Goal: Task Accomplishment & Management: Use online tool/utility

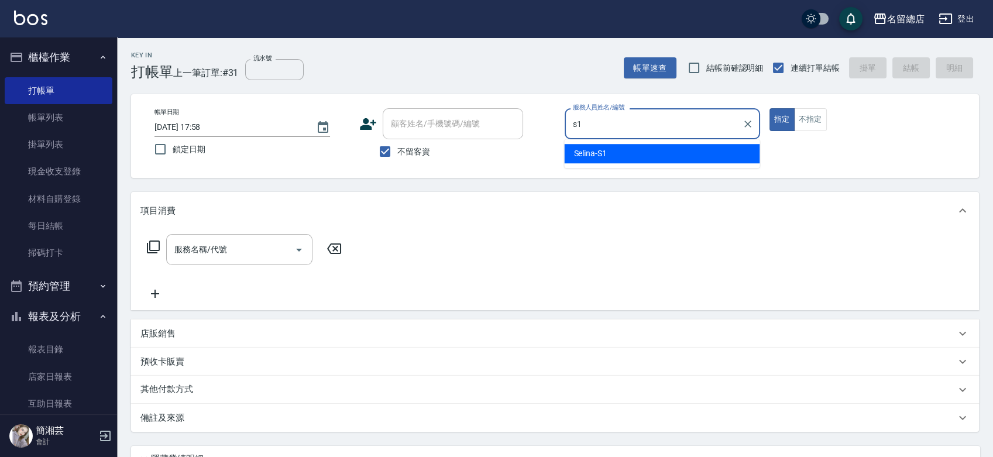
type input "Selina-S1"
type button "true"
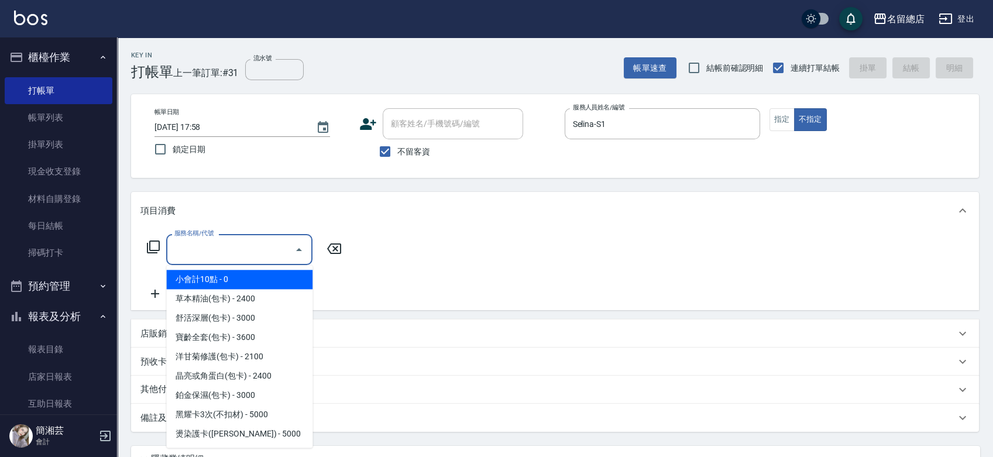
click at [229, 257] on input "服務名稱/代號" at bounding box center [230, 249] width 118 height 20
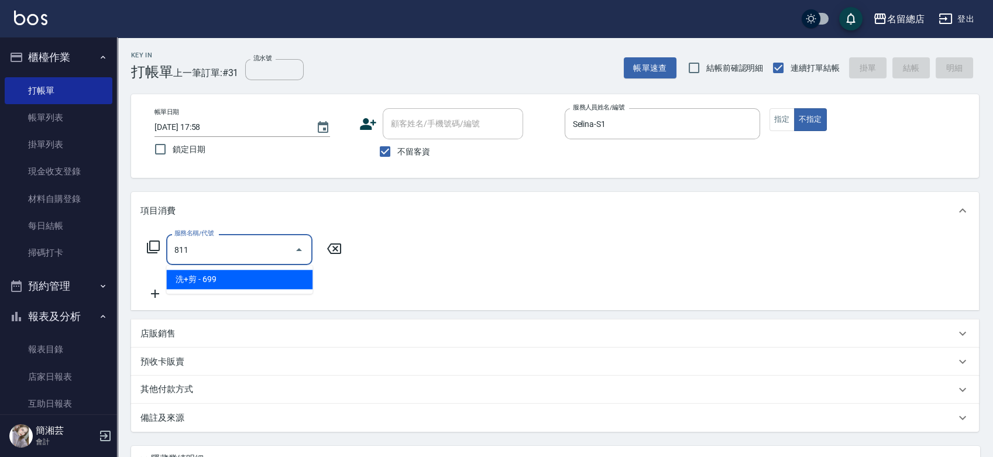
type input "洗+剪(811)"
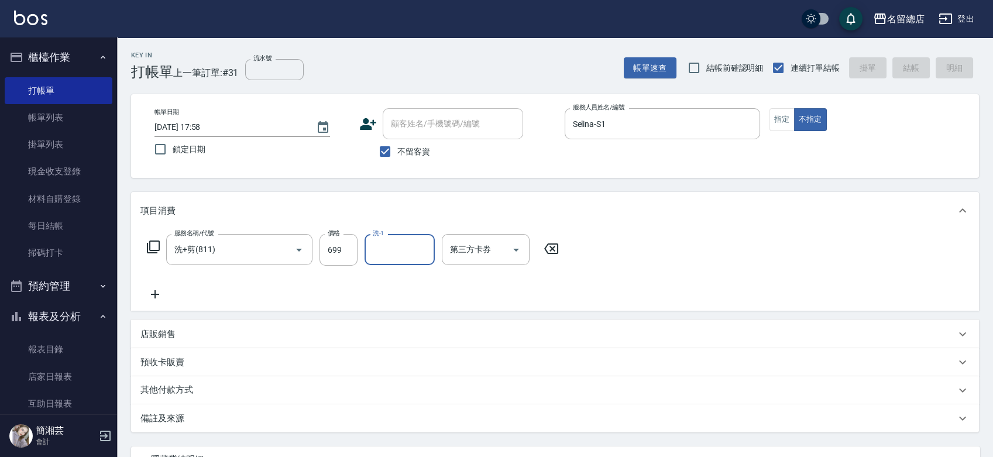
type input "[DATE] 19:05"
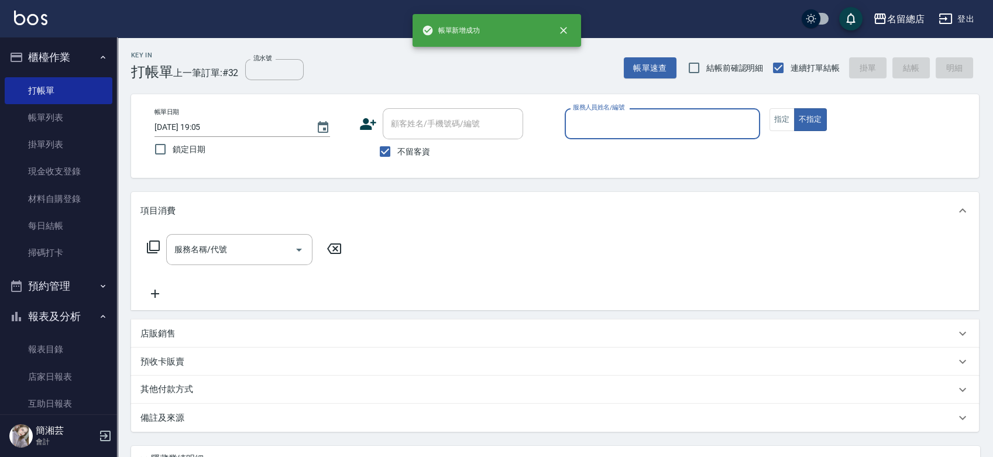
click at [412, 144] on label "不留客資" at bounding box center [401, 151] width 57 height 25
click at [397, 144] on input "不留客資" at bounding box center [385, 151] width 25 height 25
checkbox input "false"
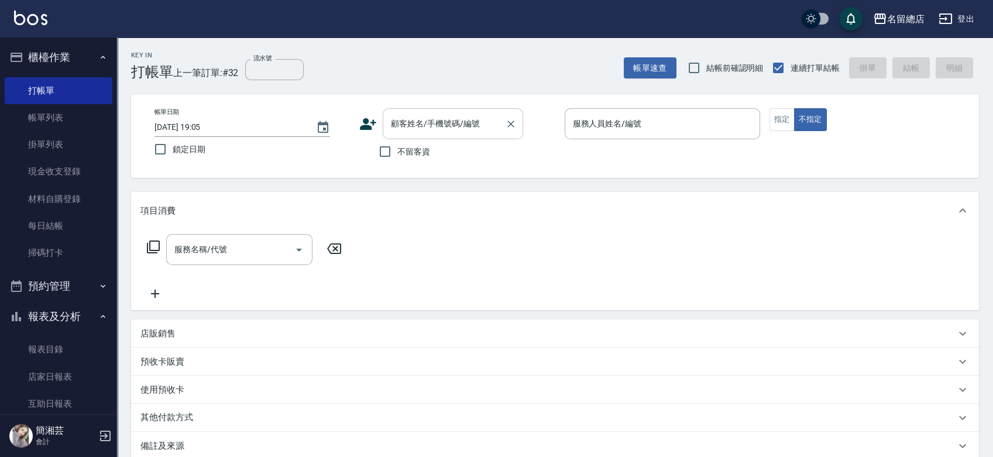
click at [425, 119] on input "顧客姓名/手機號碼/編號" at bounding box center [444, 124] width 112 height 20
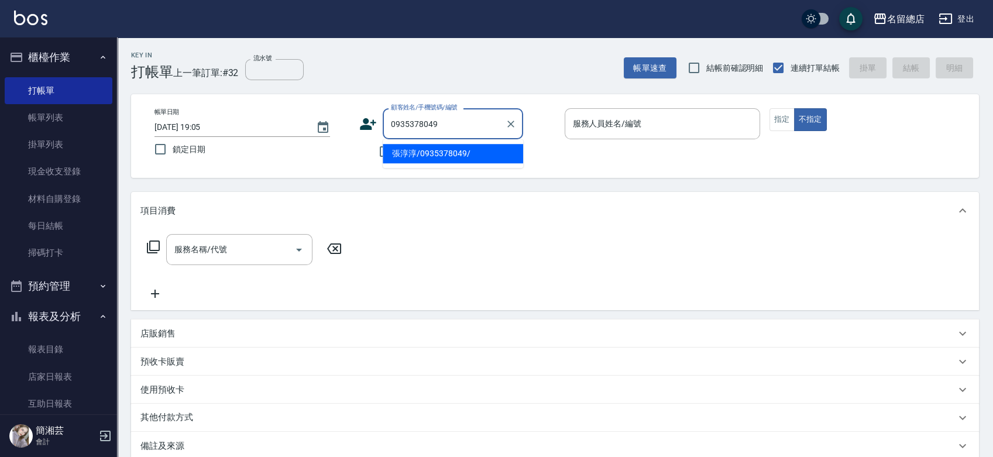
type input "張淳淳/0935378049/"
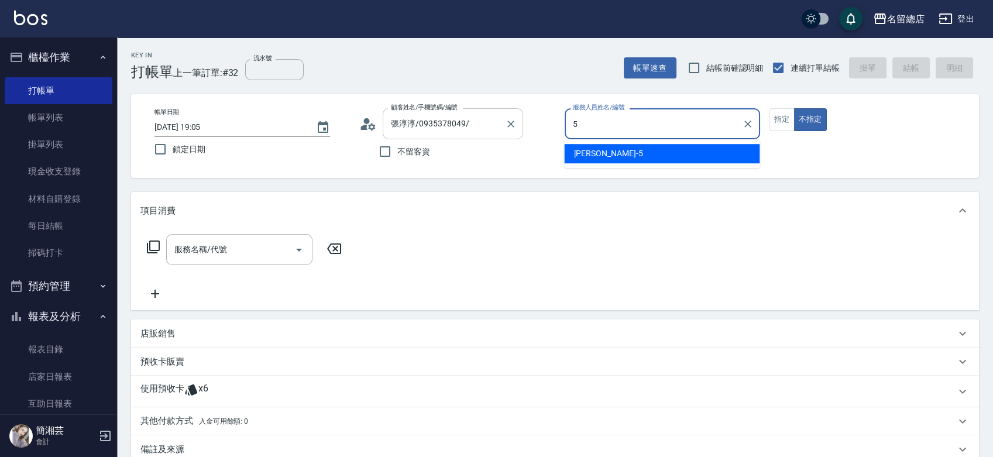
type input "[PERSON_NAME]-5"
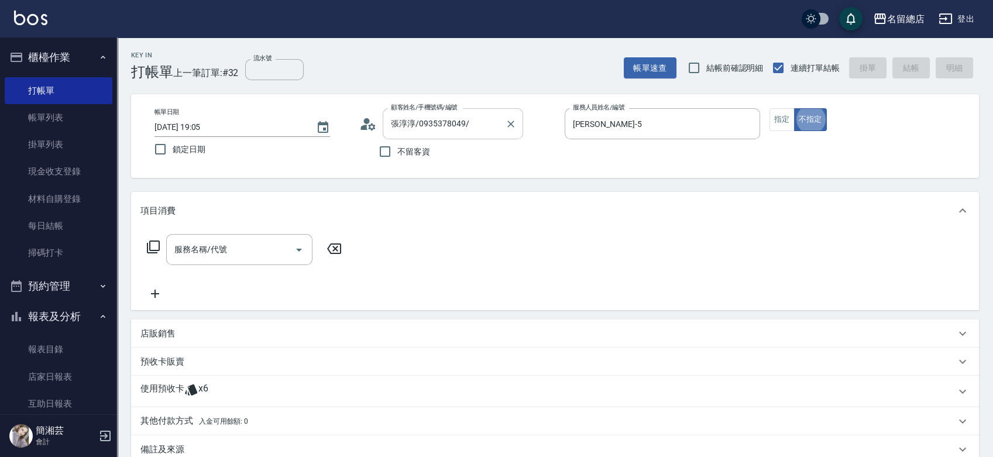
type button "false"
click at [789, 112] on button "指定" at bounding box center [782, 119] width 25 height 23
click at [249, 246] on input "服務名稱/代號" at bounding box center [230, 249] width 118 height 20
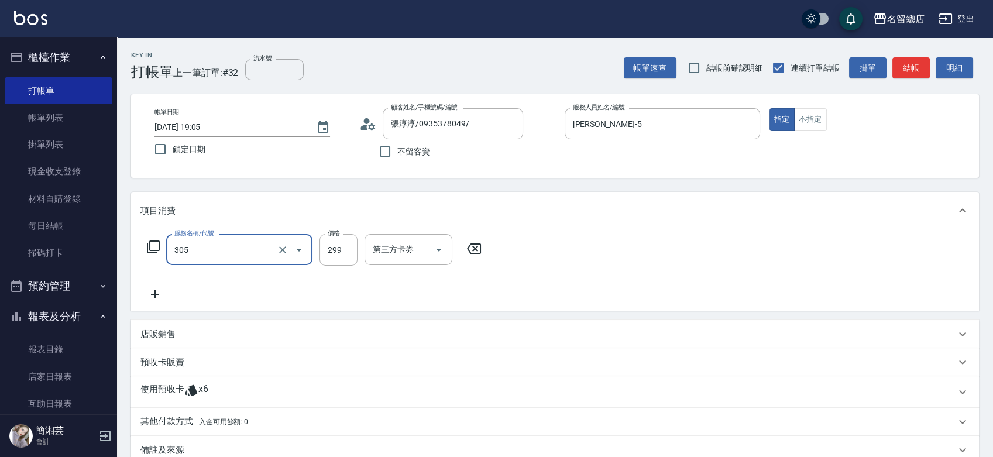
type input "剪髮(305)"
type input "300"
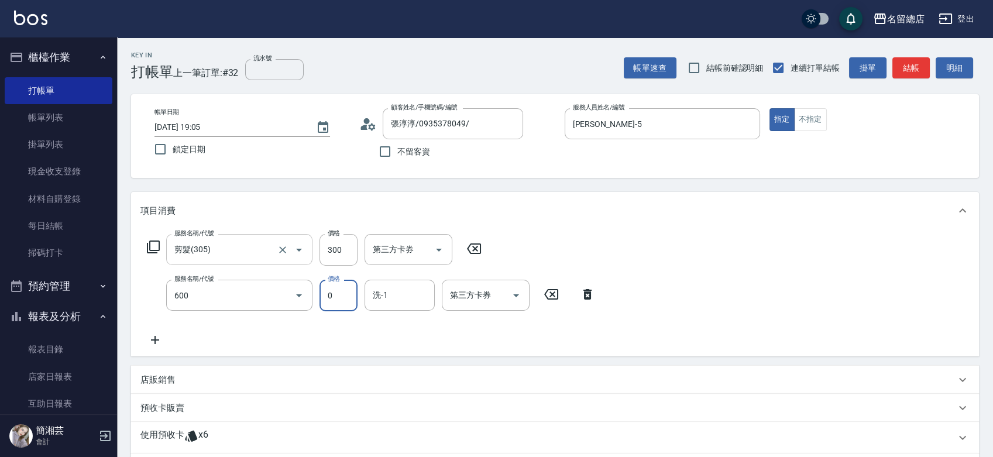
type input "洗髮(免費)(600)"
type input "[PERSON_NAME]-25"
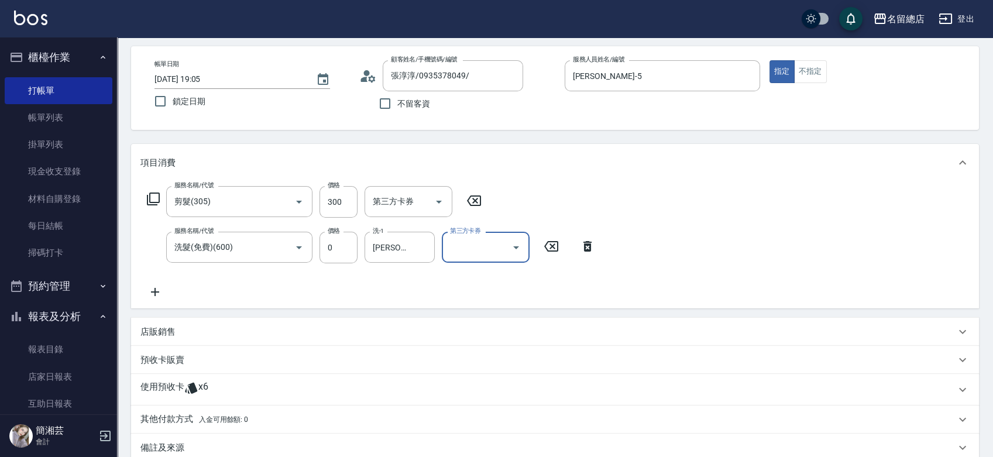
scroll to position [183, 0]
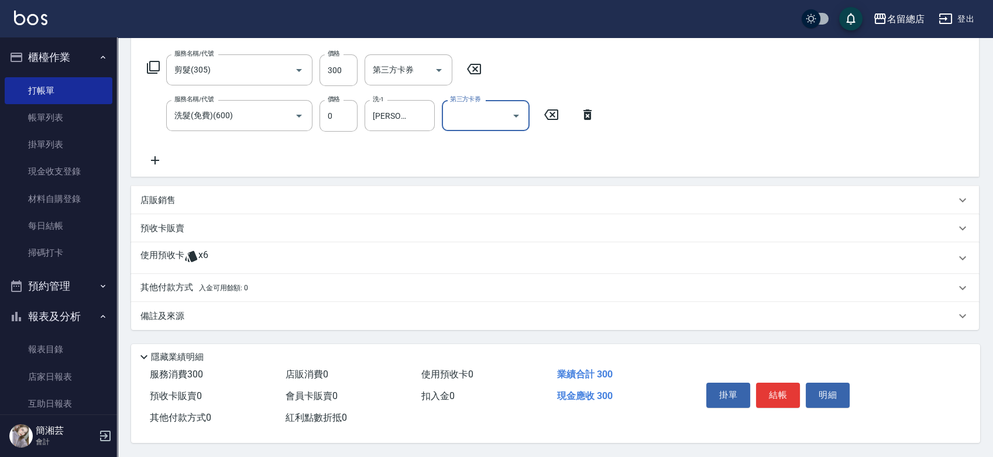
click at [150, 245] on div "使用預收卡 x6" at bounding box center [555, 258] width 848 height 32
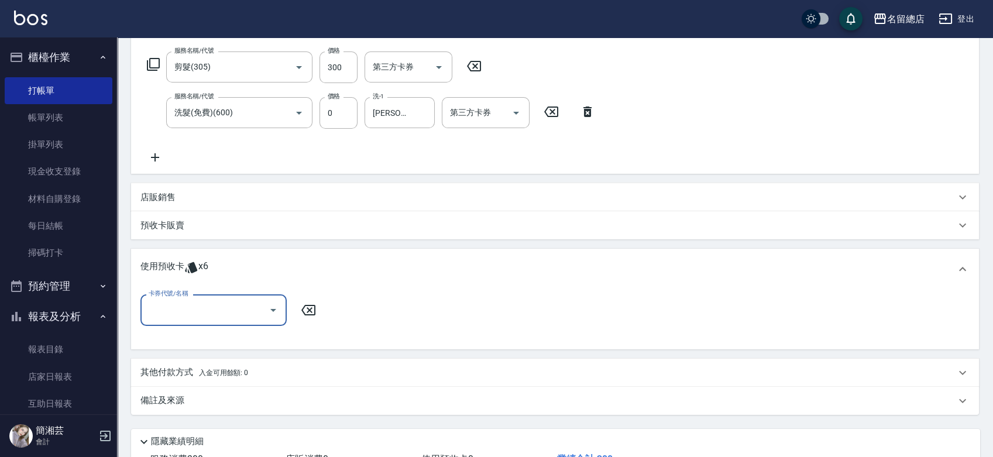
scroll to position [0, 0]
click at [206, 310] on input "卡券代號/名稱" at bounding box center [205, 310] width 118 height 20
click at [205, 336] on div "洗髮卡 剩餘6張 315" at bounding box center [213, 339] width 146 height 19
type input "洗髮卡 315"
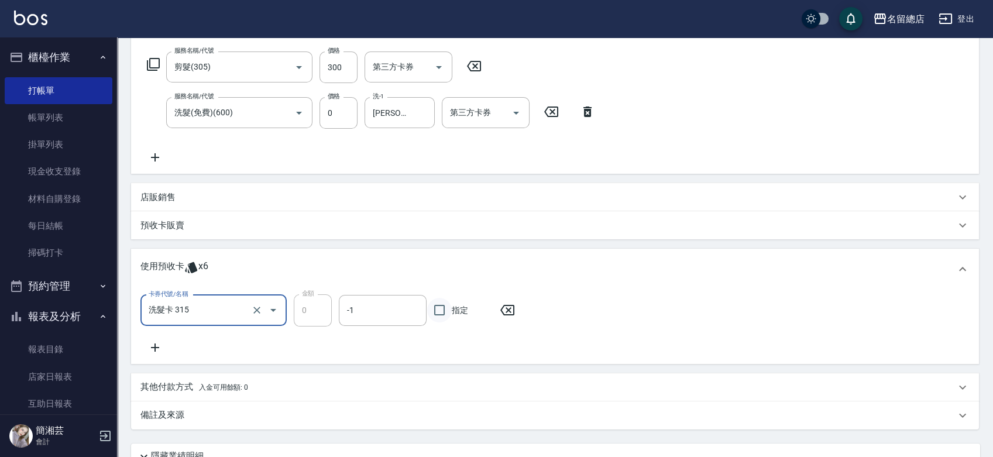
drag, startPoint x: 444, startPoint y: 307, endPoint x: 439, endPoint y: 314, distance: 8.4
click at [445, 307] on input "指定" at bounding box center [439, 310] width 25 height 25
checkbox input "true"
click at [159, 347] on icon at bounding box center [154, 348] width 29 height 14
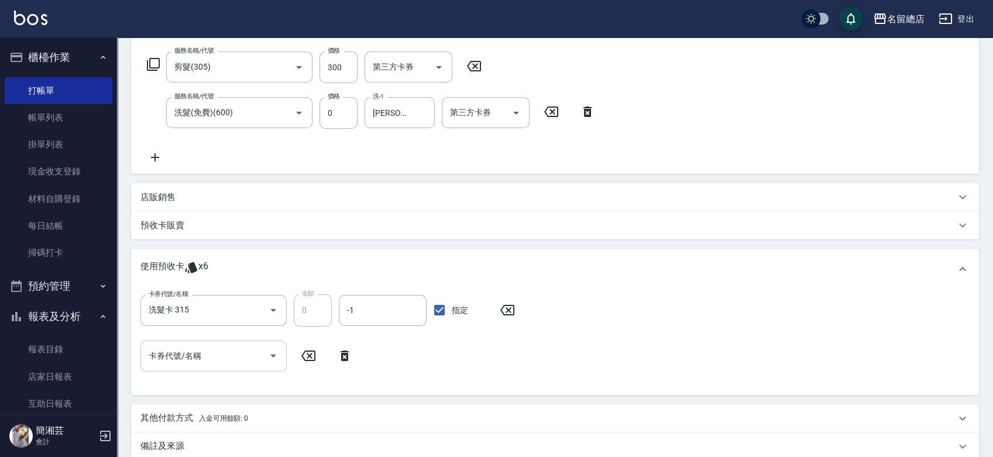
click at [206, 359] on input "卡券代號/名稱" at bounding box center [205, 356] width 118 height 20
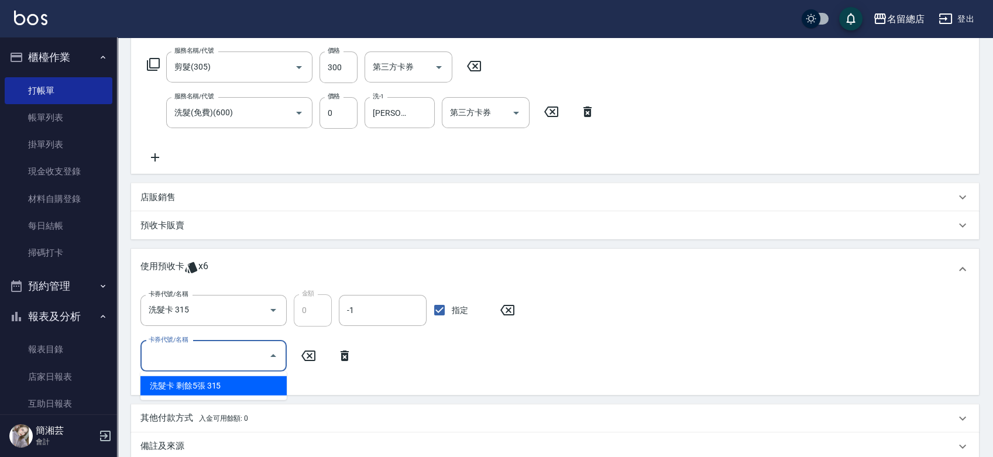
drag, startPoint x: 208, startPoint y: 377, endPoint x: 206, endPoint y: 383, distance: 6.1
click at [207, 380] on div "洗髮卡 剩餘5張 315" at bounding box center [213, 385] width 146 height 19
type input "洗髮卡 315"
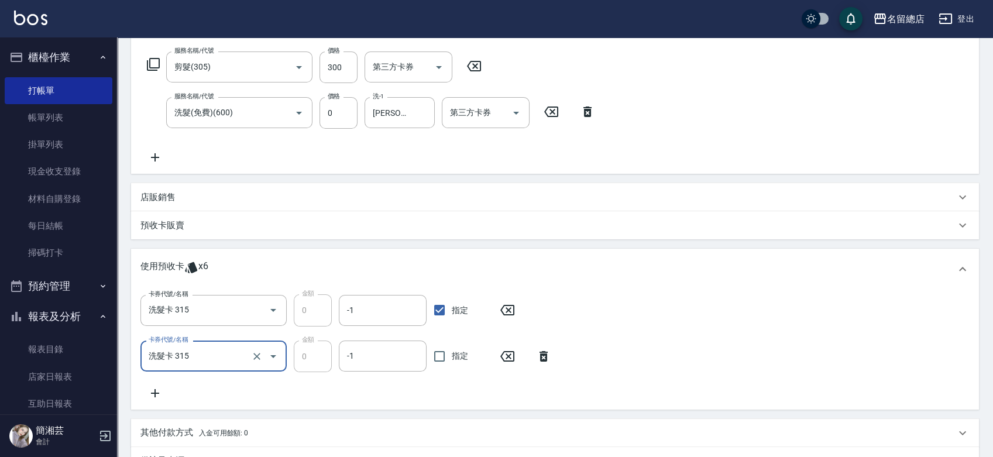
click at [455, 358] on span "指定" at bounding box center [460, 356] width 16 height 12
click at [452, 358] on input "指定" at bounding box center [439, 356] width 25 height 25
checkbox input "true"
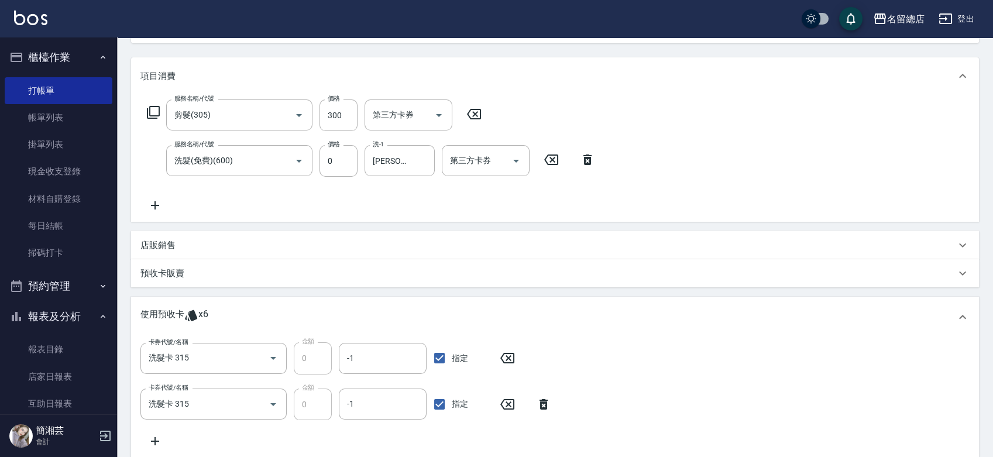
scroll to position [70, 0]
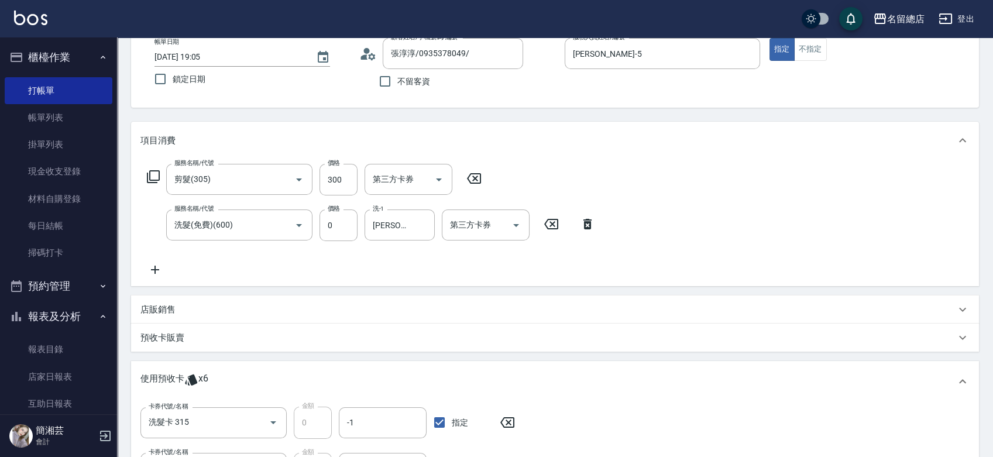
type input "[DATE] 19:06"
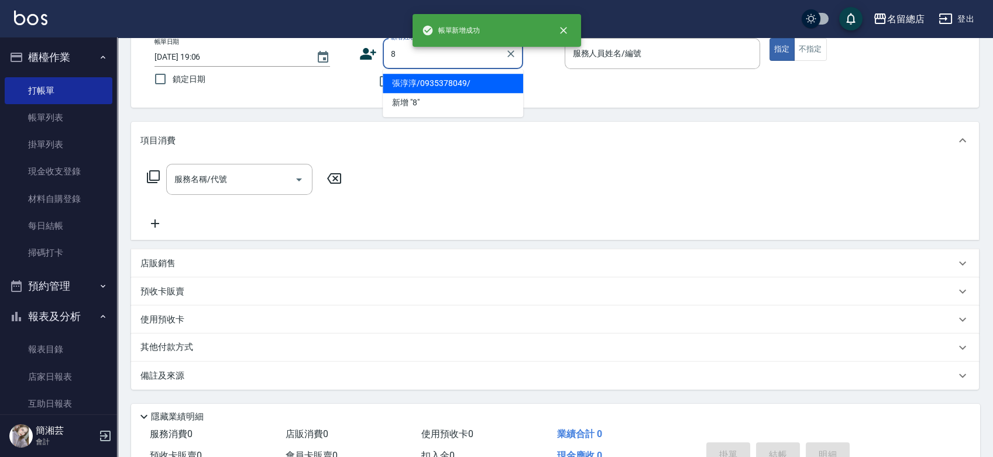
type input "張淳淳/0935378049/"
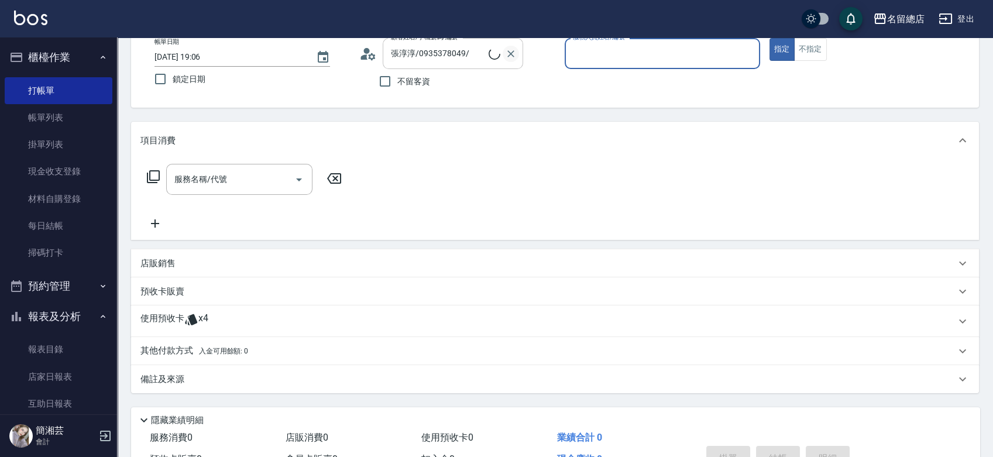
click at [514, 56] on icon "Clear" at bounding box center [511, 54] width 12 height 12
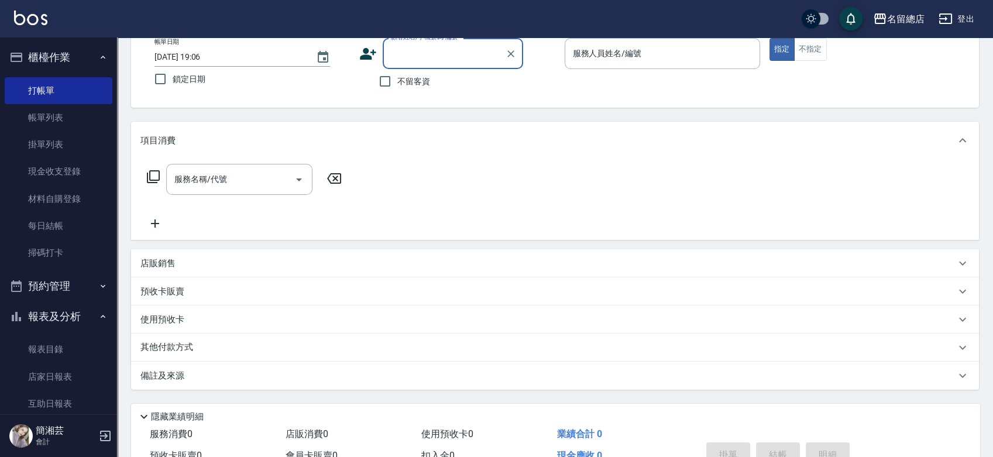
click at [420, 75] on span "不留客資" at bounding box center [413, 81] width 33 height 12
click at [397, 75] on input "不留客資" at bounding box center [385, 81] width 25 height 25
checkbox input "true"
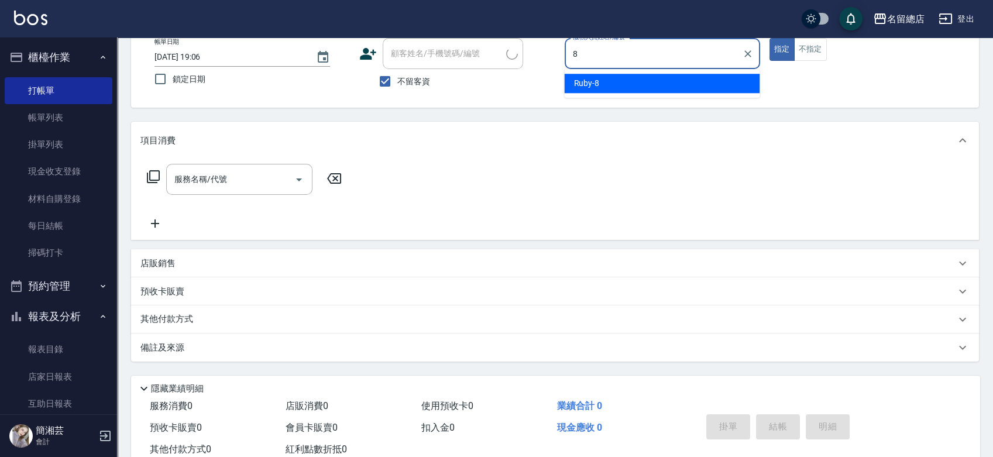
type input "Ruby-8"
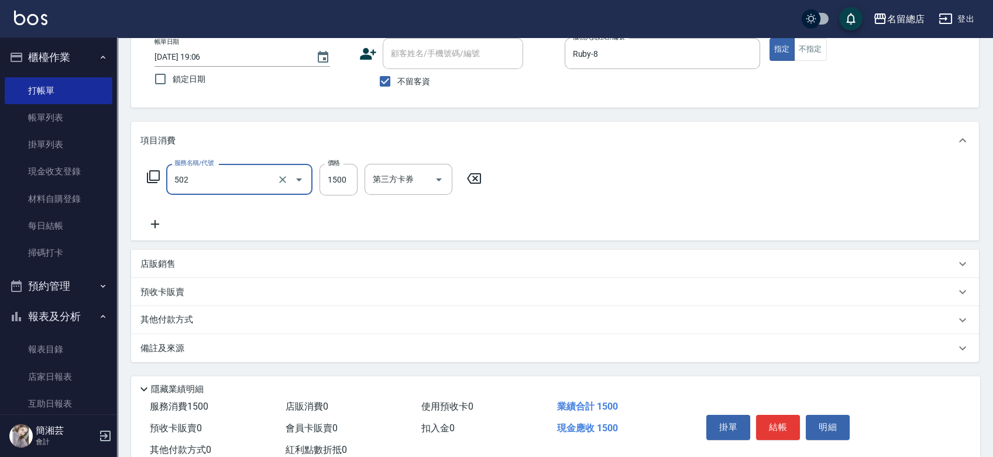
type input "染髮1500以上(502)"
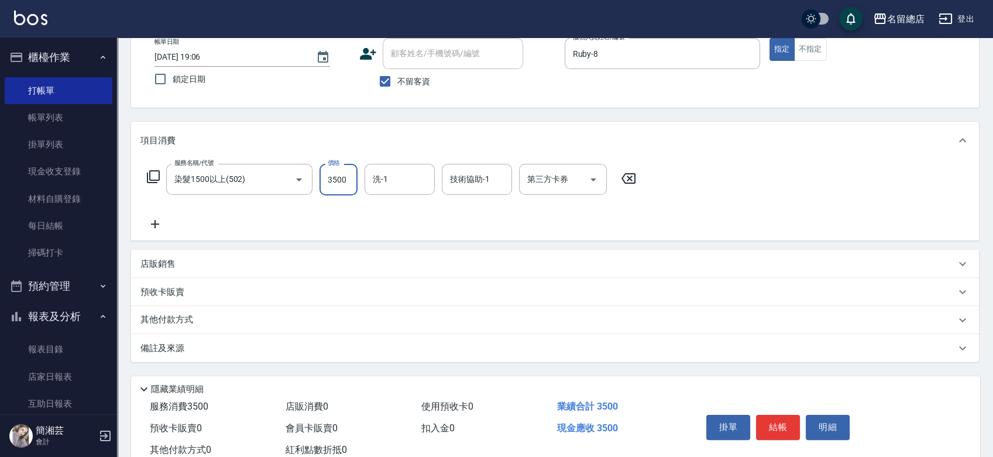
type input "3500"
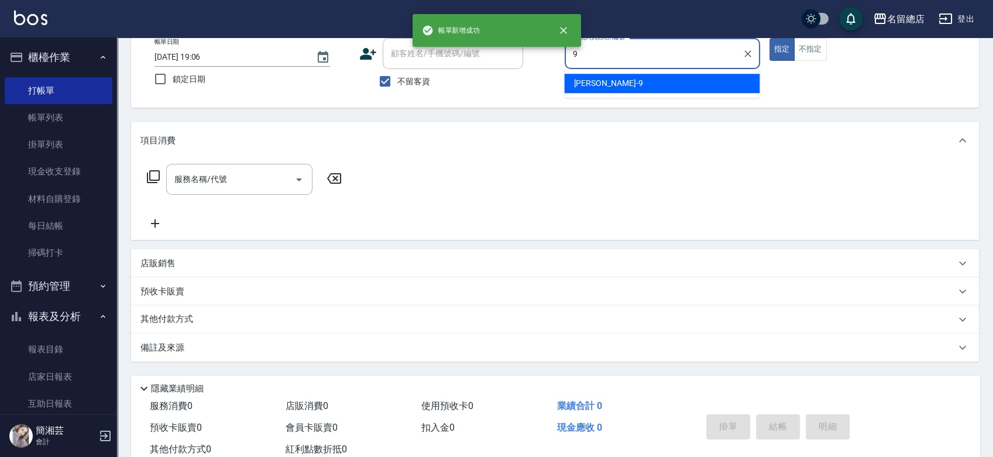
type input "[PERSON_NAME]-9"
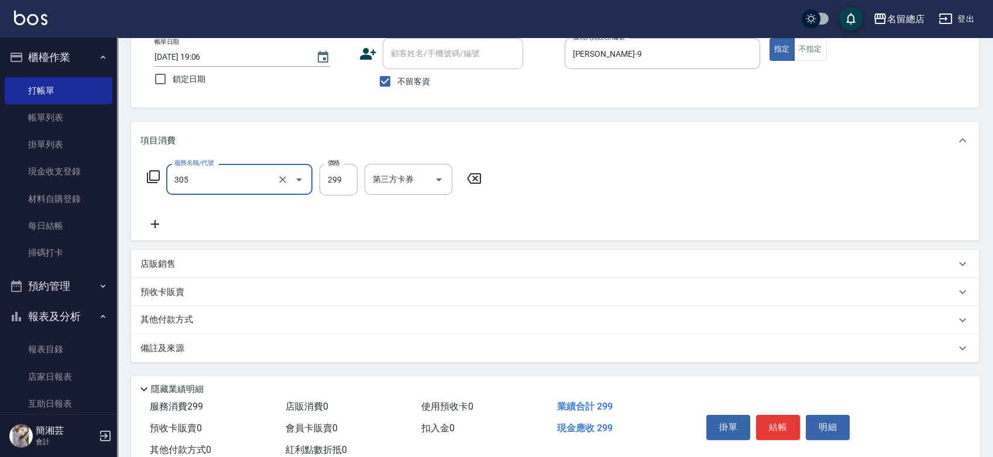
type input "剪髮(305)"
type input "400"
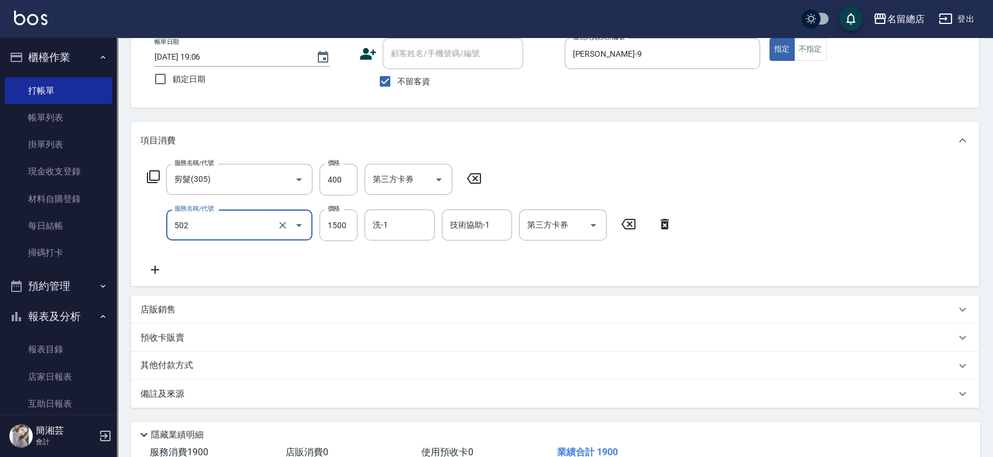
type input "染髮1500以上(502)"
type input "3380"
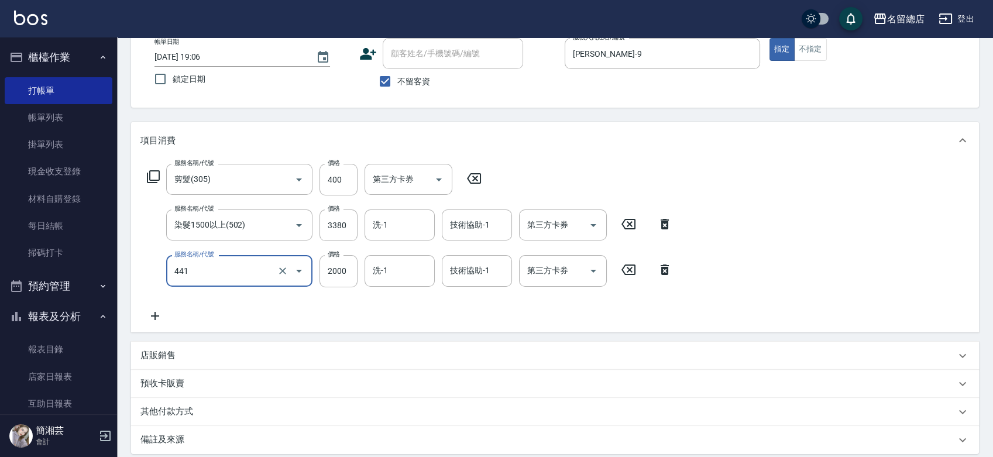
type input "2段自單次1300以上(441)"
type input "1170"
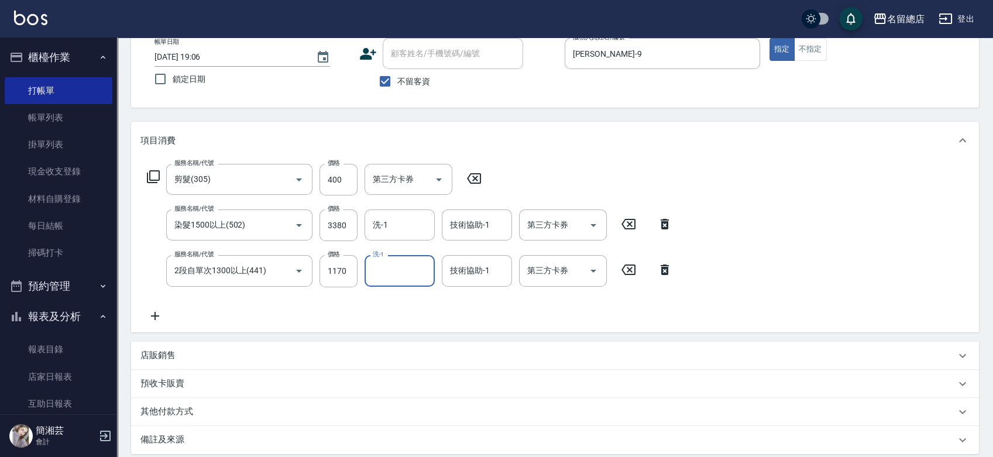
type input "[DATE] 19:07"
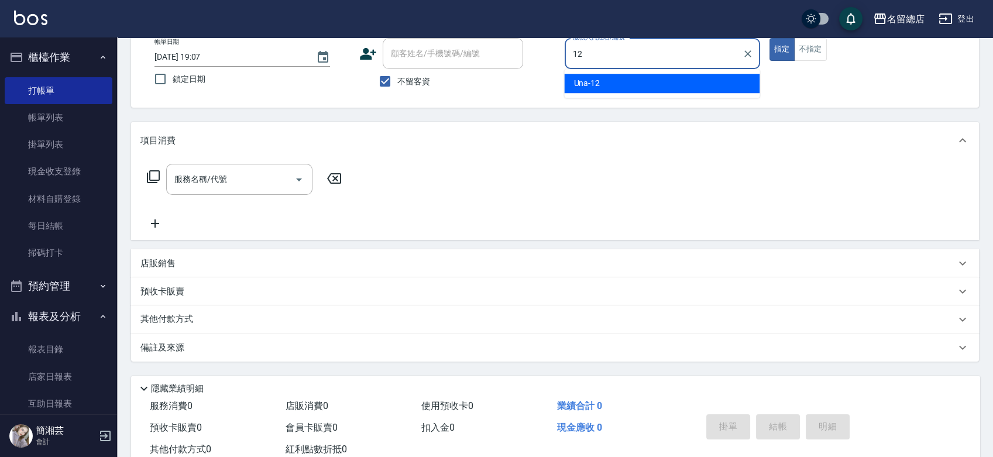
type input "Una-12"
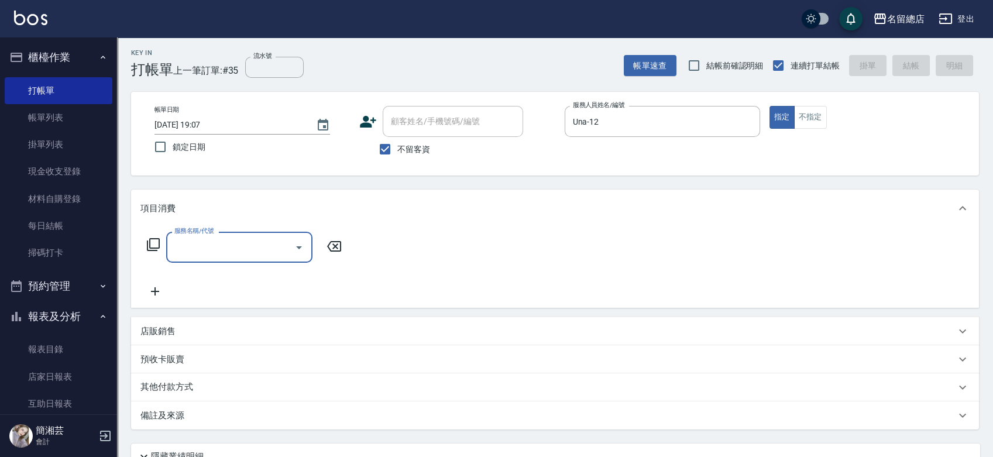
scroll to position [0, 0]
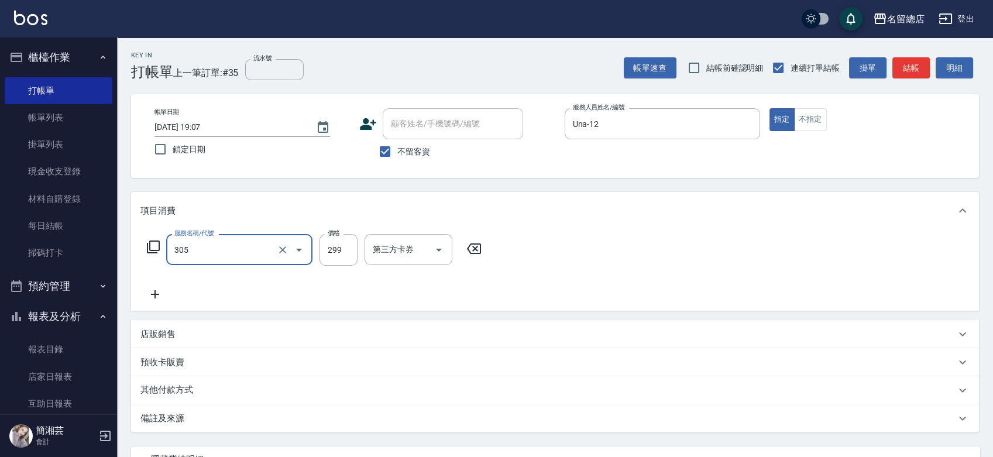
type input "剪髮(305)"
type input "400"
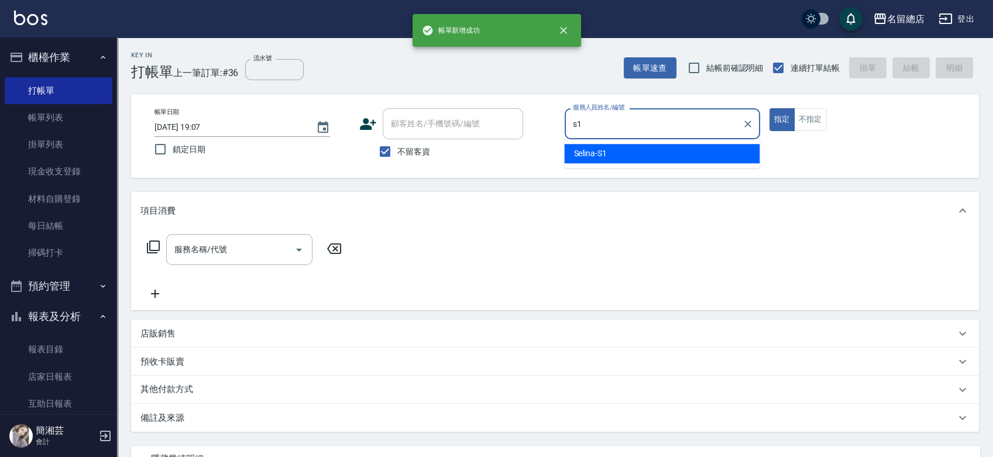
type input "Selina-S1"
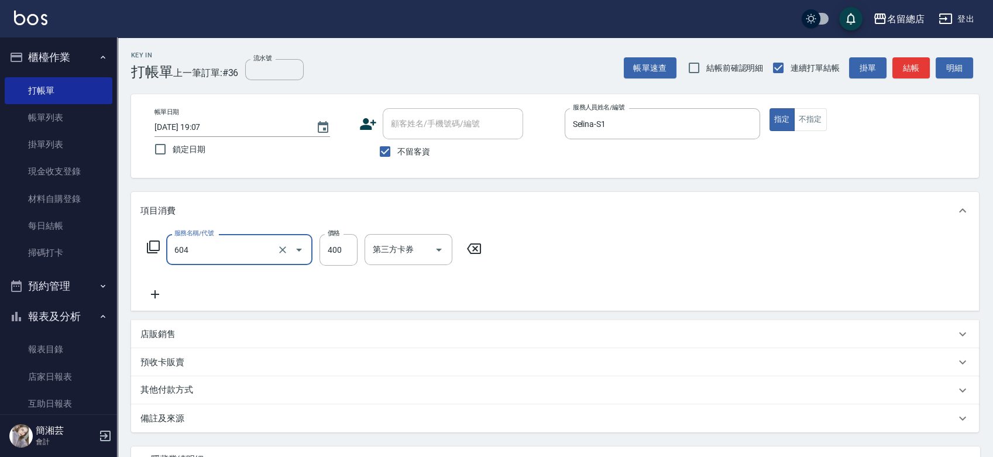
type input "健康洗髮(604)"
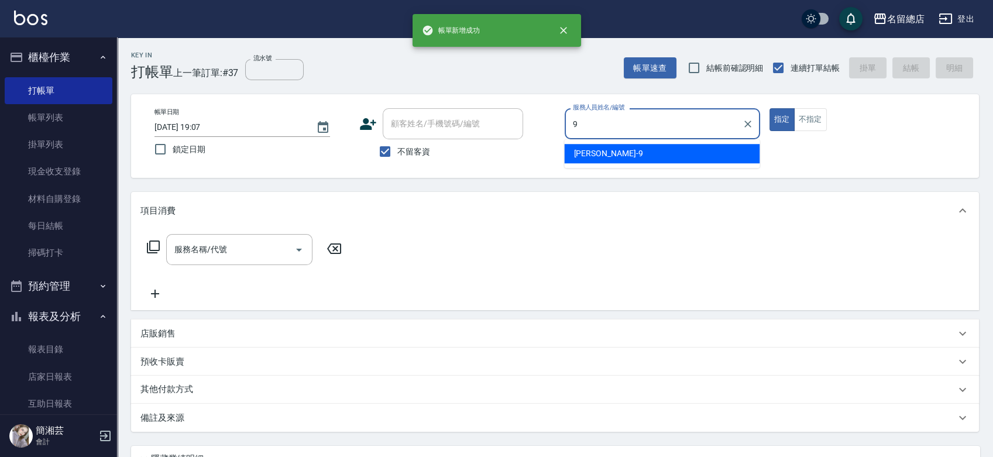
type input "[PERSON_NAME]-9"
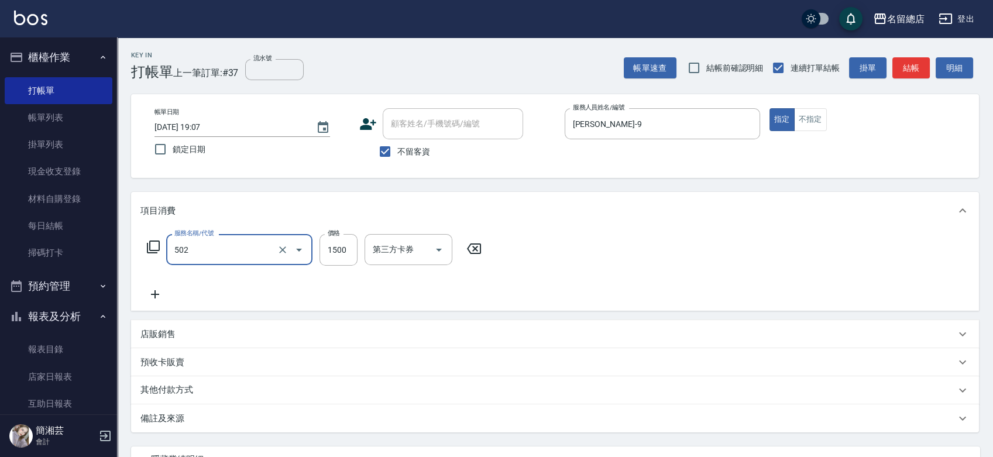
type input "染髮1500以上(502)"
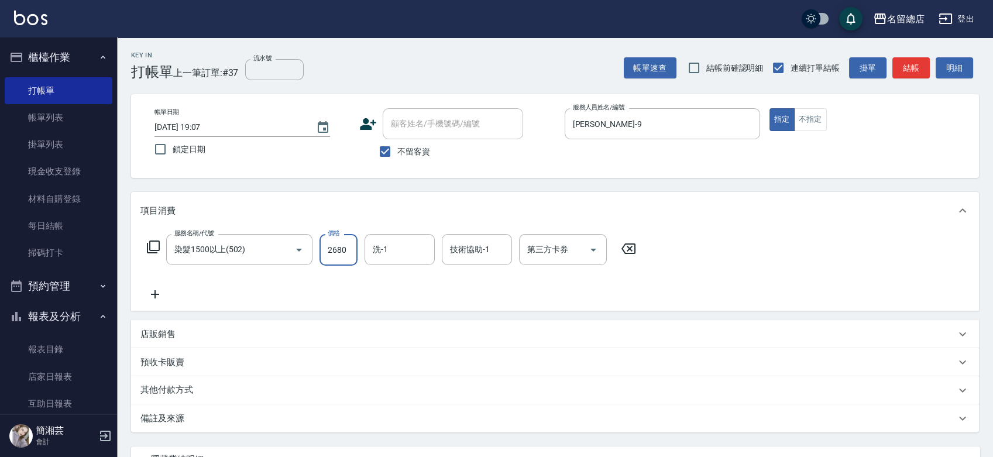
type input "2680"
type input "[PERSON_NAME]-55"
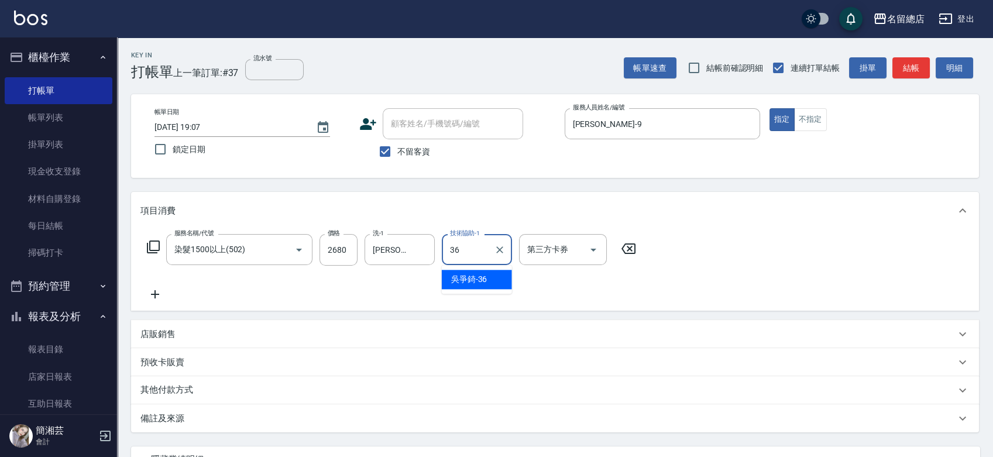
type input "[PERSON_NAME]-36"
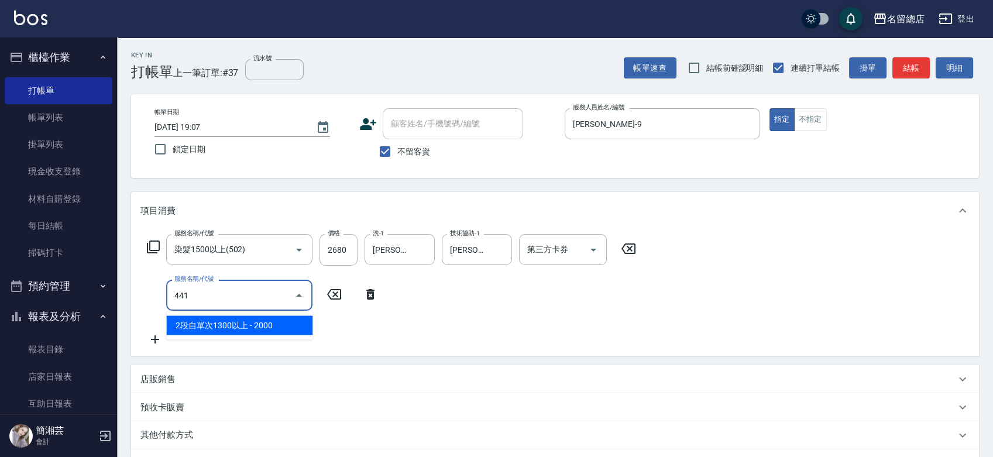
type input "2段自單次1300以上(441)"
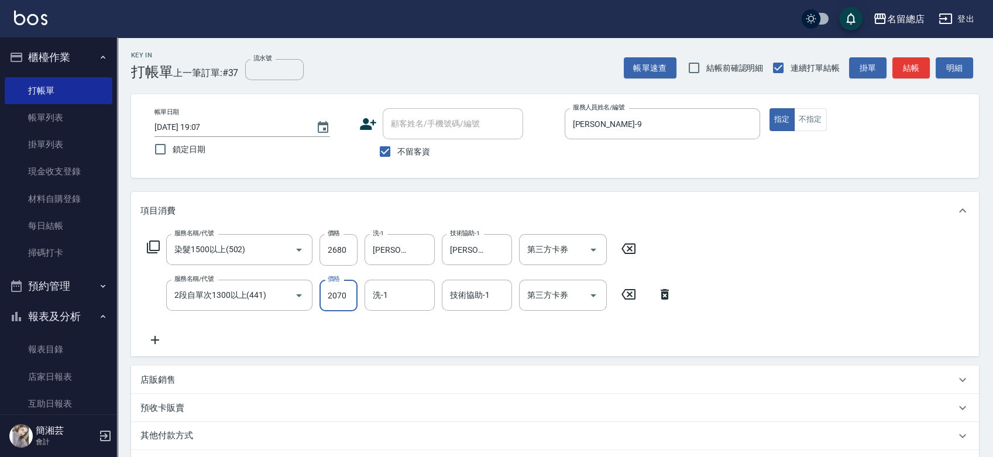
type input "2070"
type input "[PERSON_NAME]-36"
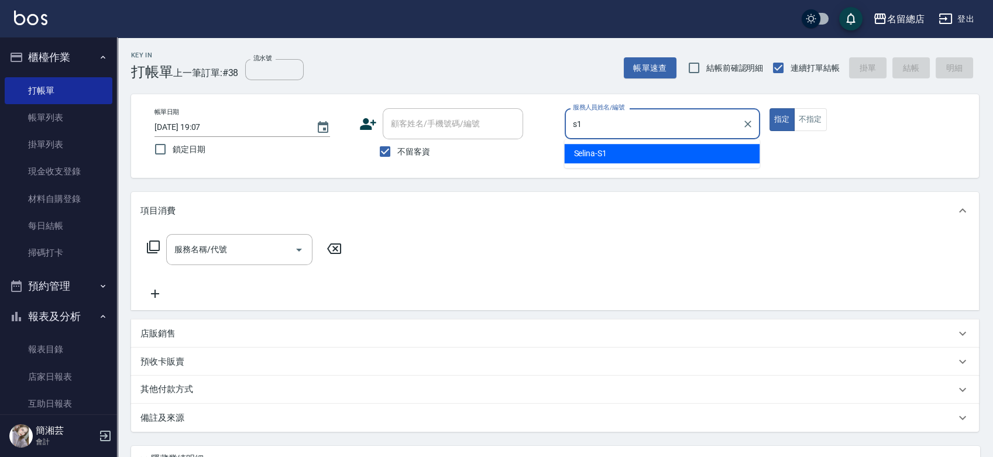
type input "Selina-S1"
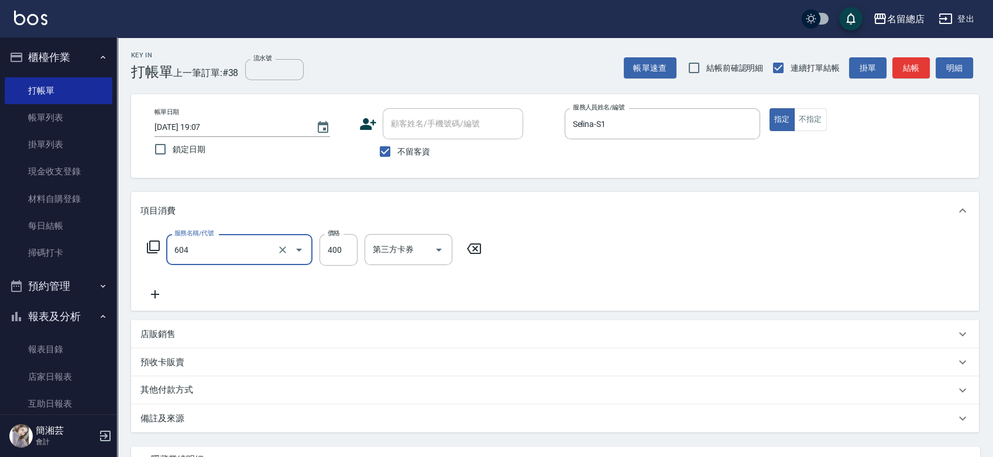
type input "健康洗髮(604)"
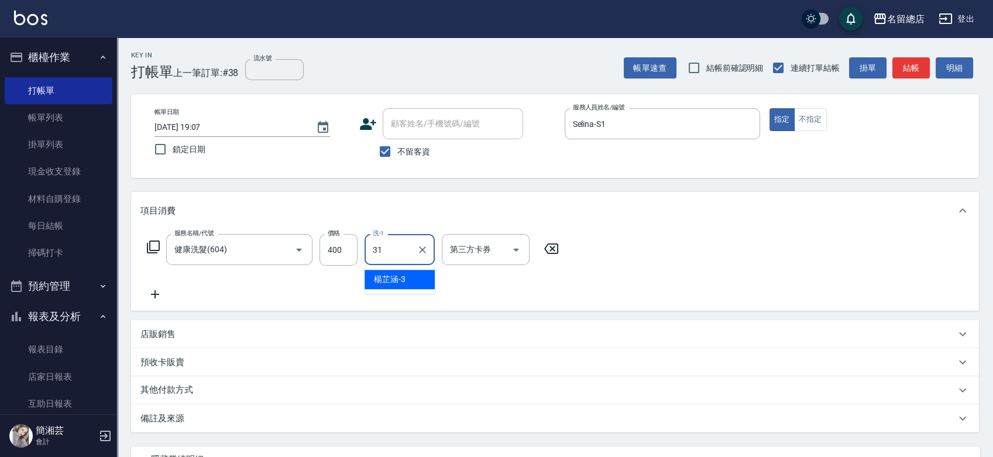
type input "[PERSON_NAME]-31"
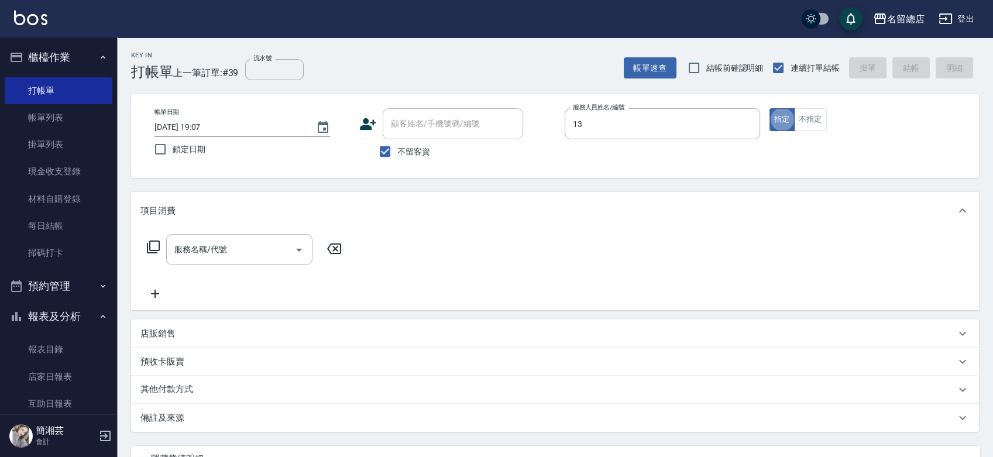
type input "Alin-13"
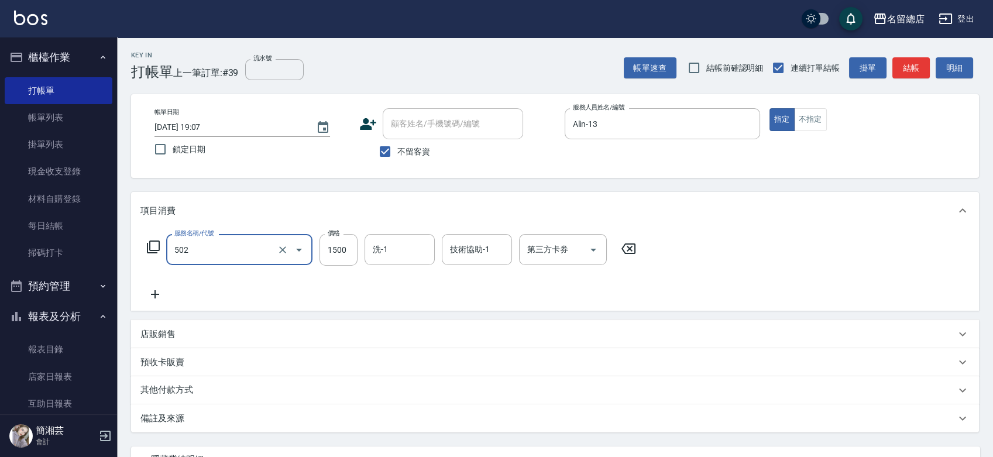
type input "染髮1500以上(502)"
type input "2500"
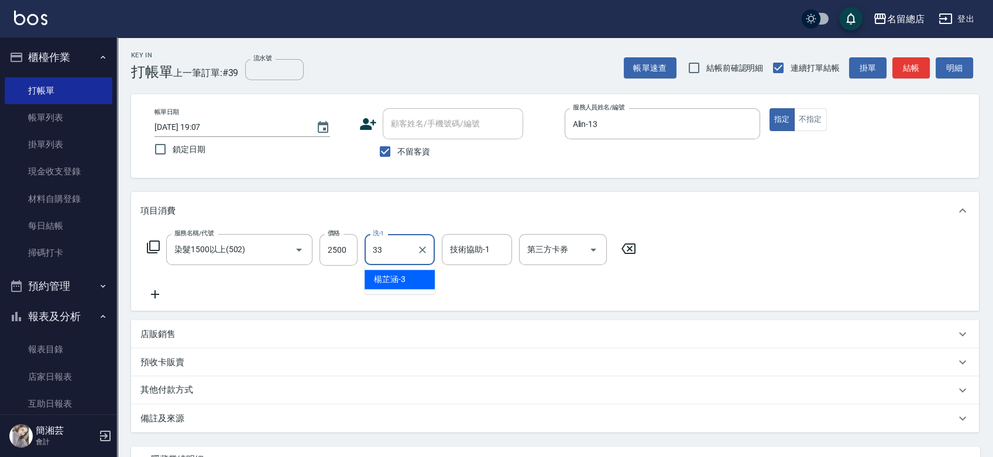
type input "[PERSON_NAME]-33"
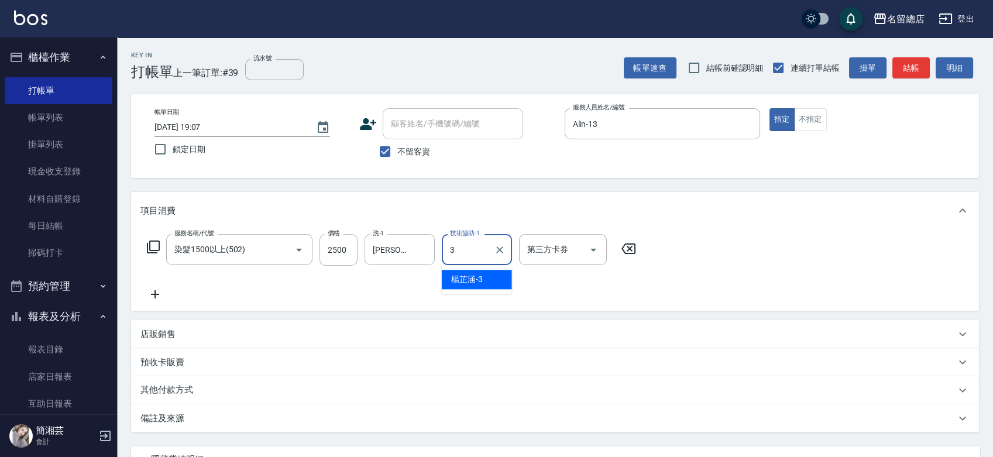
type input "[PERSON_NAME]-3"
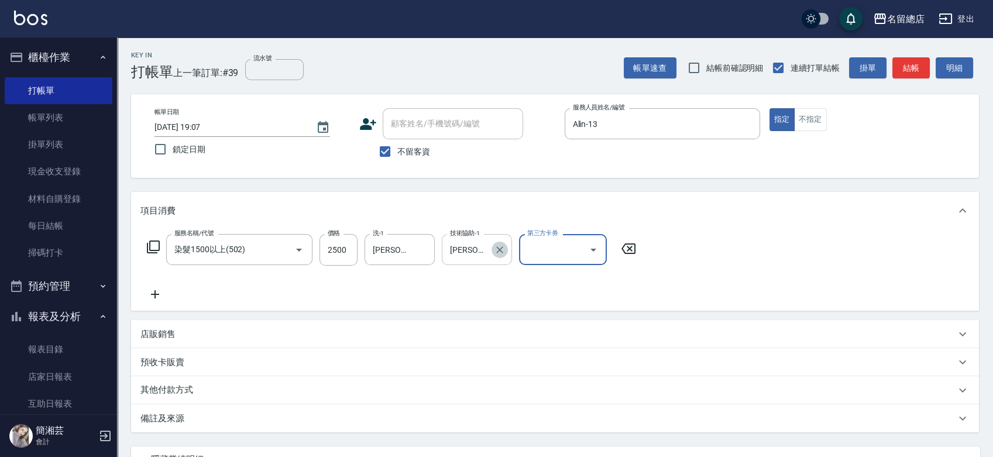
click at [504, 249] on icon "Clear" at bounding box center [500, 250] width 12 height 12
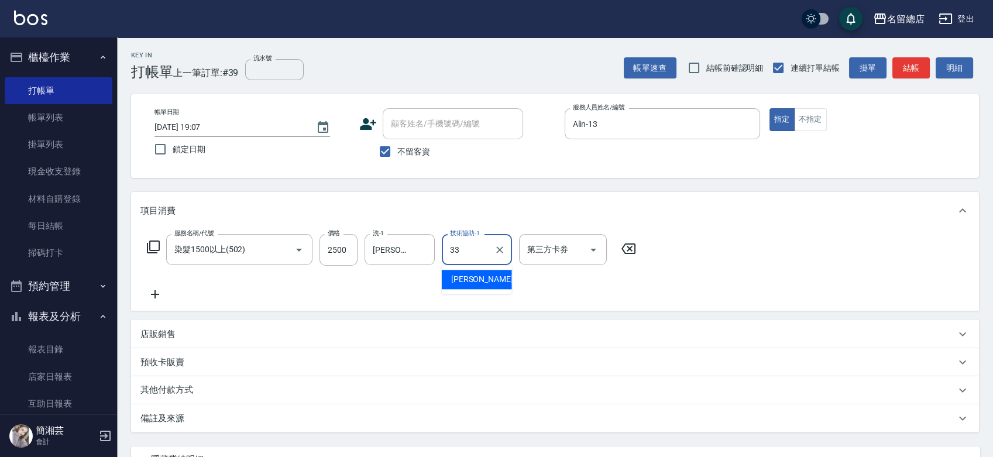
type input "[PERSON_NAME]-33"
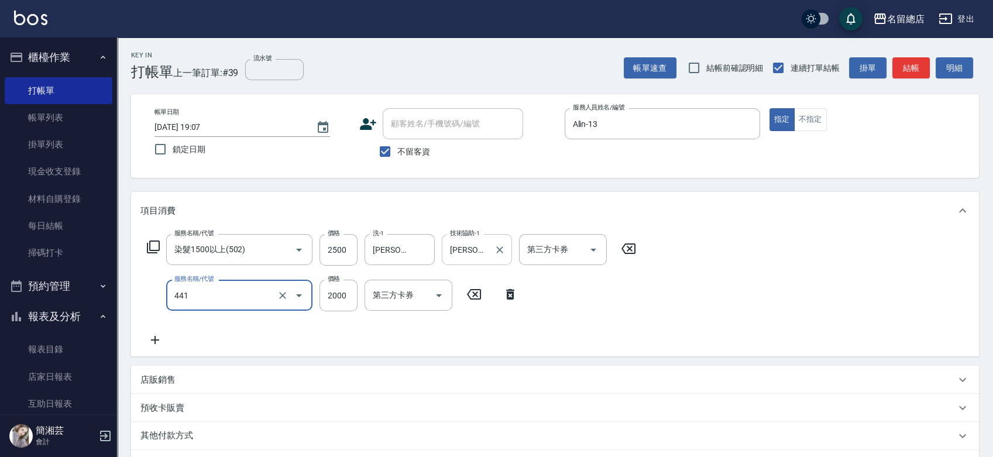
type input "2段自單次1300以上(441)"
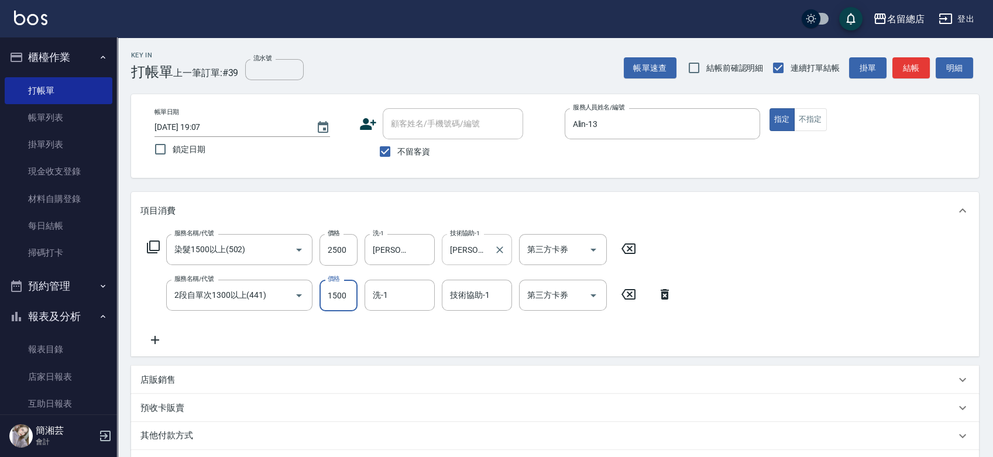
type input "1500"
type input "[PERSON_NAME]-33"
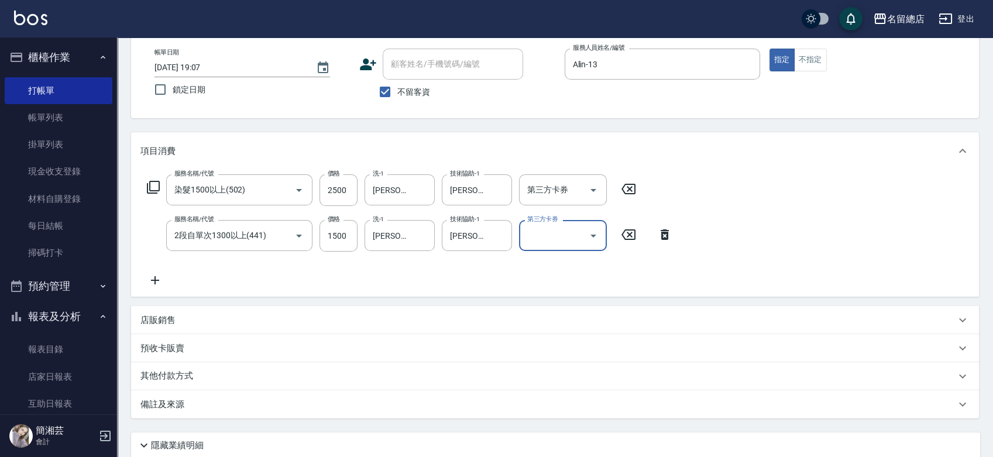
scroll to position [152, 0]
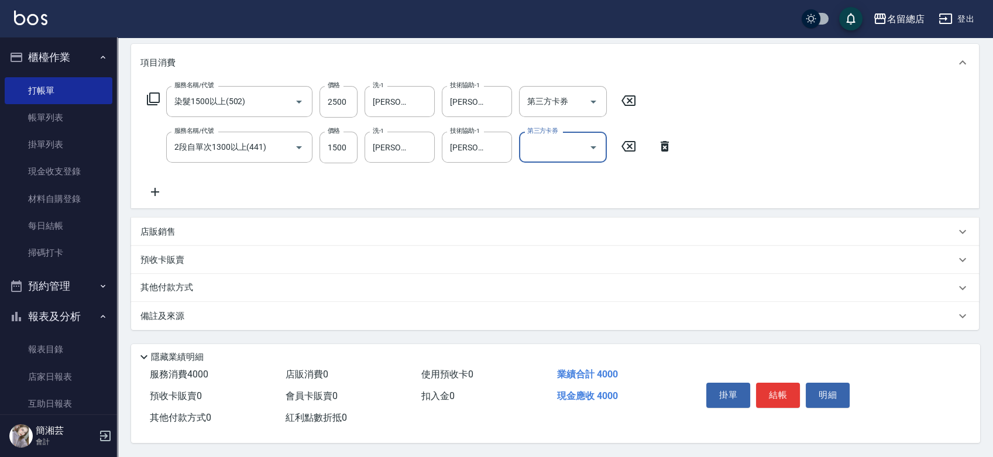
click at [192, 226] on div "店販銷售" at bounding box center [547, 232] width 815 height 12
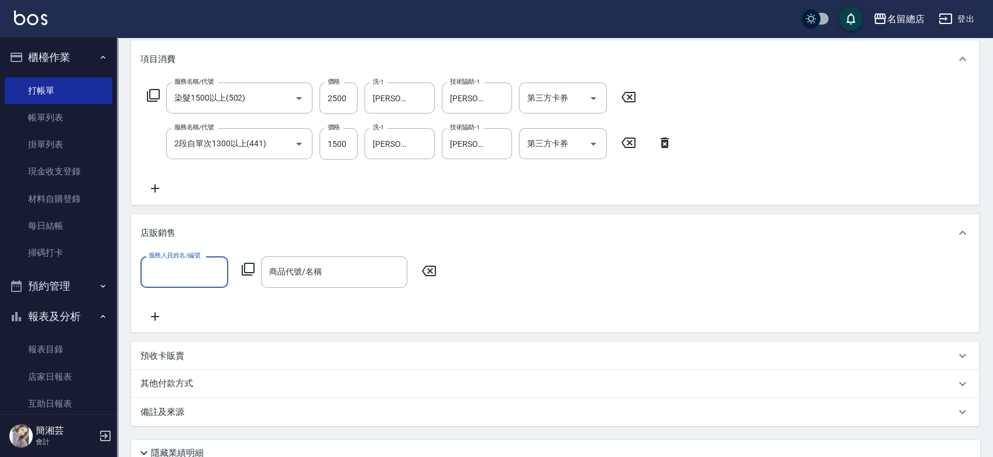
scroll to position [0, 0]
type input "Alin-13"
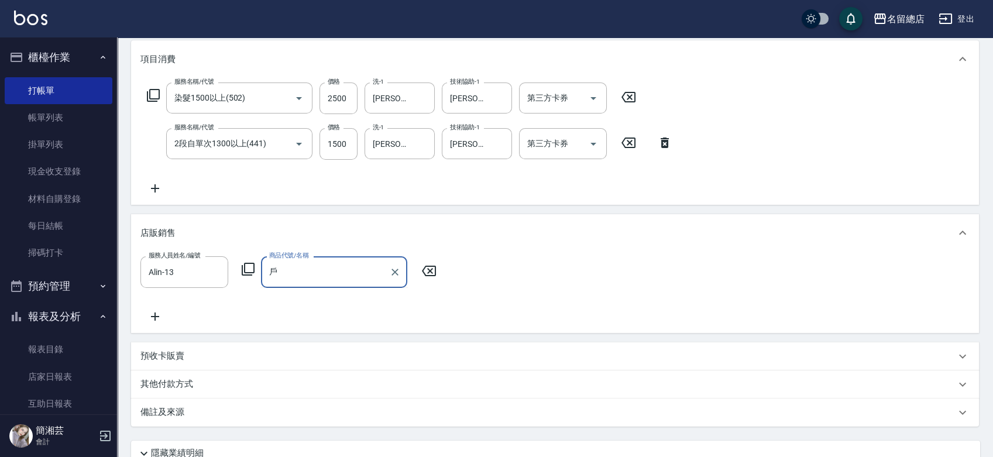
type input "護"
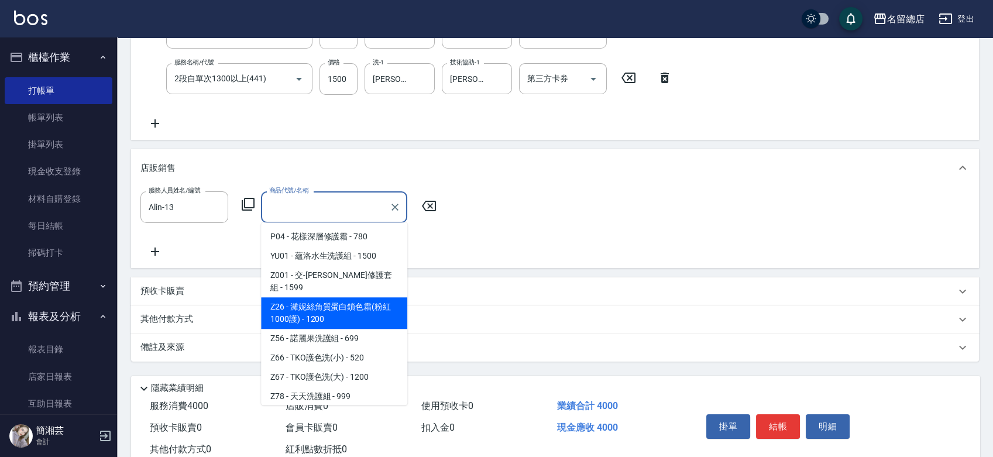
scroll to position [5, 0]
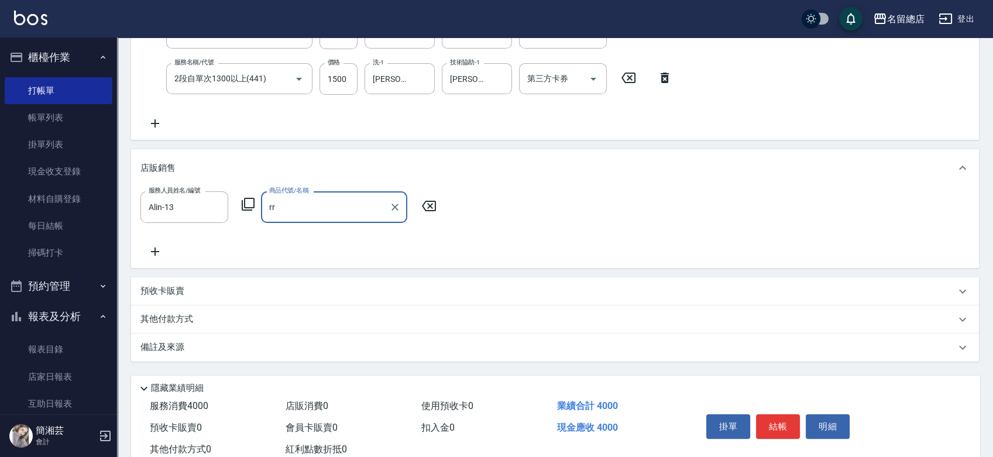
type input "r"
type input "ㄐ"
type input "金"
type input "[PERSON_NAME]"
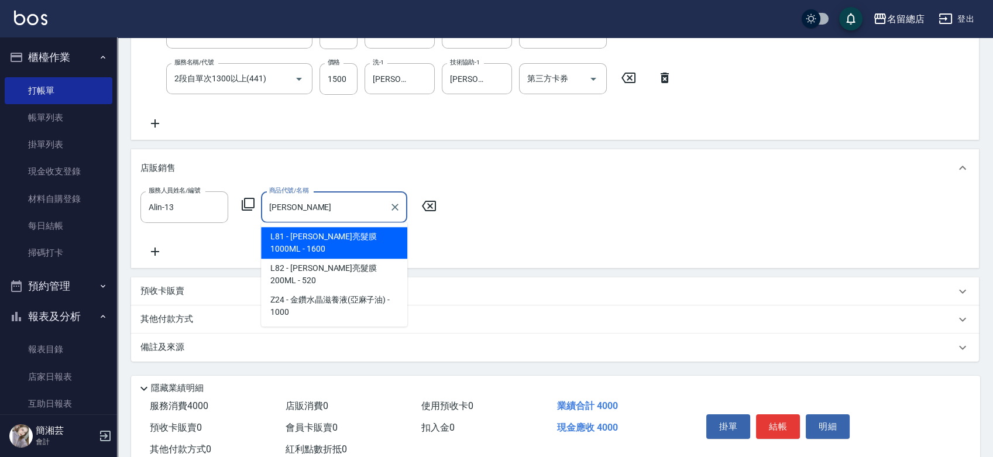
drag, startPoint x: 373, startPoint y: 208, endPoint x: 256, endPoint y: 216, distance: 117.9
click at [256, 216] on div "服務人員姓名/編號 [PERSON_NAME]-13 服務人員姓名/編號 商品代號/名稱 晶 商品代號/名稱" at bounding box center [291, 206] width 303 height 31
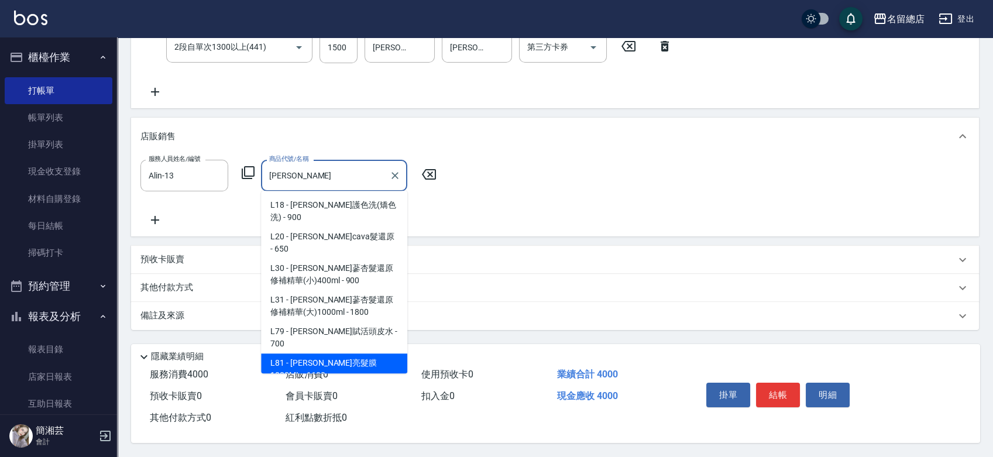
scroll to position [49, 0]
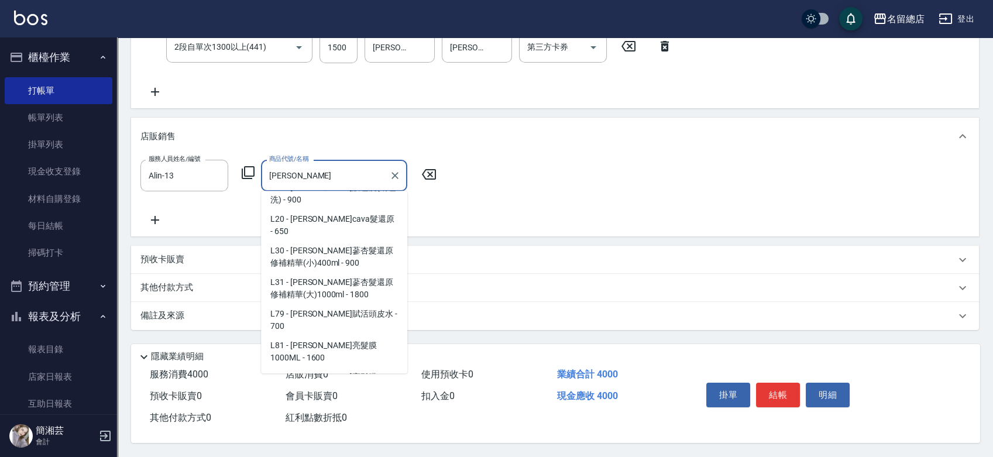
click at [339, 294] on span "L31 - [PERSON_NAME]蔘杏髮還原修補精華(大)1000ml - 1800" at bounding box center [334, 289] width 146 height 32
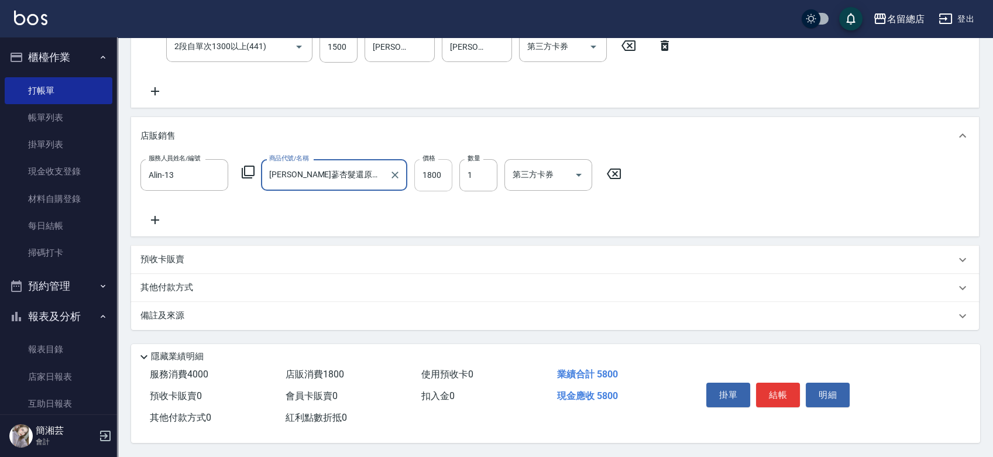
type input "[PERSON_NAME]蔘杏髮還原修補精華(大)1000ml"
click at [440, 166] on input "1800" at bounding box center [433, 175] width 38 height 32
type input "1500"
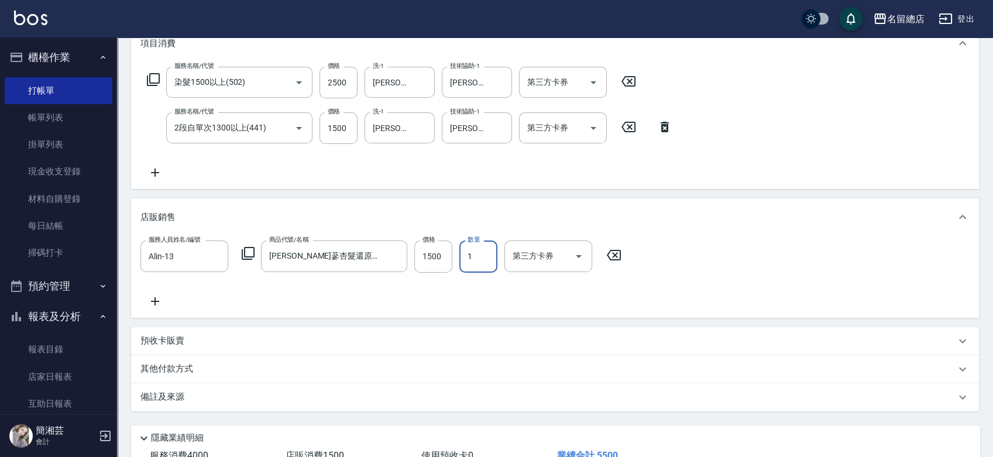
scroll to position [187, 0]
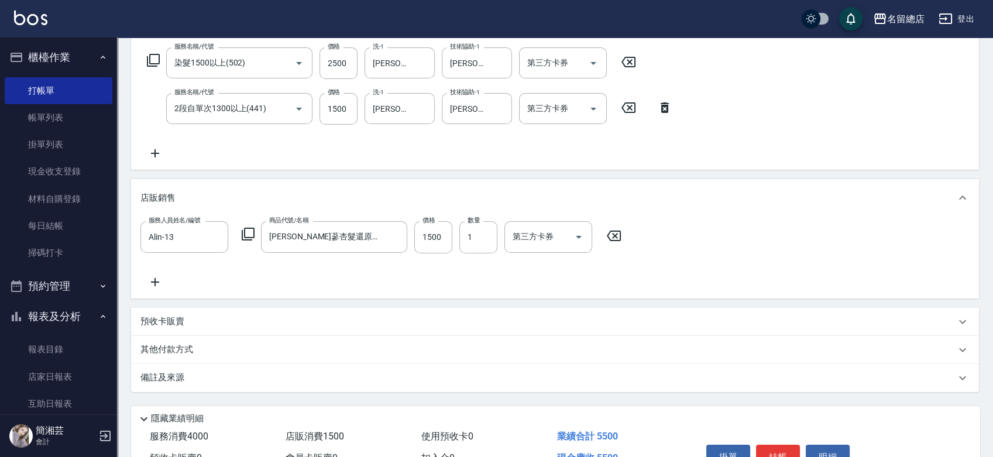
click at [174, 359] on div "其他付款方式" at bounding box center [555, 350] width 848 height 28
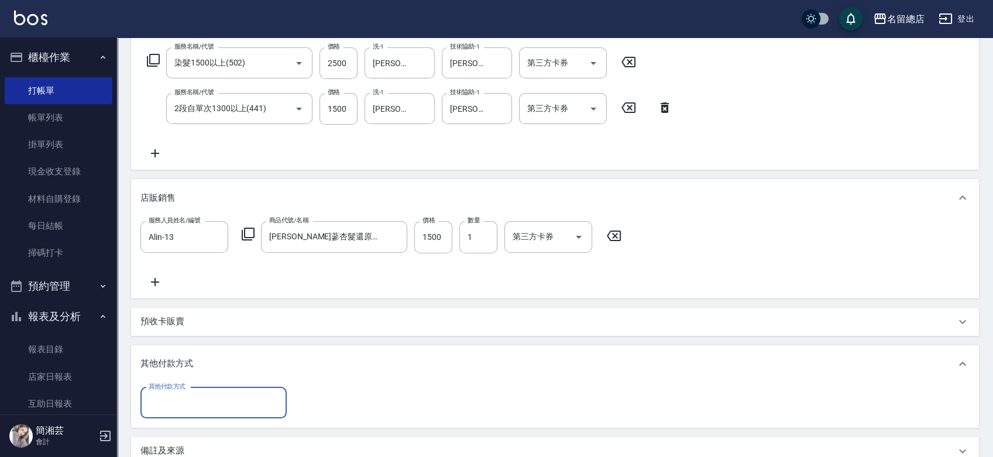
scroll to position [0, 0]
click at [179, 401] on input "其他付款方式" at bounding box center [214, 403] width 136 height 20
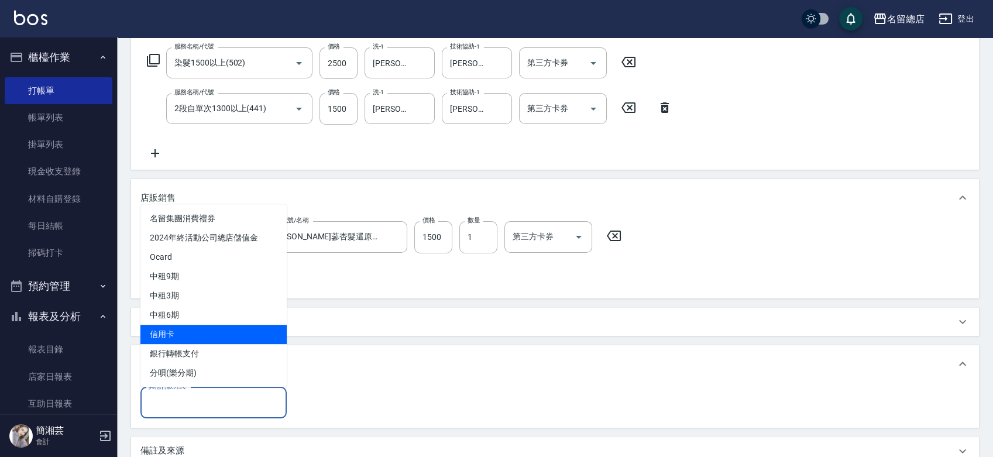
click at [180, 353] on span "銀行轉帳支付" at bounding box center [213, 353] width 146 height 19
type input "銀行轉帳支付"
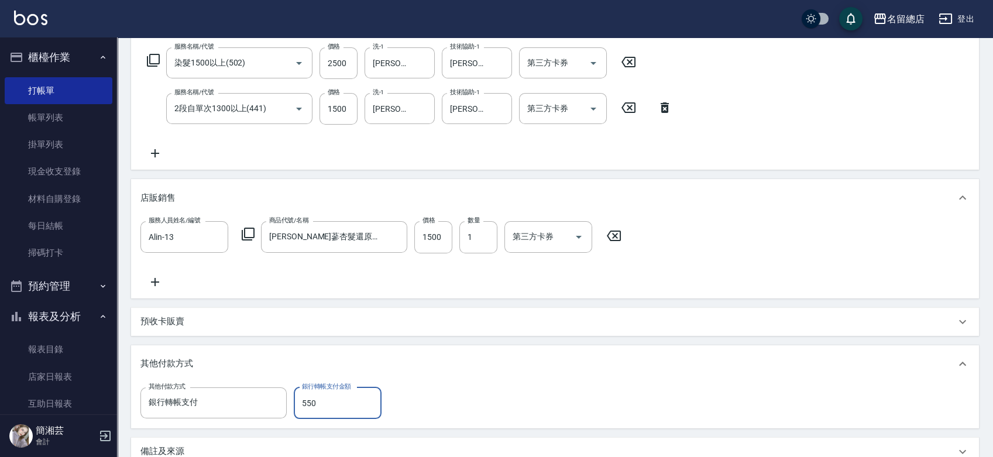
type input "5500"
type input "[DATE] 19:14"
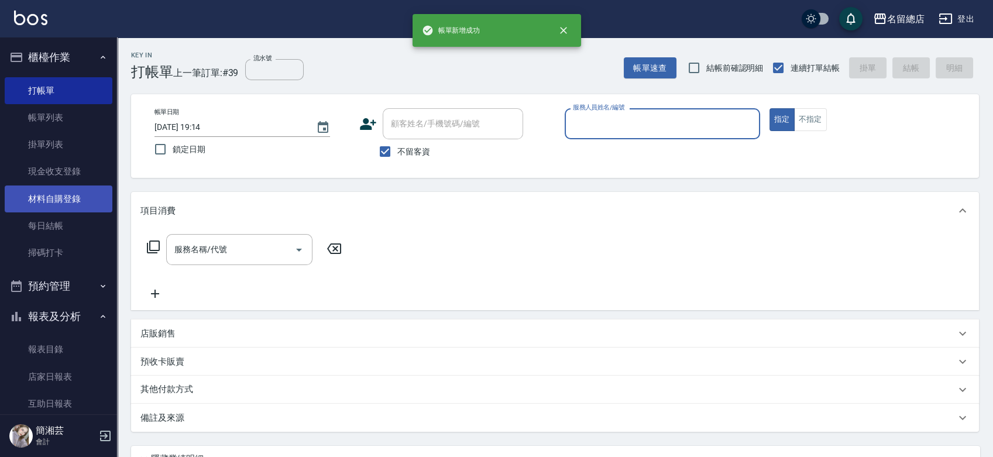
click at [77, 194] on link "材料自購登錄" at bounding box center [59, 199] width 108 height 27
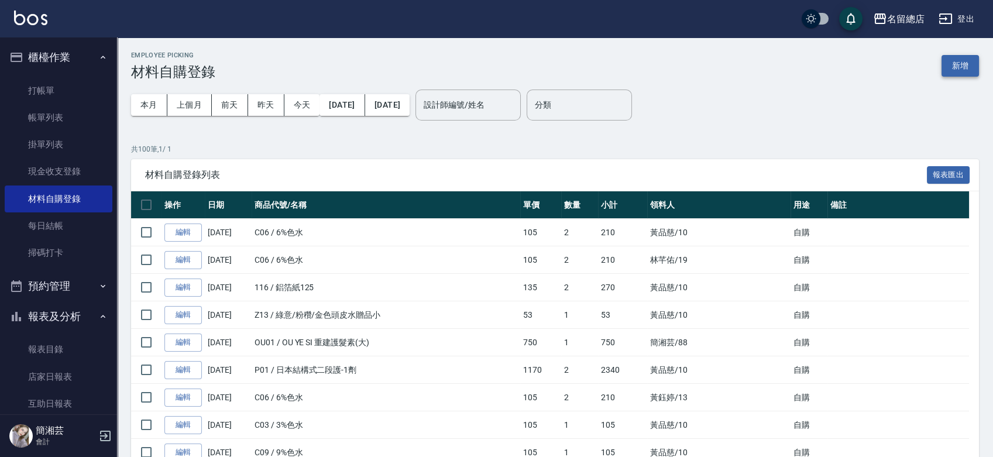
click at [964, 56] on button "新增" at bounding box center [960, 66] width 37 height 22
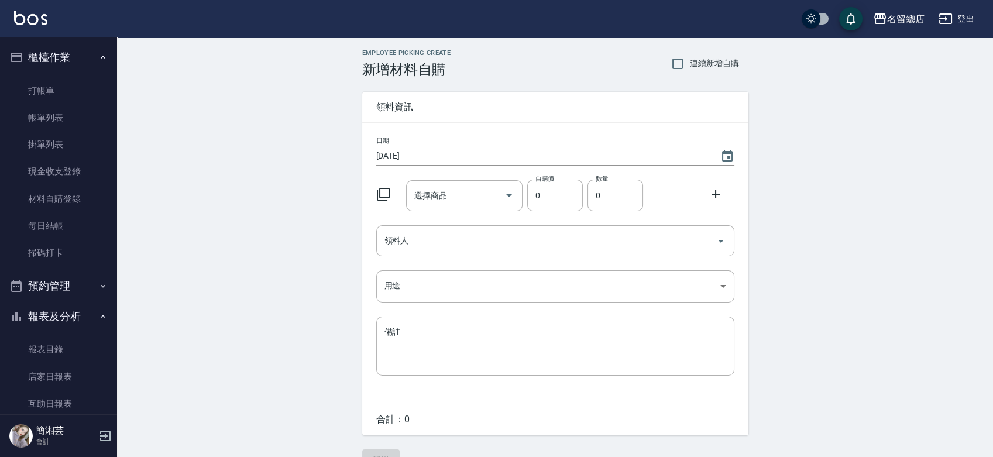
click at [430, 198] on input "選擇商品" at bounding box center [455, 196] width 88 height 20
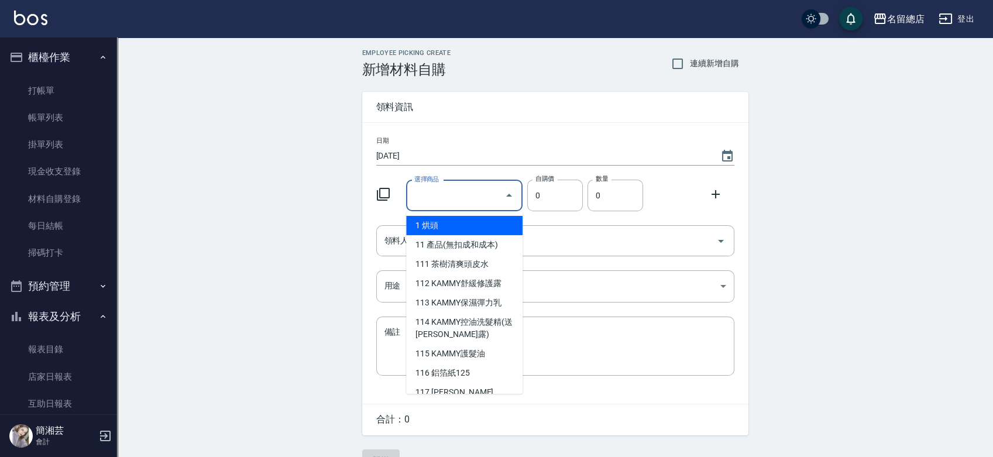
type input "ㄨ"
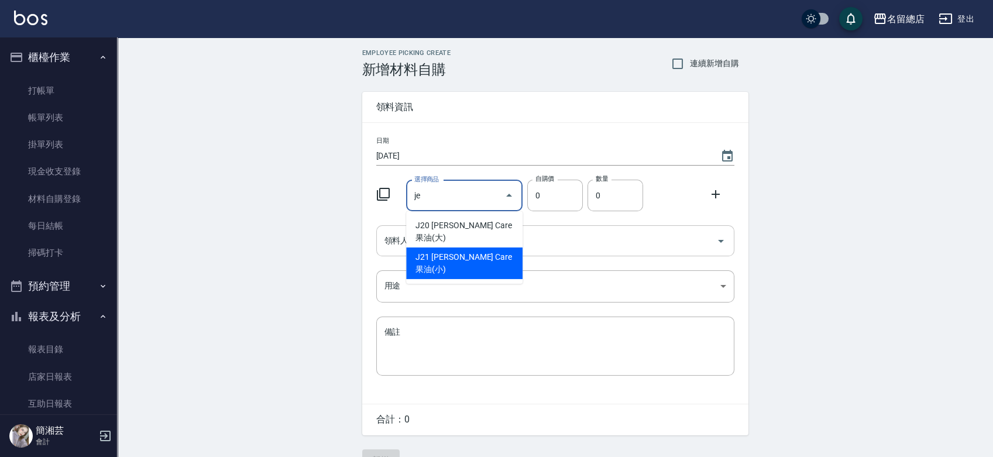
type input "[PERSON_NAME] Care 果油(大)"
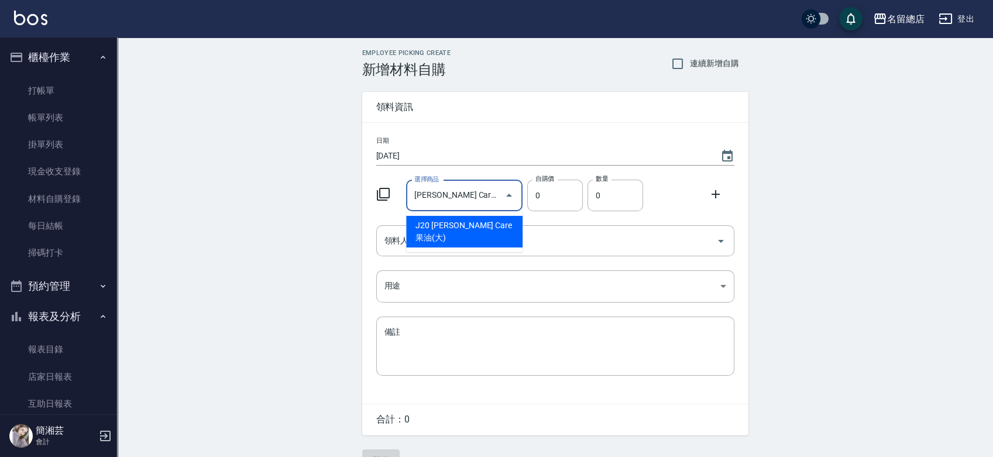
click at [501, 228] on li "J20 [PERSON_NAME] Care 果油(大)" at bounding box center [464, 232] width 116 height 32
type input "340"
type input "1"
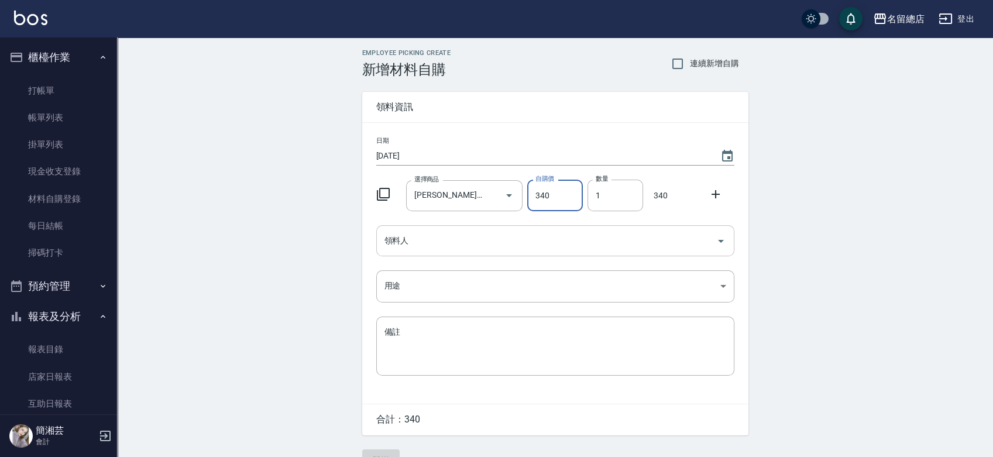
click at [499, 234] on input "領料人" at bounding box center [547, 241] width 330 height 20
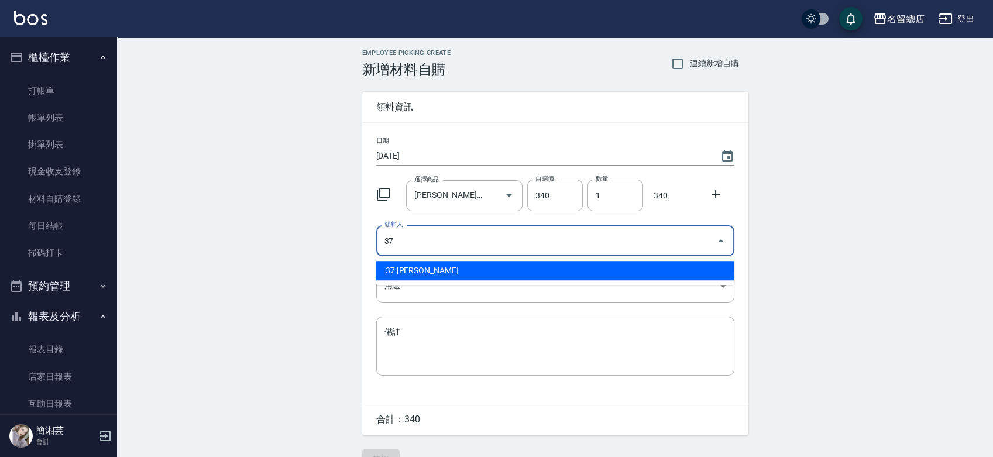
type input "37 [PERSON_NAME]"
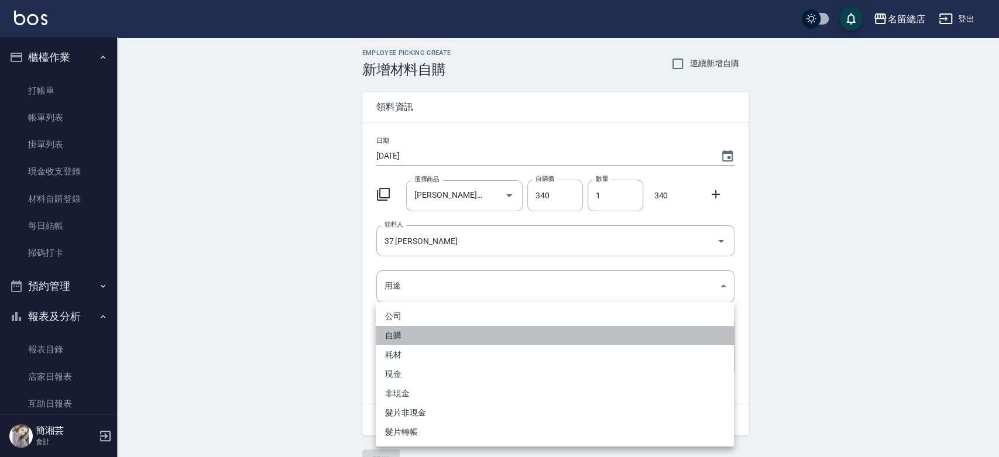
click at [417, 330] on li "自購" at bounding box center [555, 335] width 358 height 19
type input "自購"
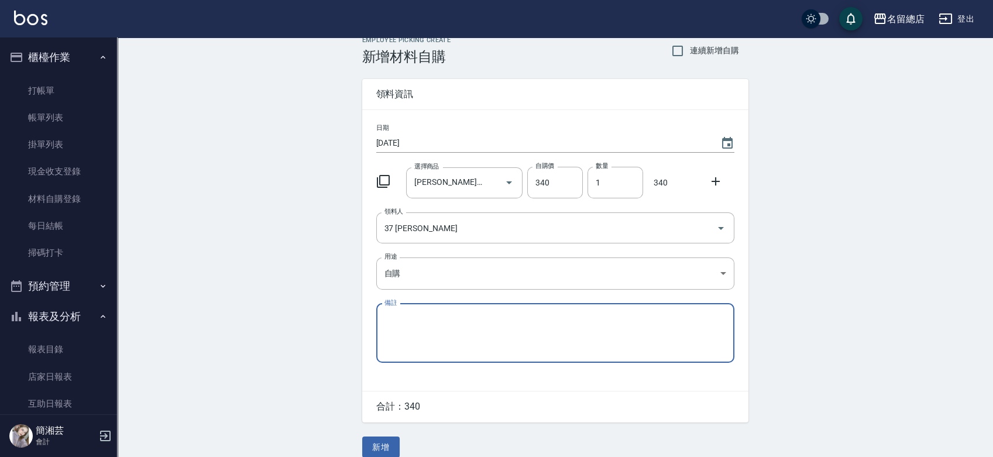
scroll to position [26, 0]
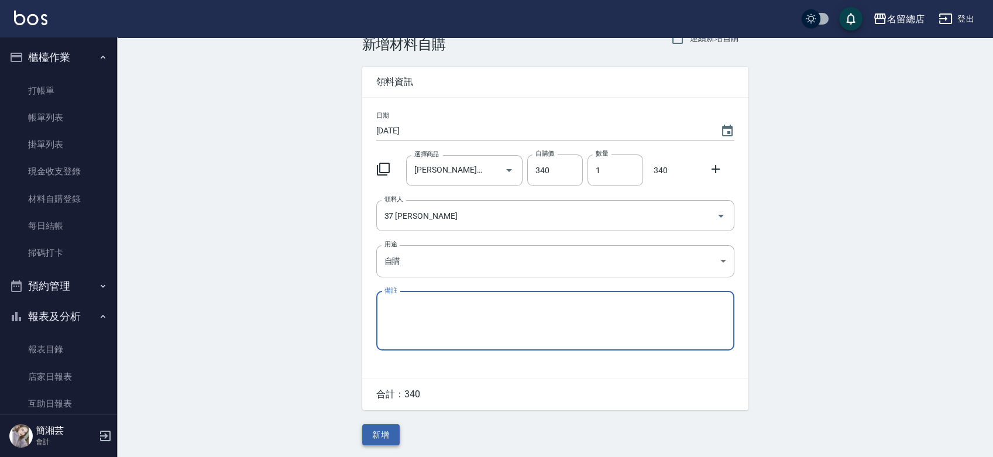
click at [384, 439] on button "新增" at bounding box center [380, 435] width 37 height 22
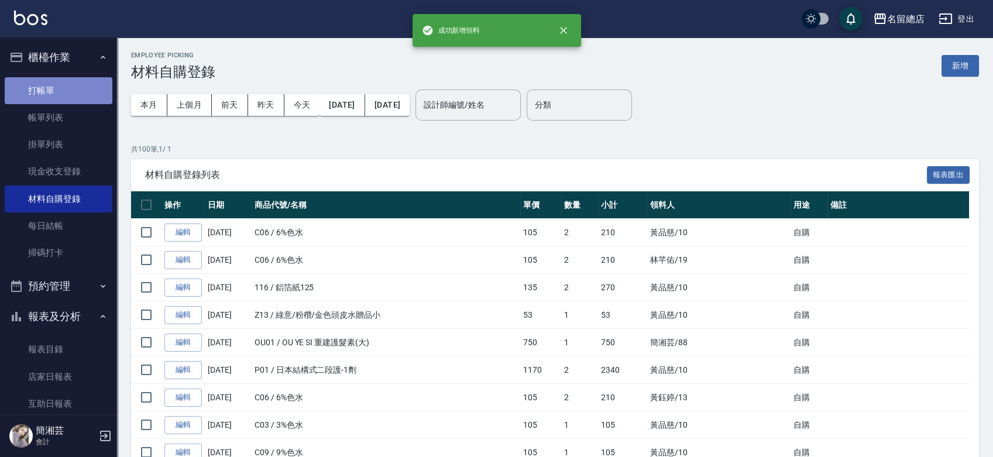
click at [67, 90] on link "打帳單" at bounding box center [59, 90] width 108 height 27
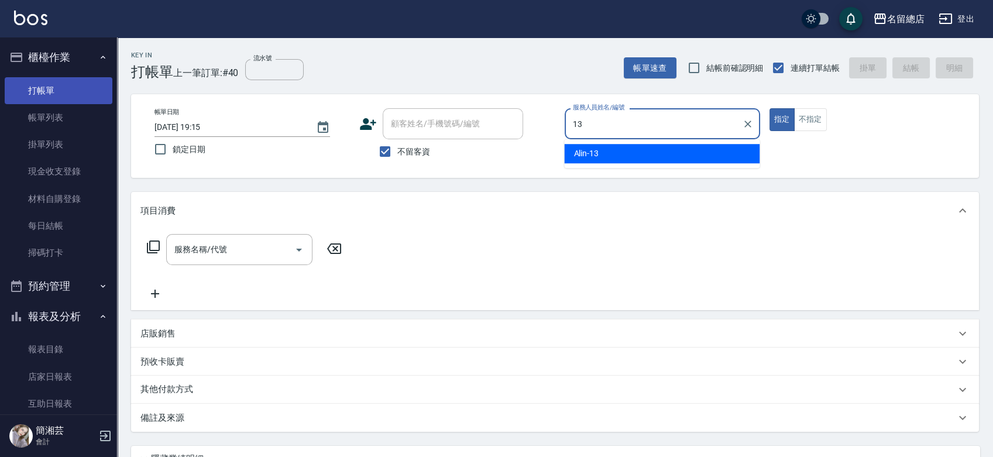
type input "Alin-13"
type button "true"
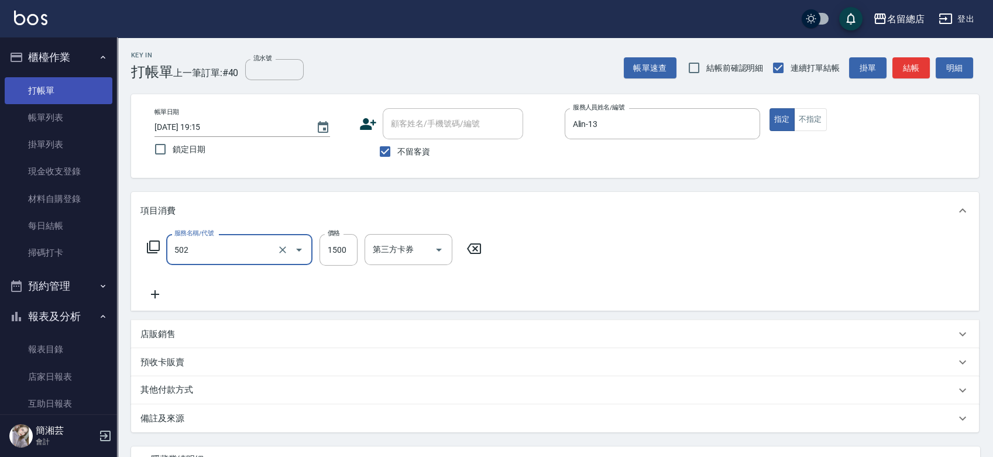
type input "染髮1500以上(502)"
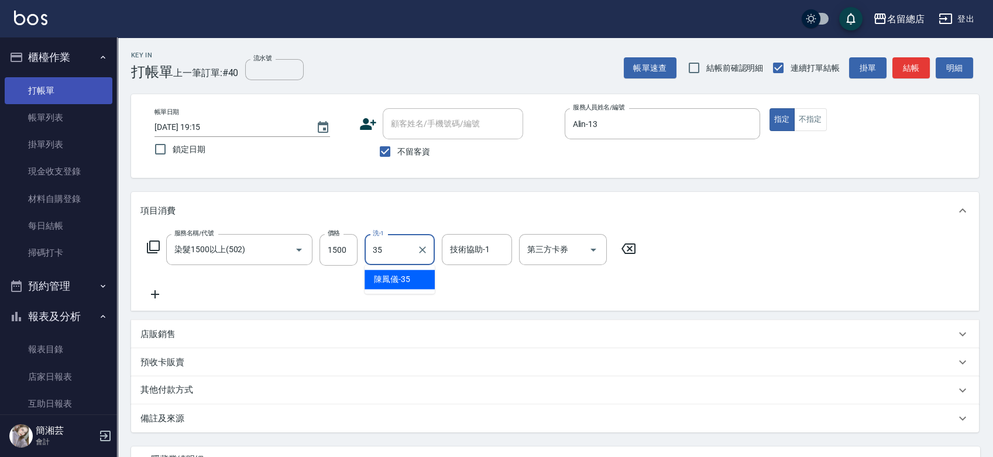
type input "[PERSON_NAME]-35"
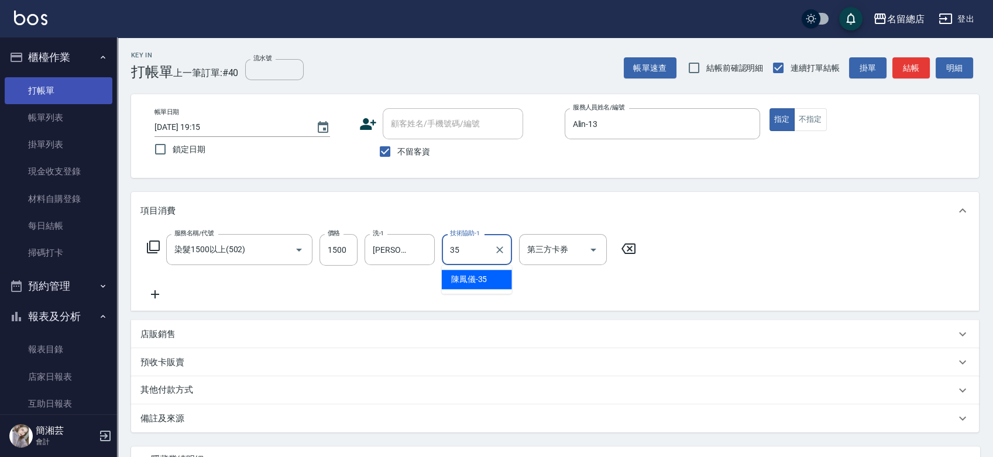
type input "[PERSON_NAME]-35"
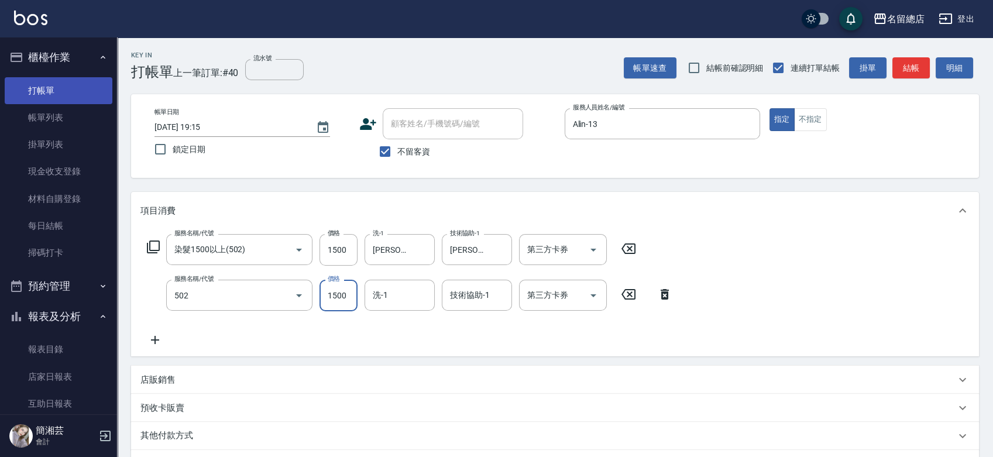
type input "染髮1500以上(502)"
type input "[PERSON_NAME]-35"
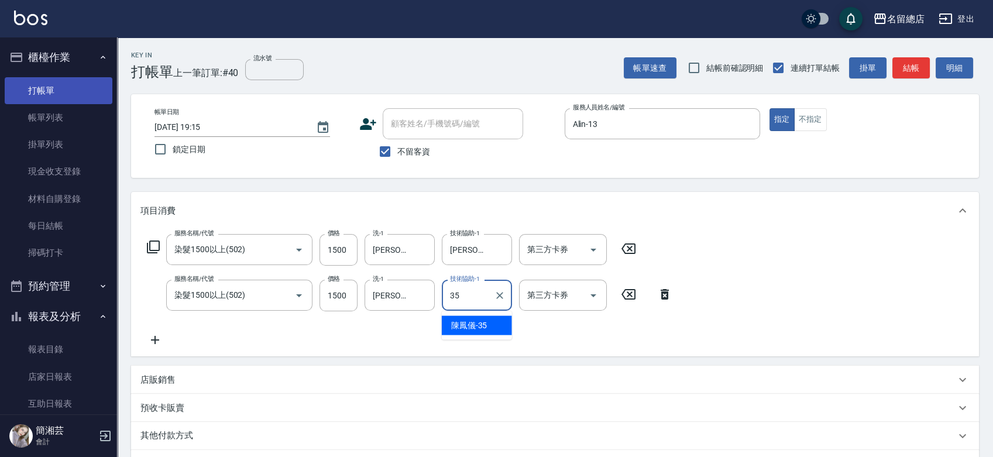
type input "[PERSON_NAME]-35"
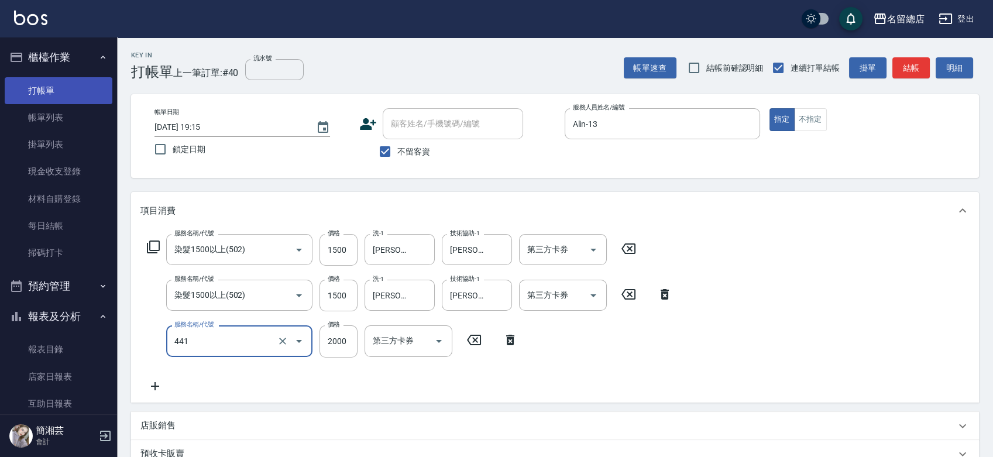
type input "2段自單次1300以上(441)"
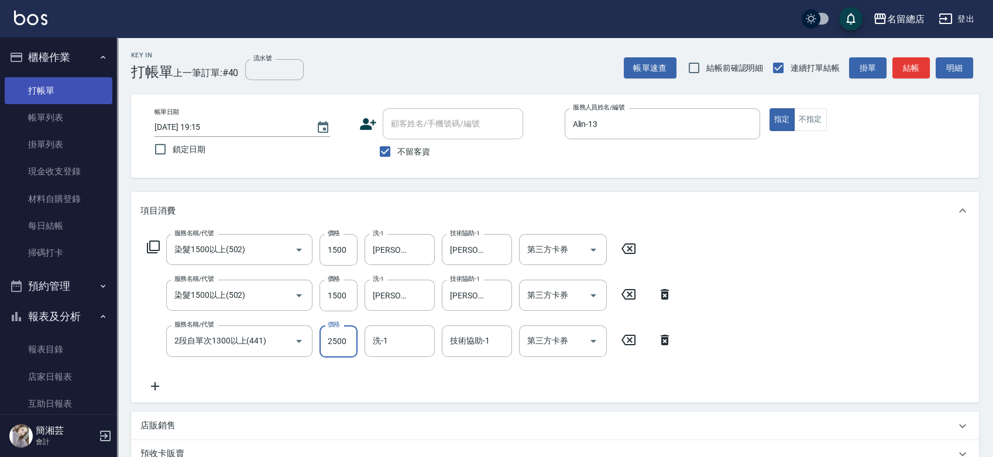
type input "2500"
type input "[PERSON_NAME]-35"
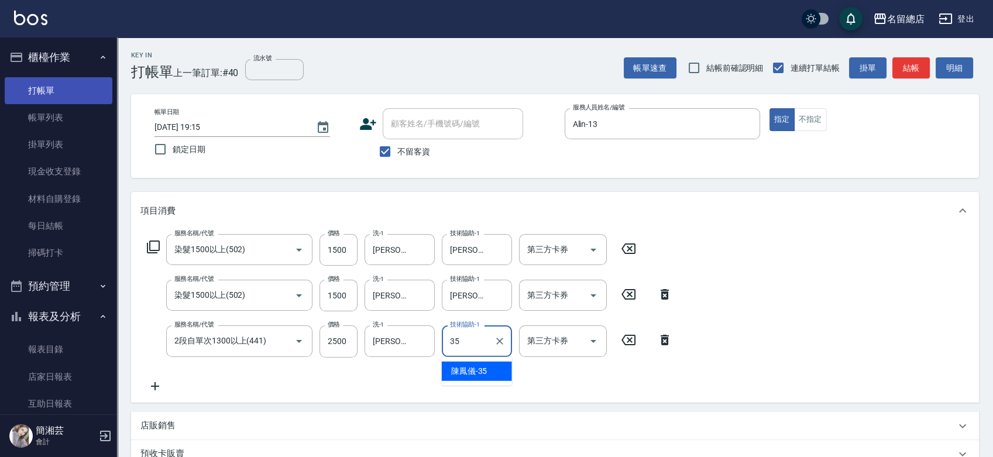
type input "[PERSON_NAME]-35"
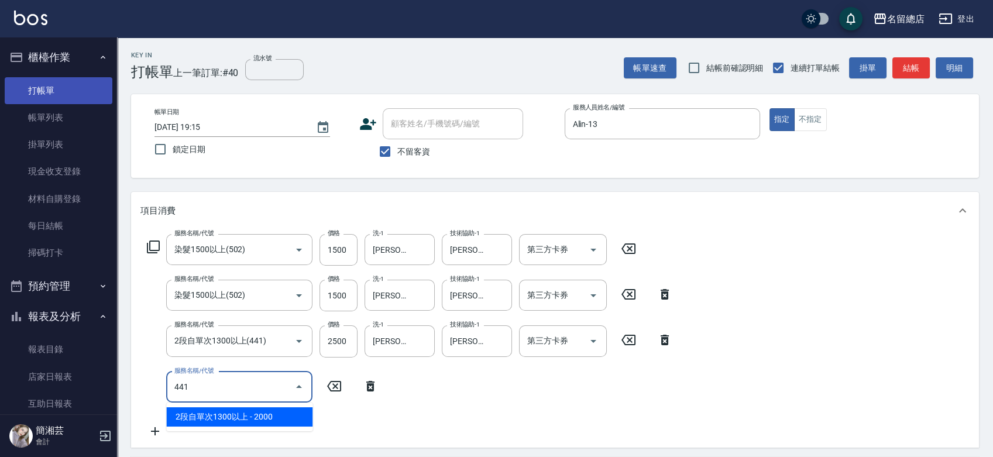
type input "2段自單次1300以上(441)"
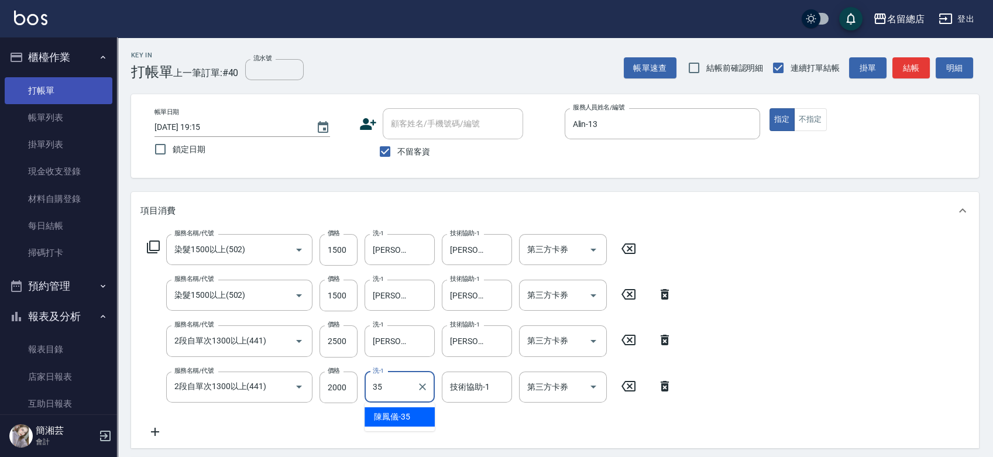
type input "[PERSON_NAME]-35"
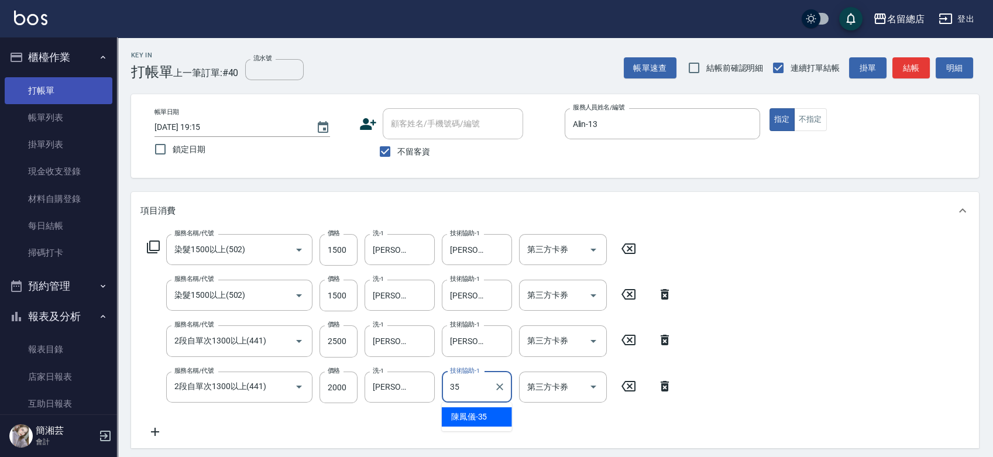
type input "[PERSON_NAME]-35"
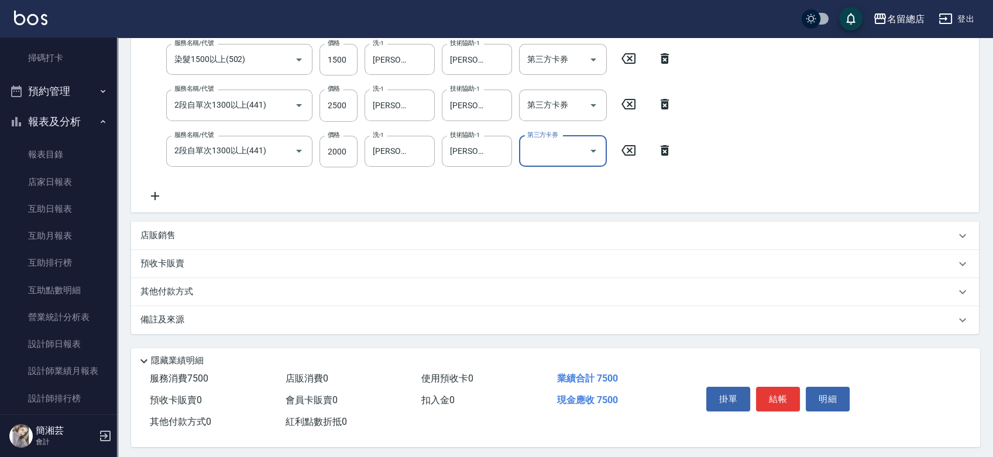
scroll to position [243, 0]
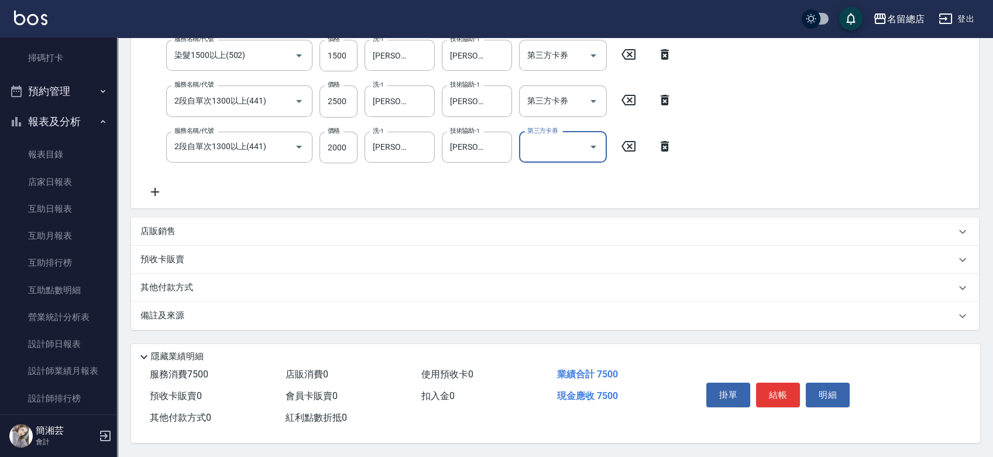
click at [218, 284] on div "其他付款方式" at bounding box center [547, 287] width 815 height 13
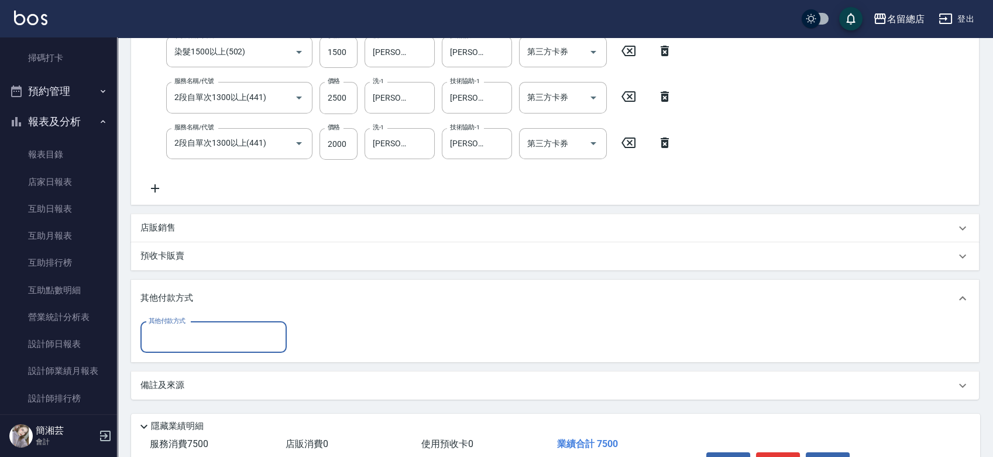
scroll to position [0, 0]
click at [195, 336] on input "其他付款方式" at bounding box center [214, 337] width 136 height 20
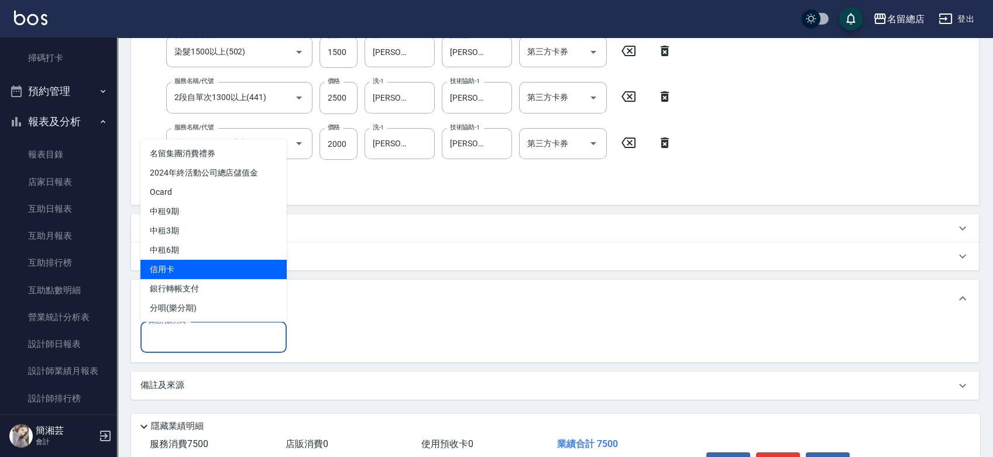
click at [188, 270] on span "信用卡" at bounding box center [213, 268] width 146 height 19
type input "信用卡"
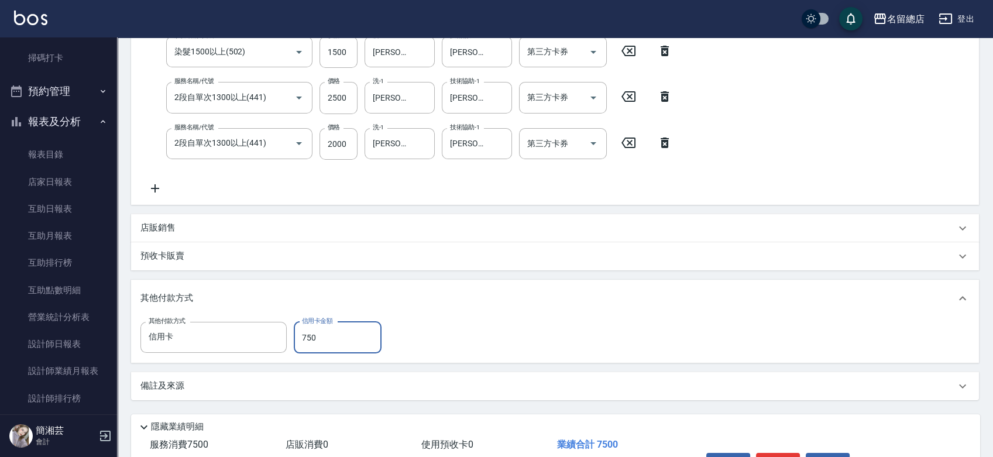
type input "7500"
type input "[DATE] 19:16"
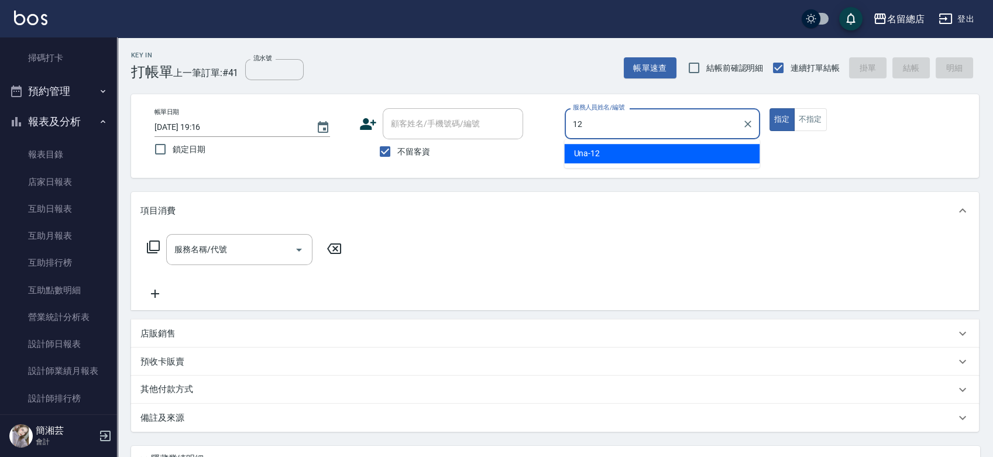
type input "Una-12"
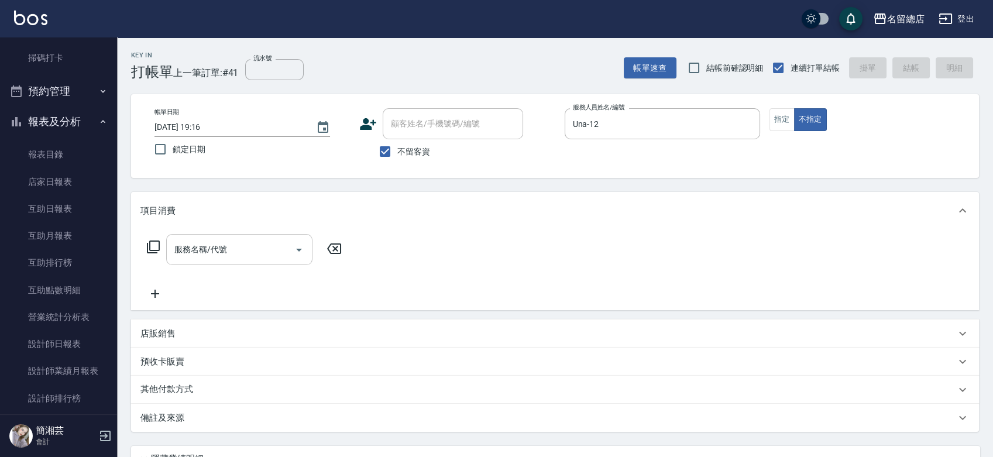
click at [246, 243] on input "服務名稱/代號" at bounding box center [230, 249] width 118 height 20
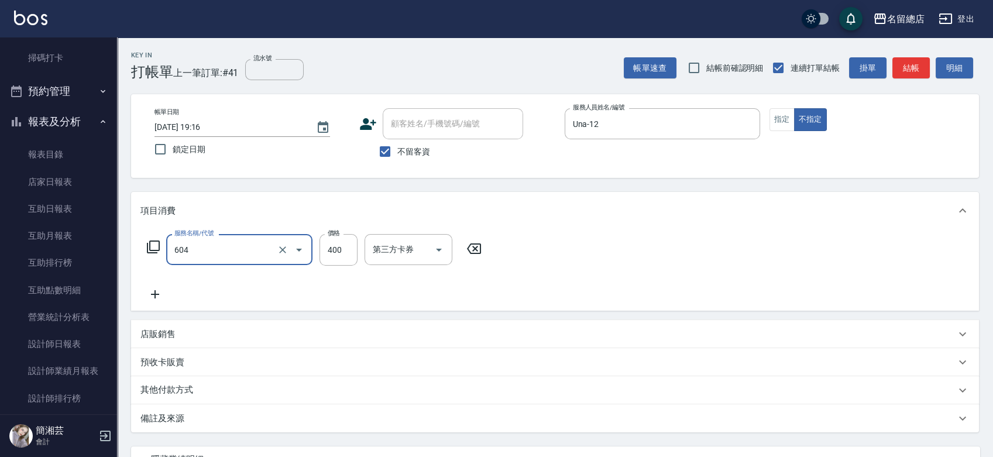
type input "健康洗髮(604)"
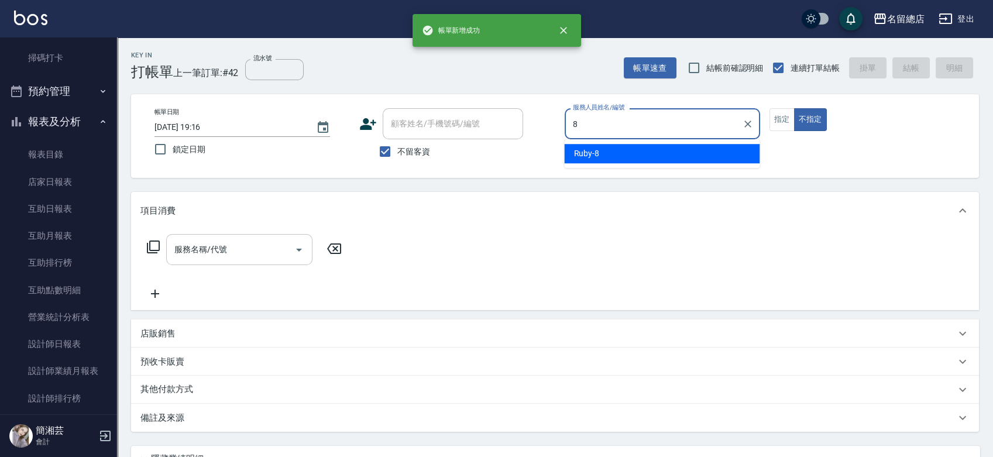
type input "Ruby-8"
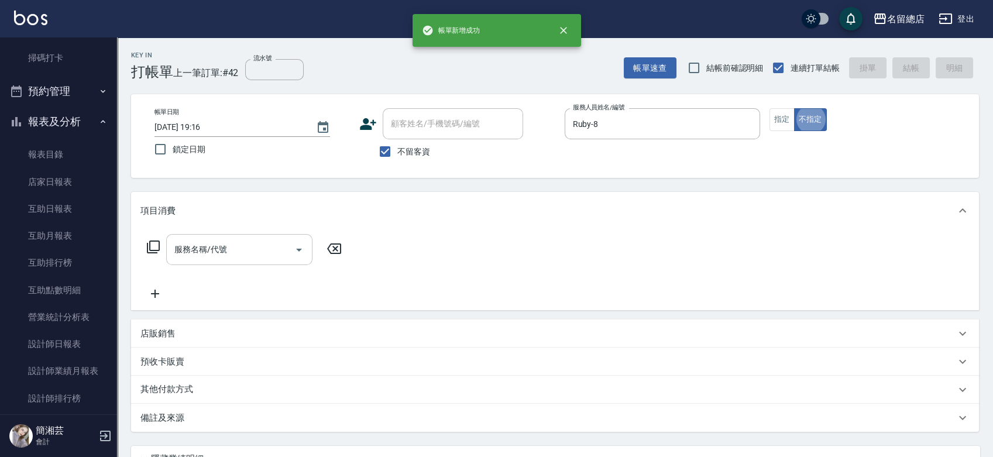
type button "false"
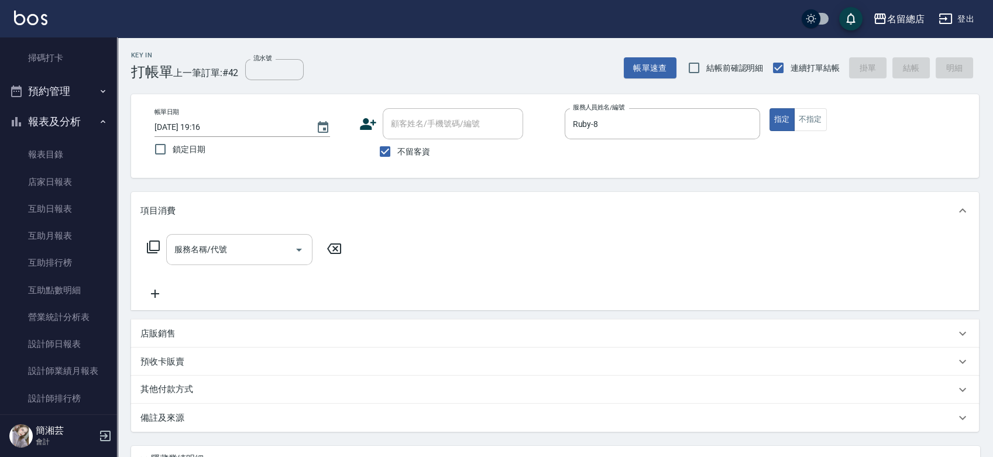
click at [193, 250] on div "服務名稱/代號 服務名稱/代號" at bounding box center [239, 249] width 146 height 31
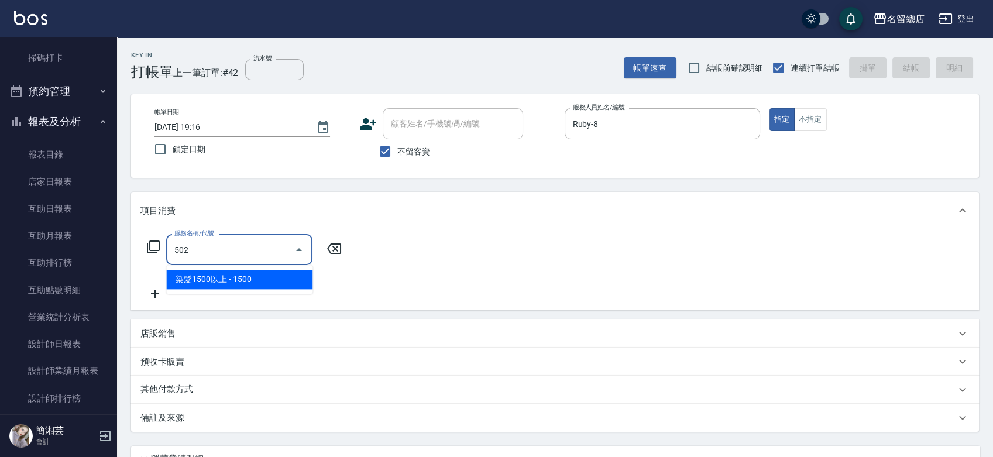
type input "染髮1500以上(502)"
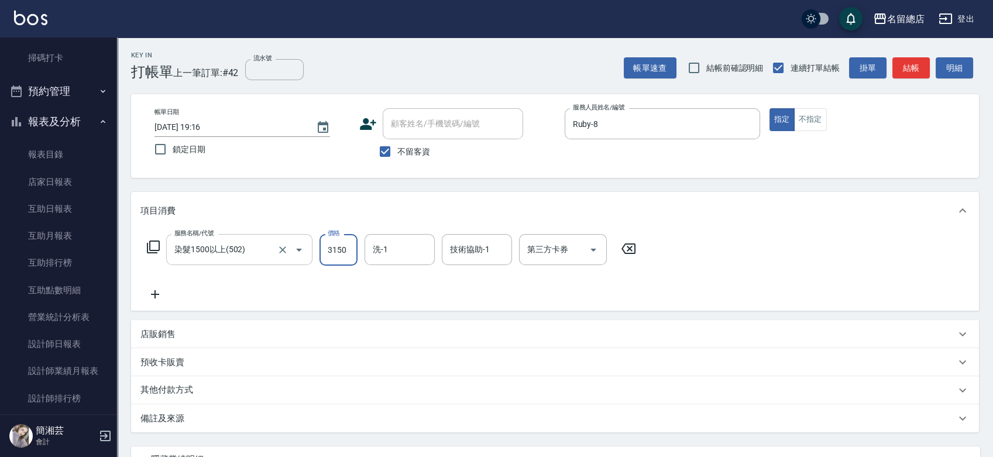
type input "3150"
type input "[PERSON_NAME]-56"
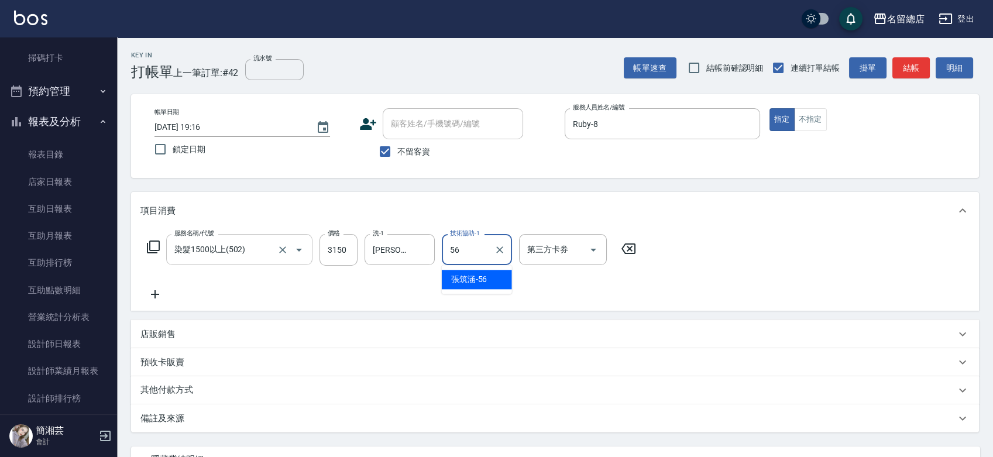
type input "[PERSON_NAME]-56"
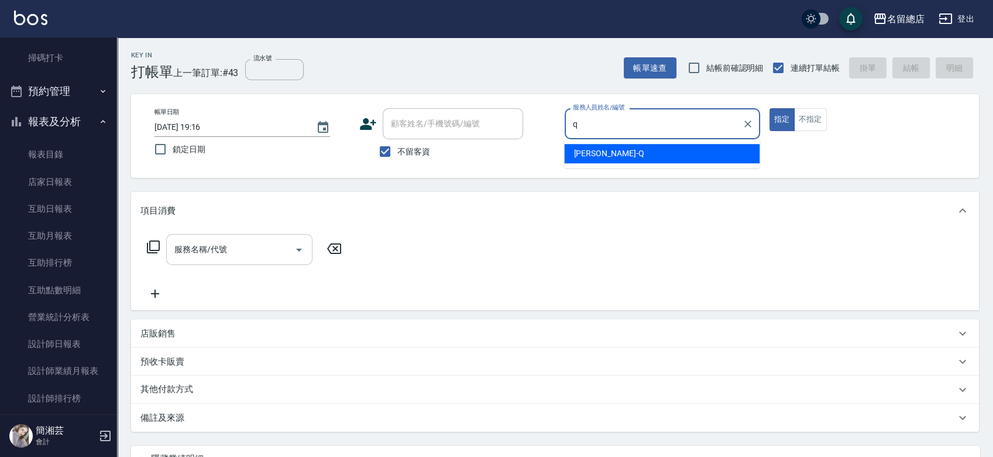
type input "[PERSON_NAME]"
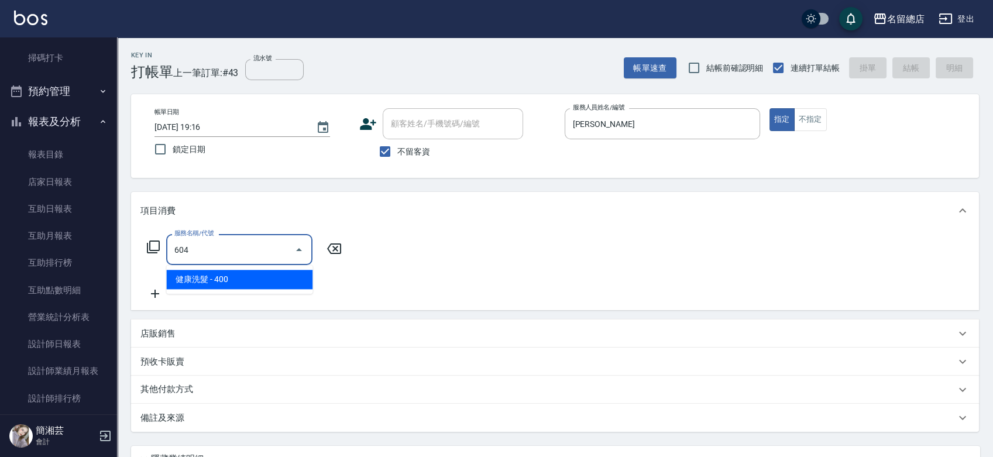
type input "健康洗髮(604)"
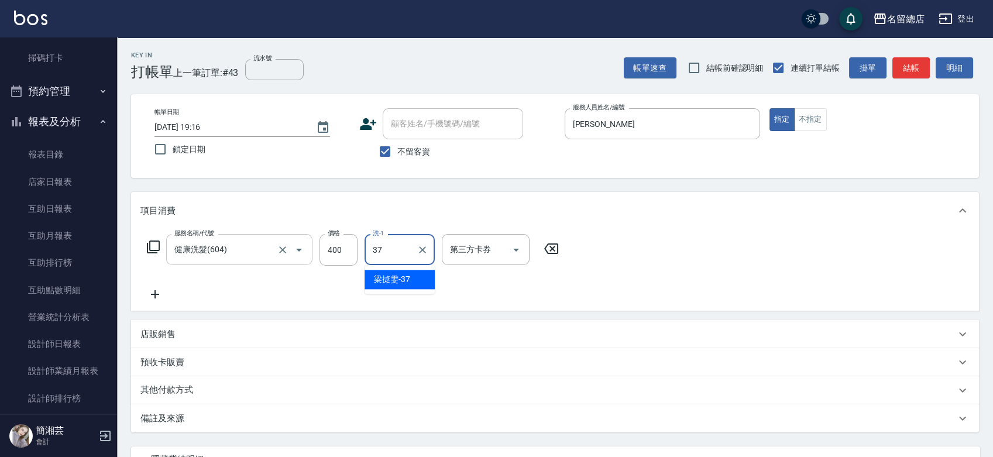
type input "[PERSON_NAME]-37"
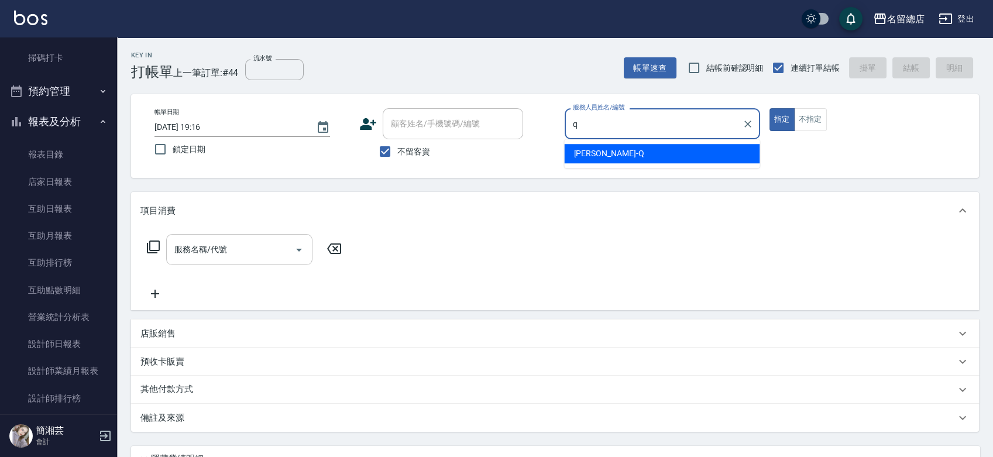
type input "[PERSON_NAME]"
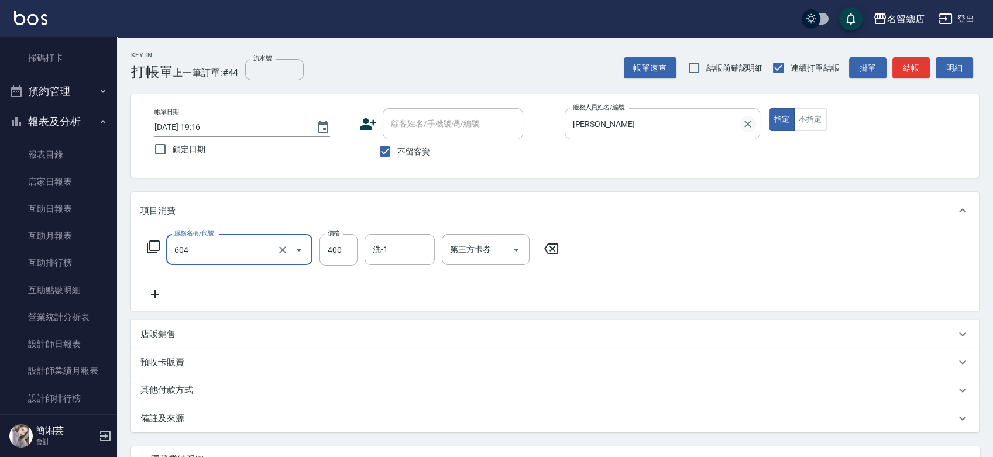
click at [741, 121] on button "Clear" at bounding box center [748, 124] width 16 height 16
type input "604"
type input "健康洗髮(604)"
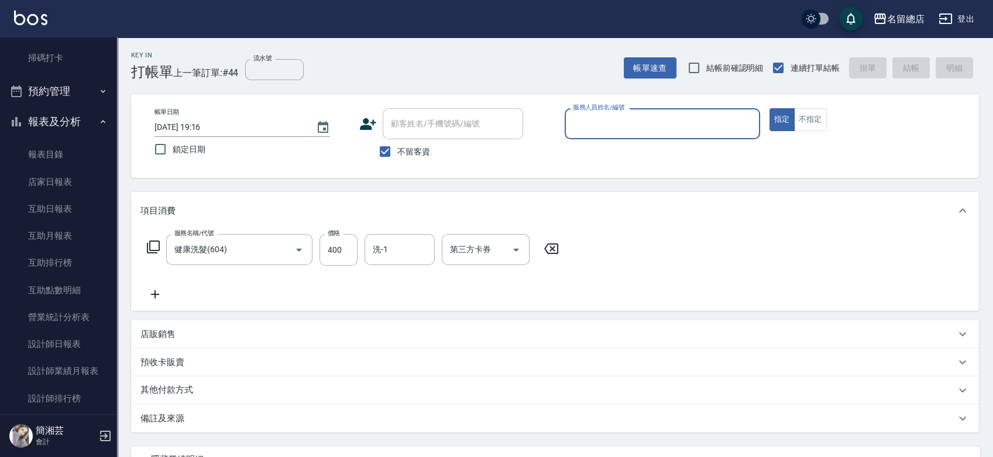
click at [557, 242] on icon at bounding box center [551, 249] width 29 height 14
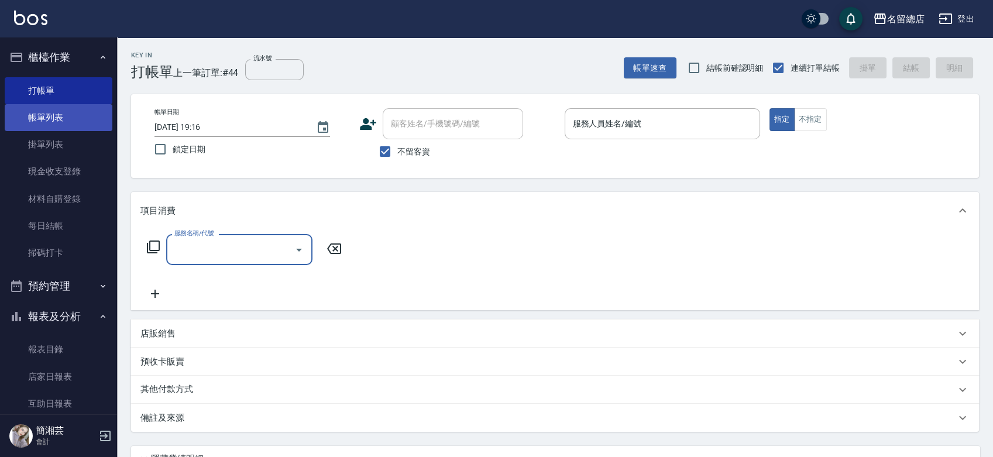
click at [51, 121] on link "帳單列表" at bounding box center [59, 117] width 108 height 27
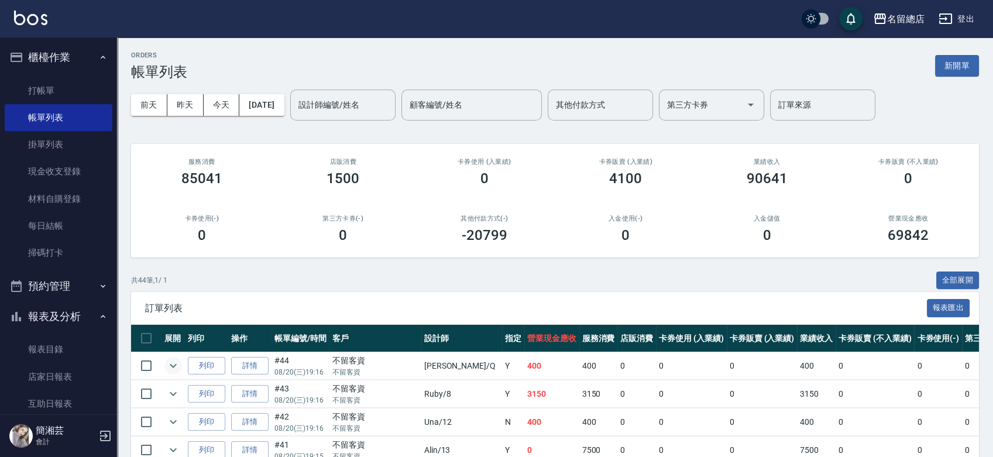
click at [173, 365] on icon "expand row" at bounding box center [173, 366] width 14 height 14
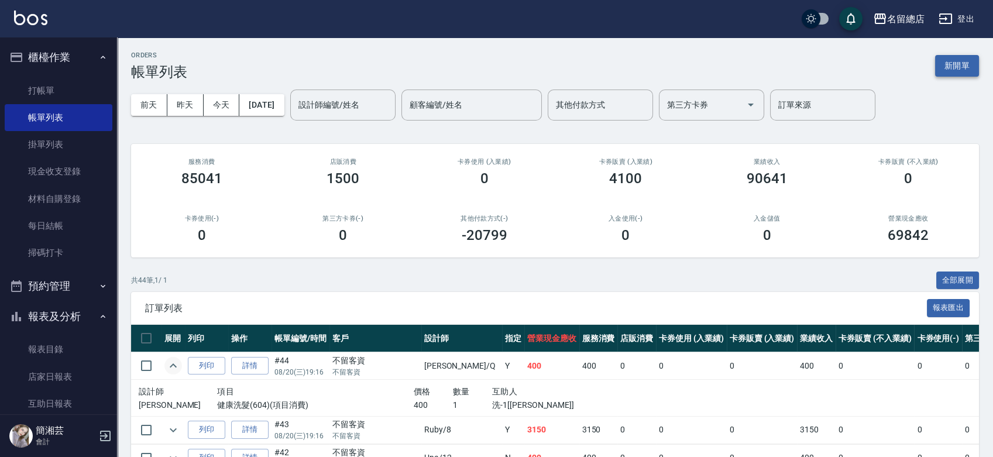
click at [971, 71] on button "新開單" at bounding box center [957, 66] width 44 height 22
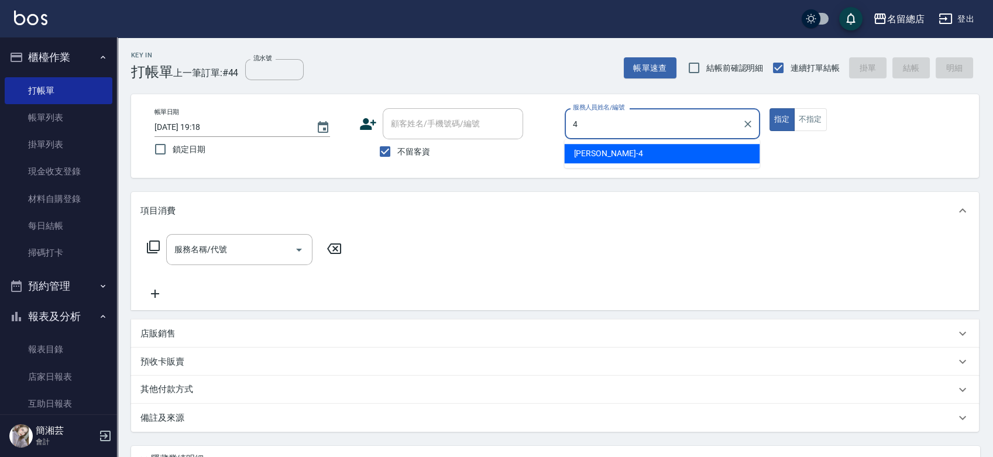
type input "[PERSON_NAME]-4"
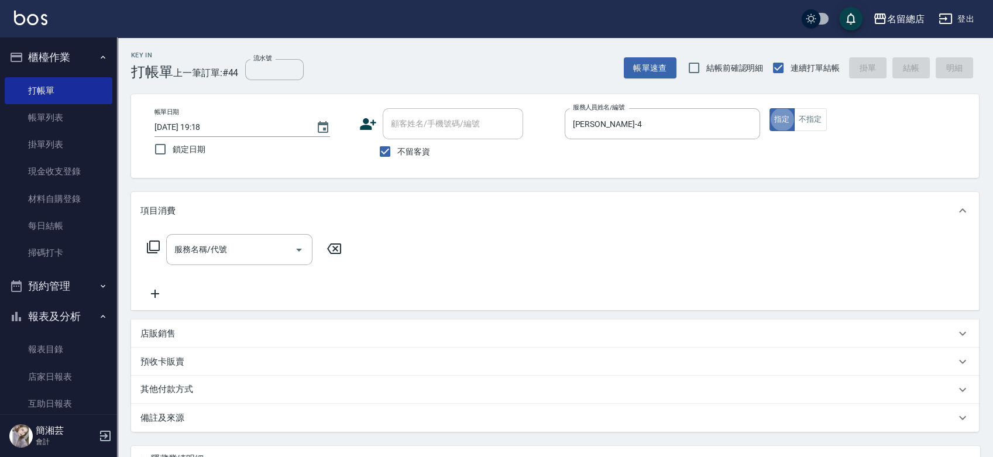
type button "true"
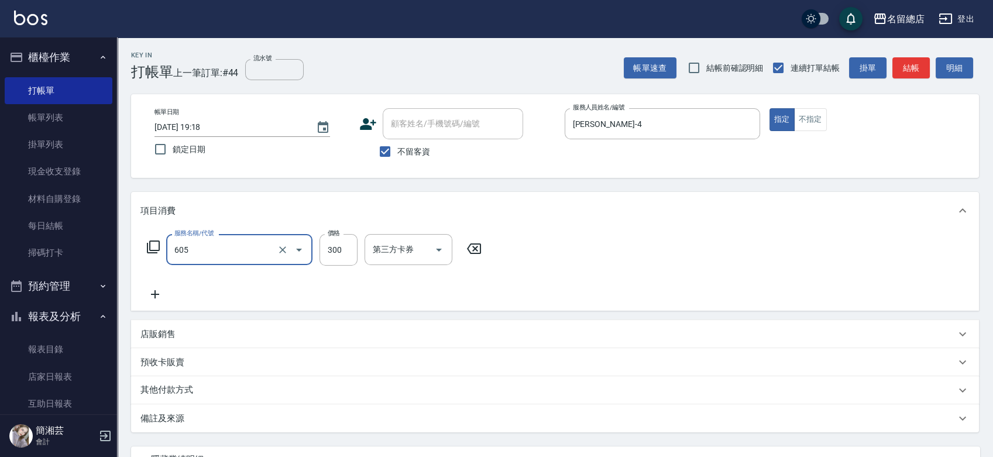
type input "洗髮 (女)(605)"
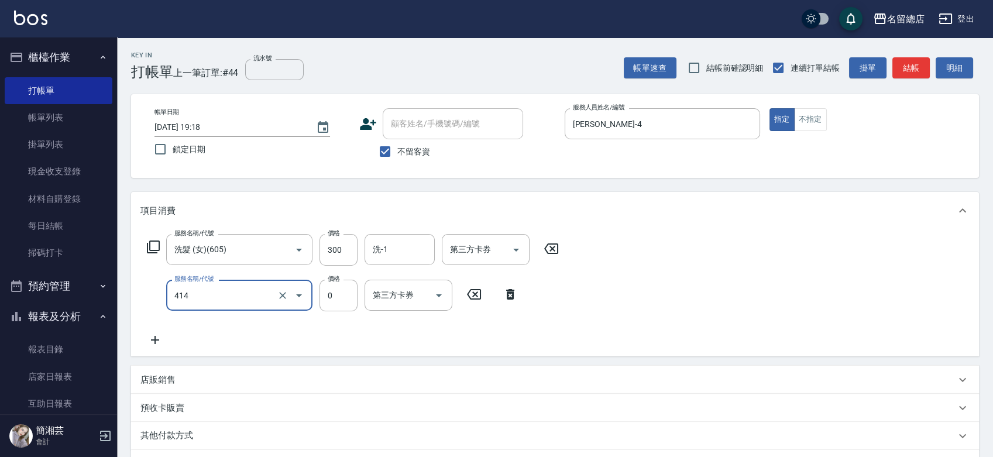
type input "護染蓋卡1000~1499(414)"
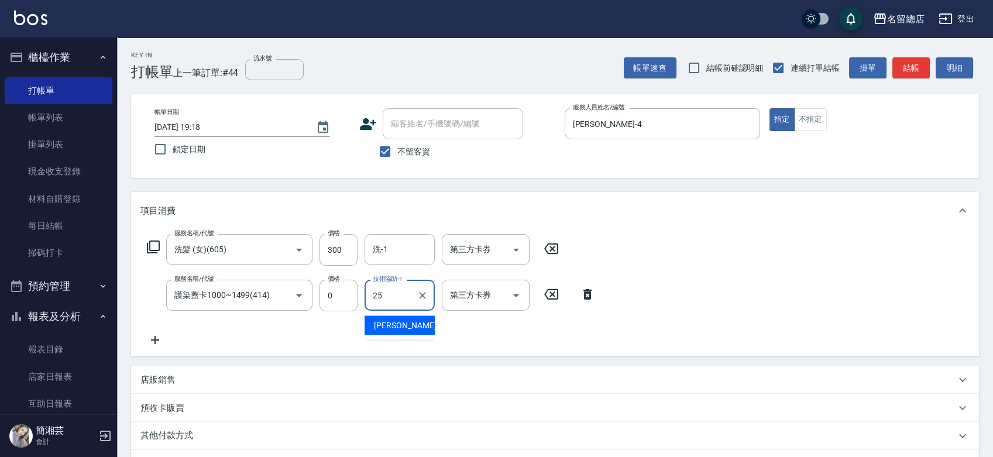
type input "[PERSON_NAME]-25"
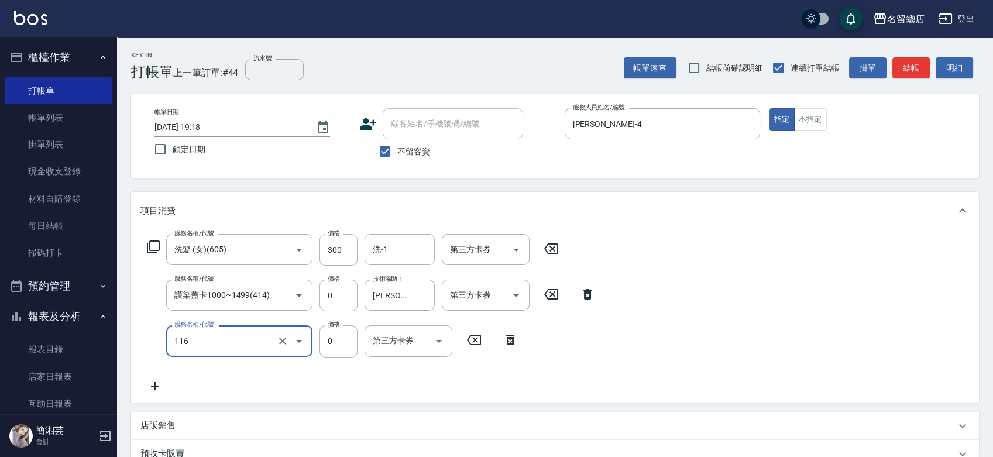
type input "頭皮蓋卡3點(116)"
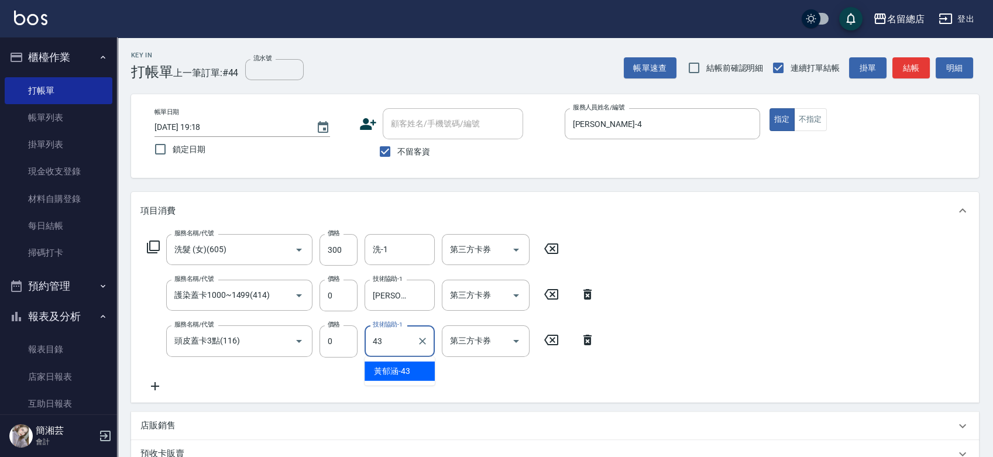
type input "[PERSON_NAME]-43"
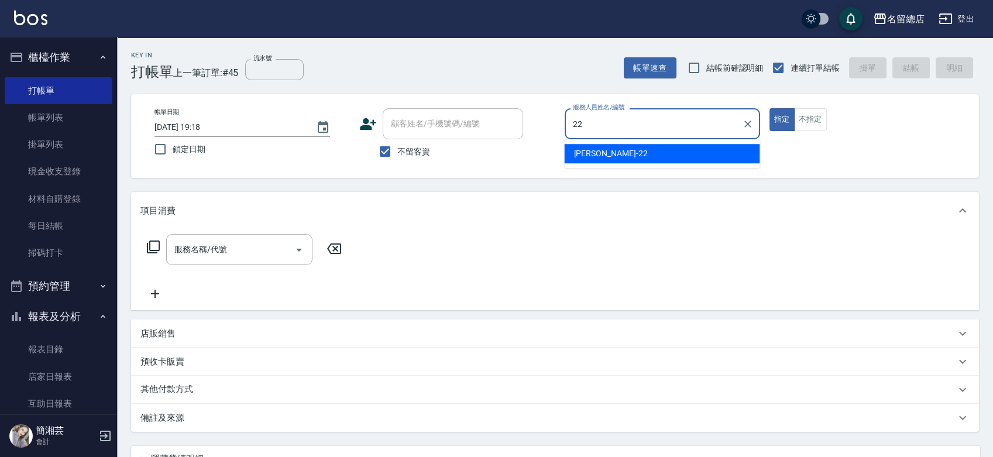
type input "Lydia-22"
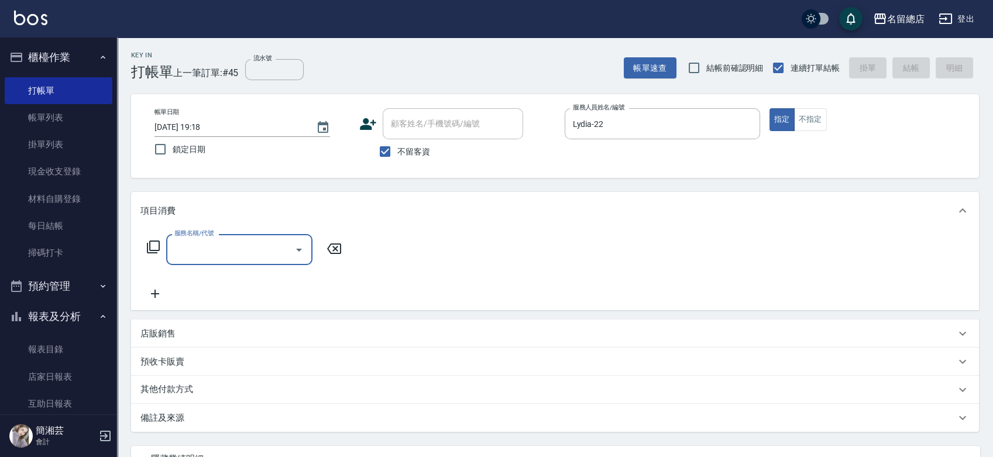
type input "6"
type input "剪髮(305)"
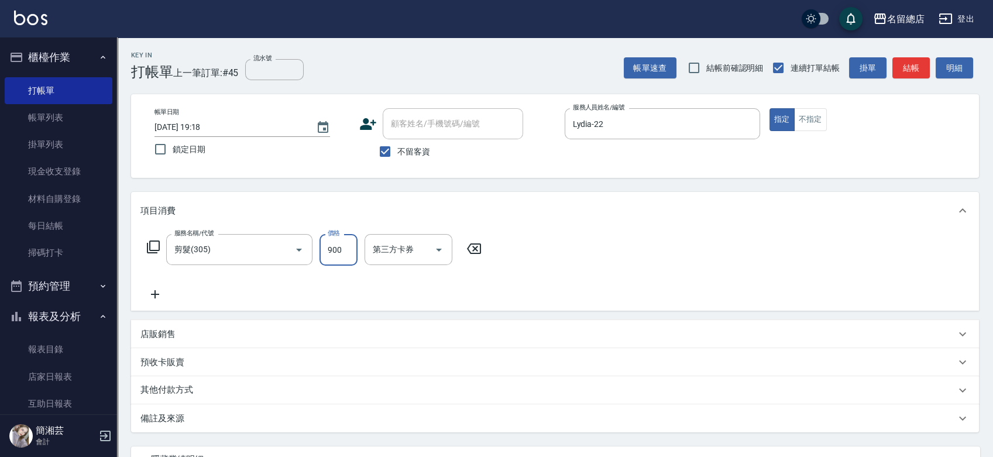
type input "900"
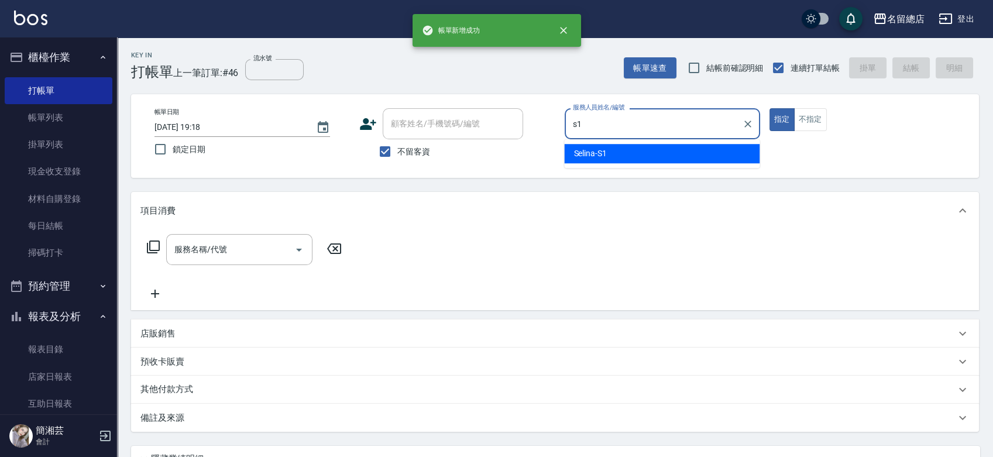
type input "Selina-S1"
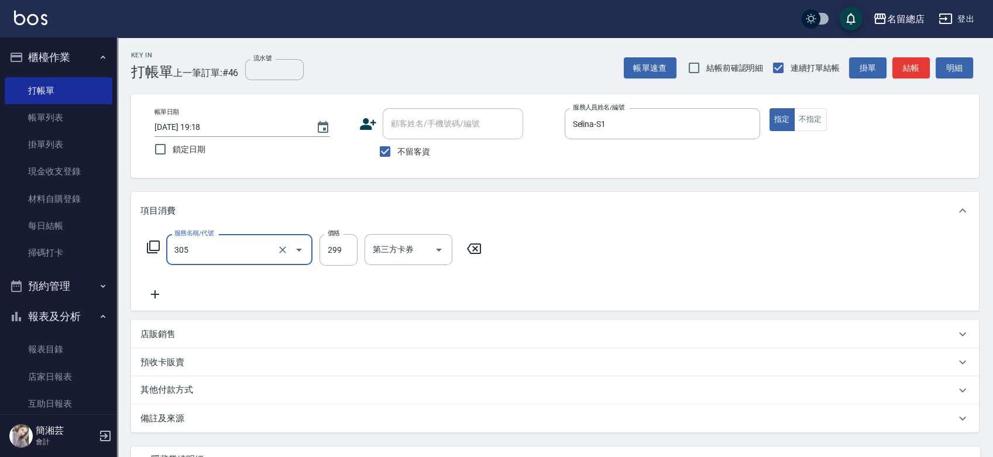
type input "剪髮(305)"
type input "400"
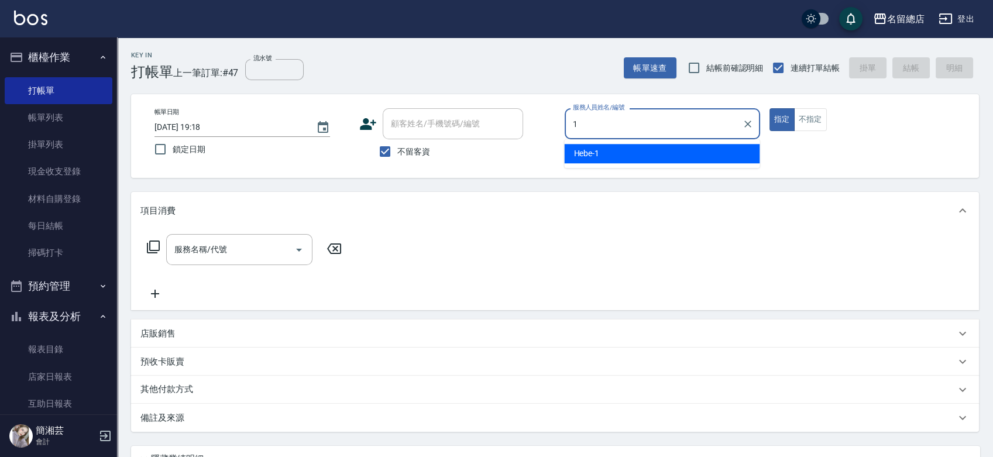
type input "Hebe-1"
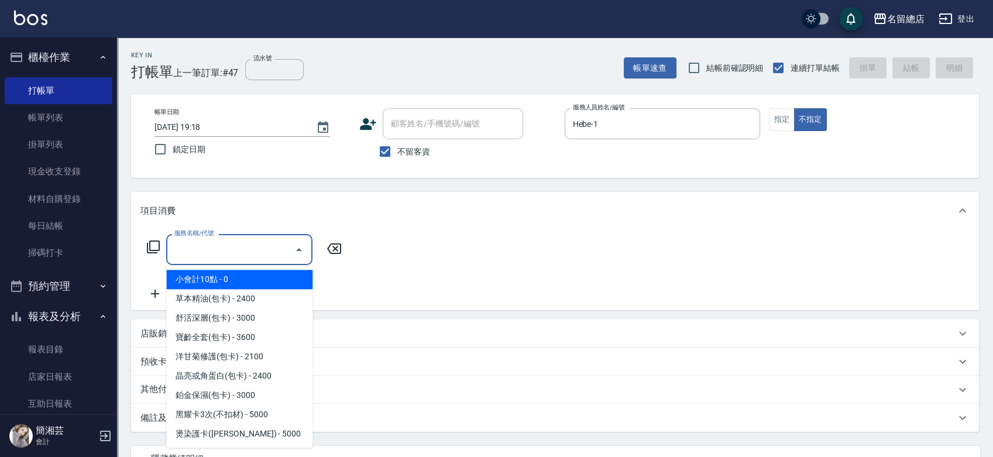
click at [212, 247] on input "服務名稱/代號" at bounding box center [230, 249] width 118 height 20
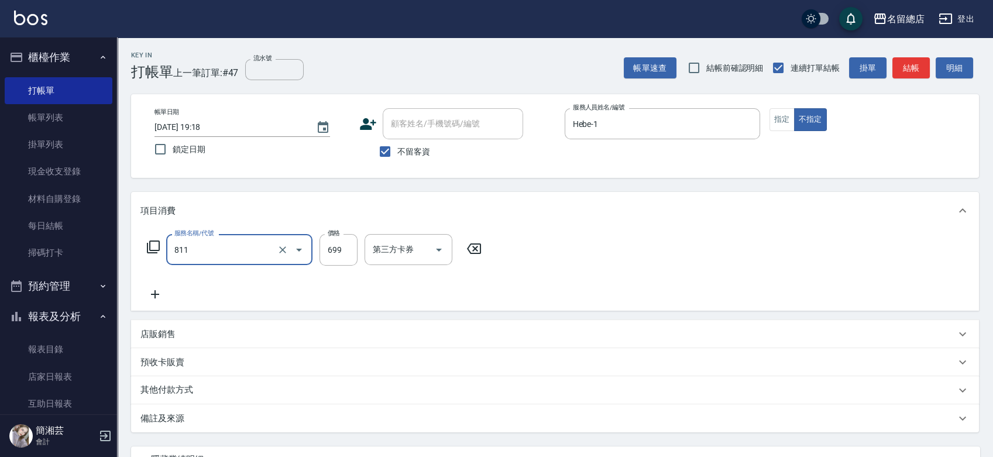
type input "洗+剪(811)"
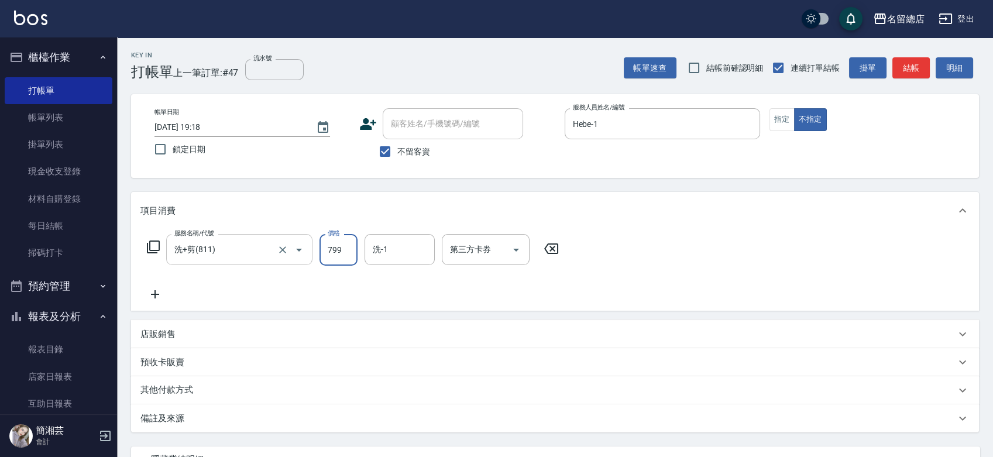
type input "799"
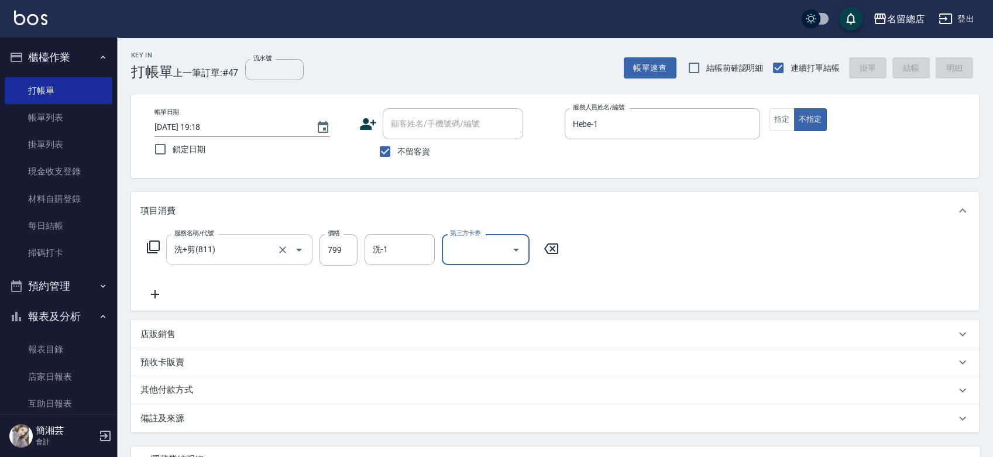
type input "[DATE] 19:19"
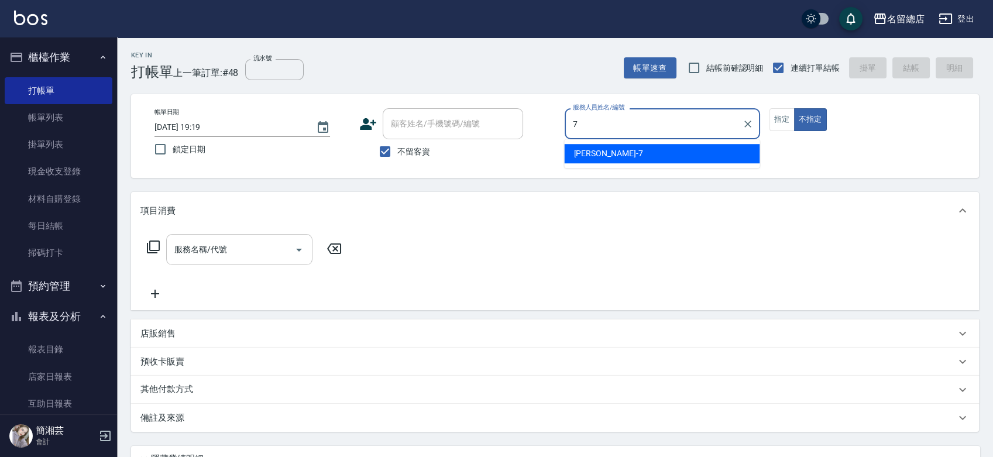
type input "Mick-7"
type button "false"
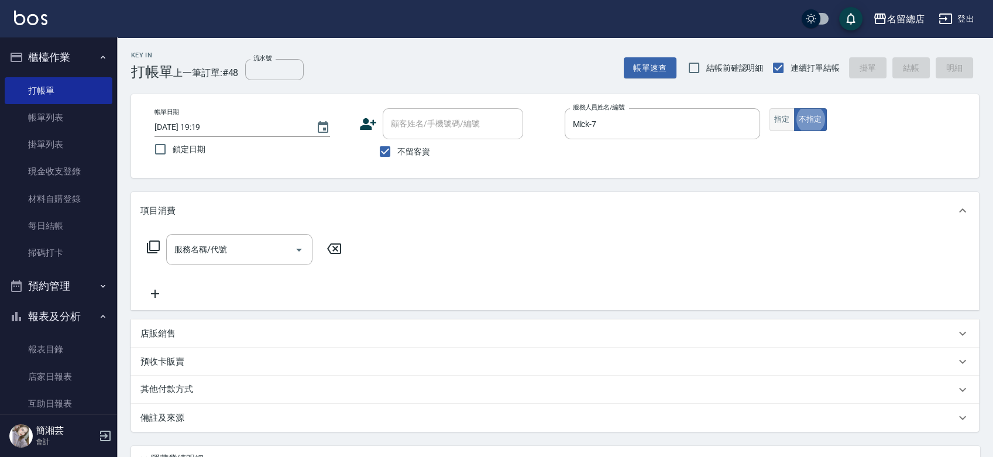
click at [777, 116] on button "指定" at bounding box center [782, 119] width 25 height 23
click at [227, 242] on input "服務名稱/代號" at bounding box center [230, 249] width 118 height 20
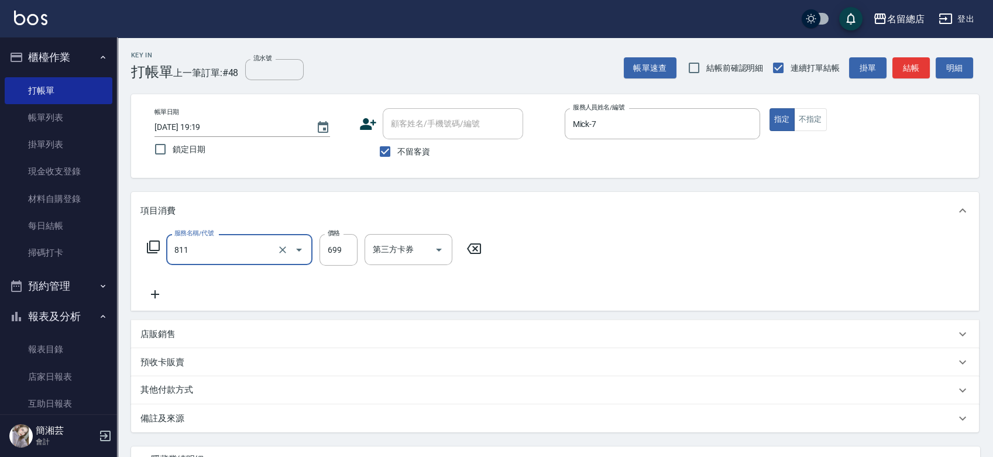
type input "洗+剪(811)"
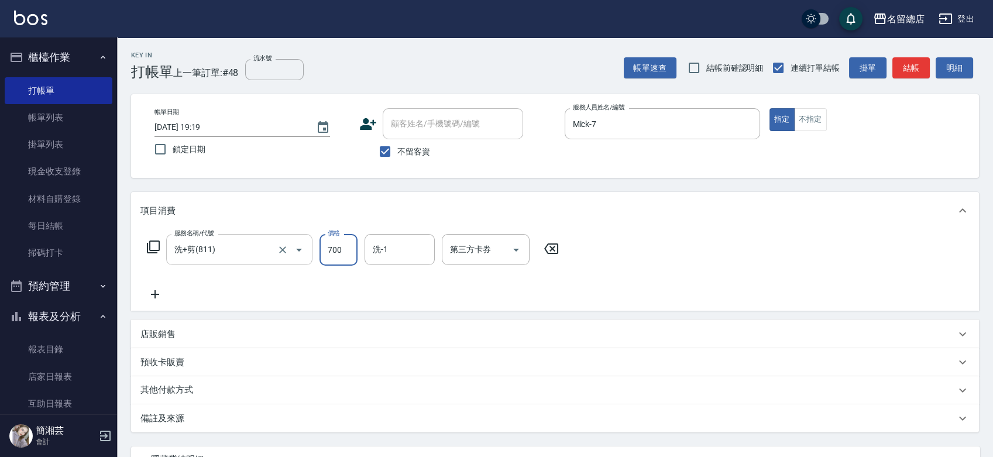
type input "700"
type input "[PERSON_NAME]-34"
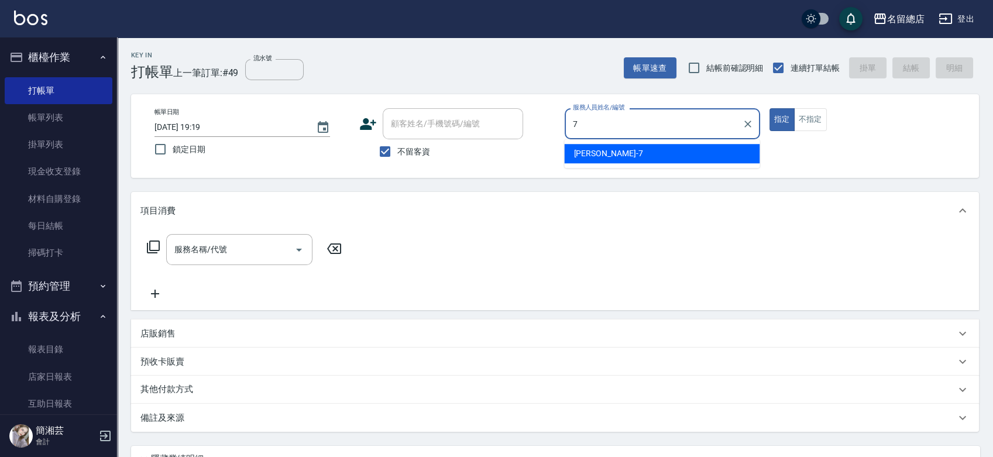
type input "Mick-7"
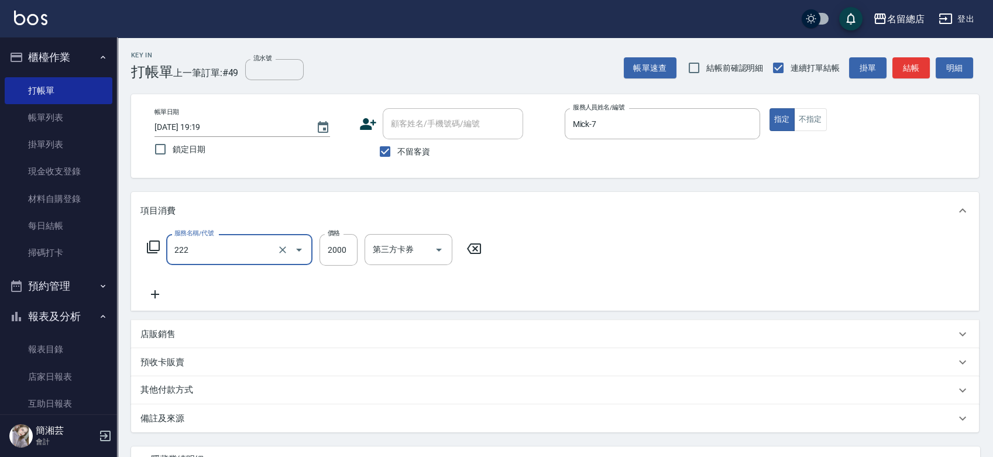
type input "燙髮2000以上(222)"
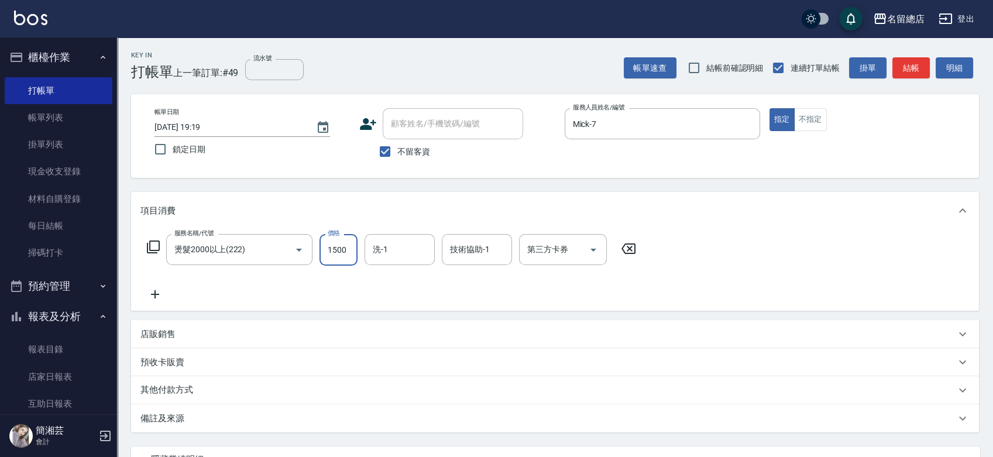
type input "1500"
type input "[PERSON_NAME]-34"
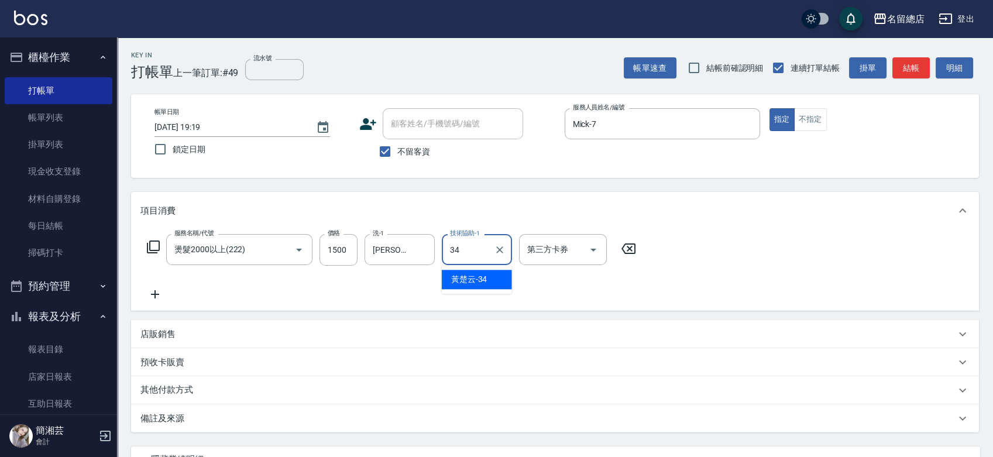
type input "[PERSON_NAME]-34"
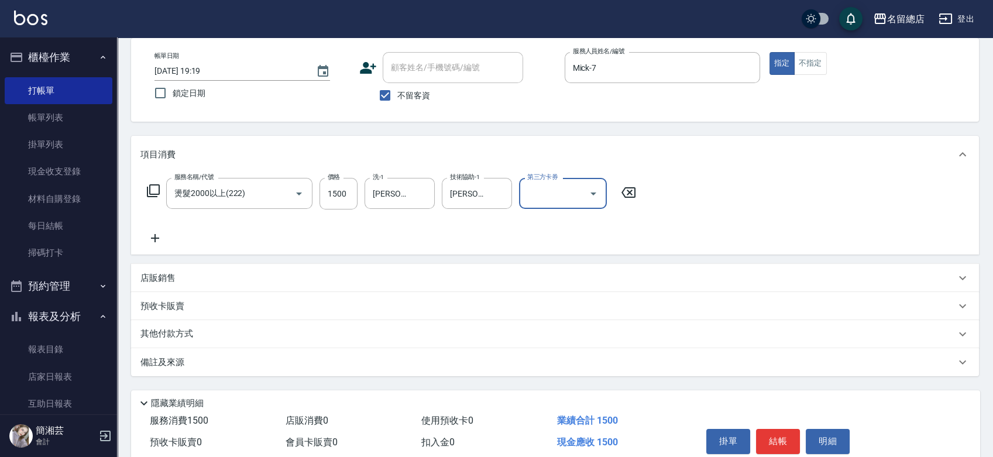
scroll to position [106, 0]
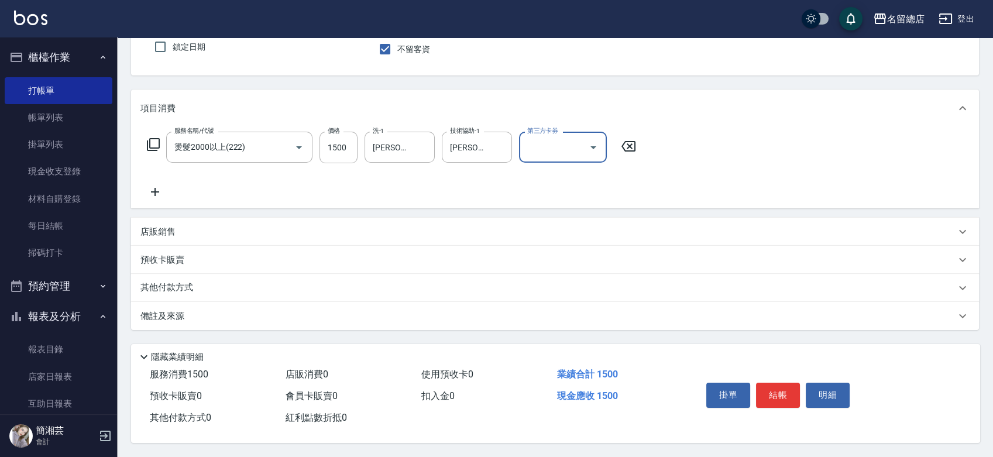
click at [176, 285] on p "其他付款方式" at bounding box center [169, 287] width 59 height 13
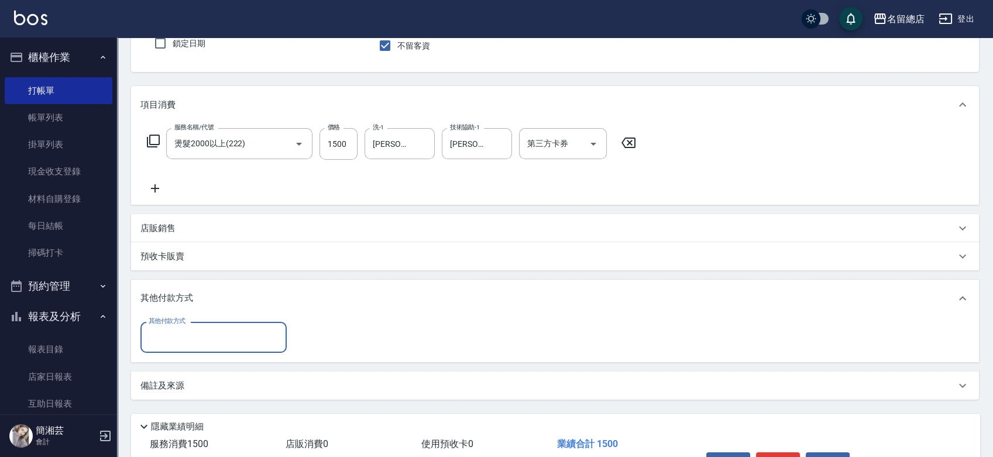
scroll to position [0, 0]
click at [169, 327] on div "其他付款方式" at bounding box center [213, 337] width 146 height 31
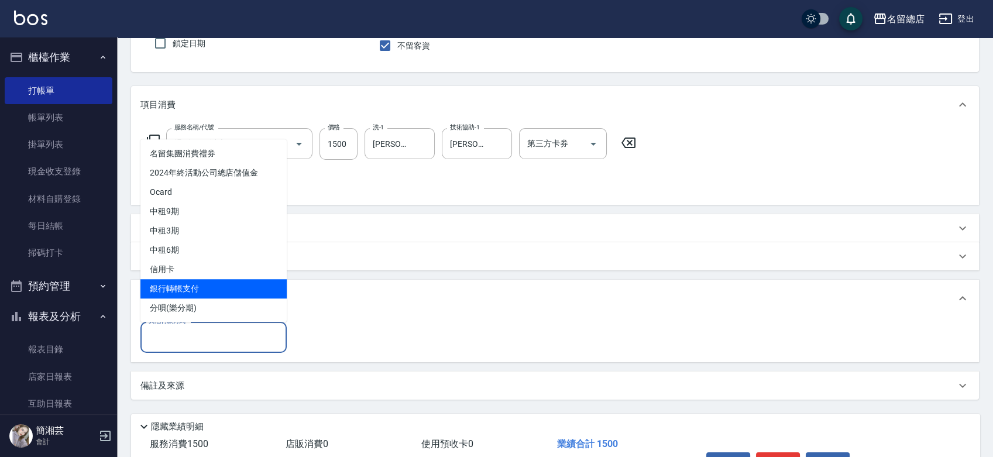
click at [176, 290] on span "銀行轉帳支付" at bounding box center [213, 288] width 146 height 19
type input "銀行轉帳支付"
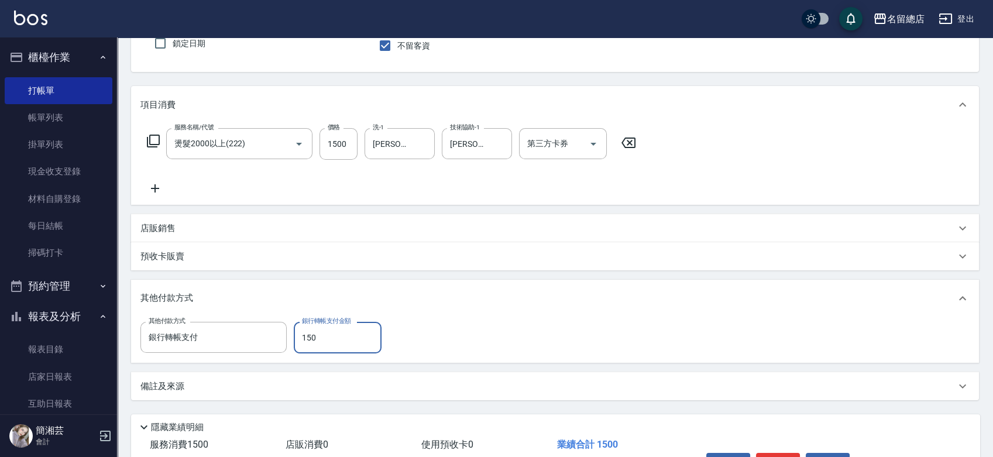
type input "1500"
type input "[DATE] 19:20"
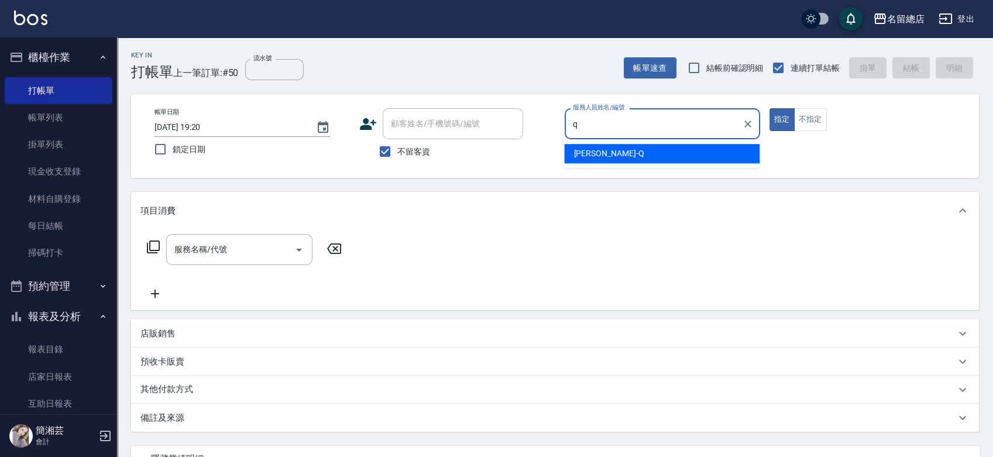
type input "[PERSON_NAME]"
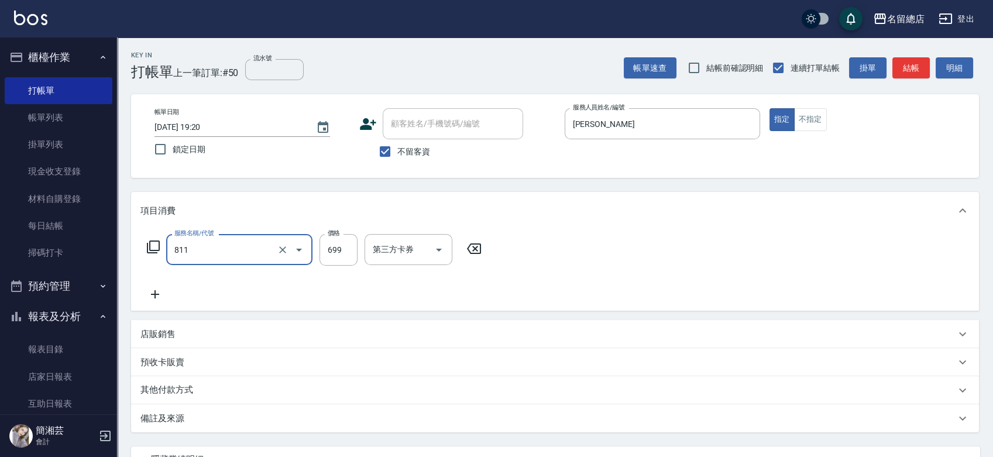
type input "洗+剪(811)"
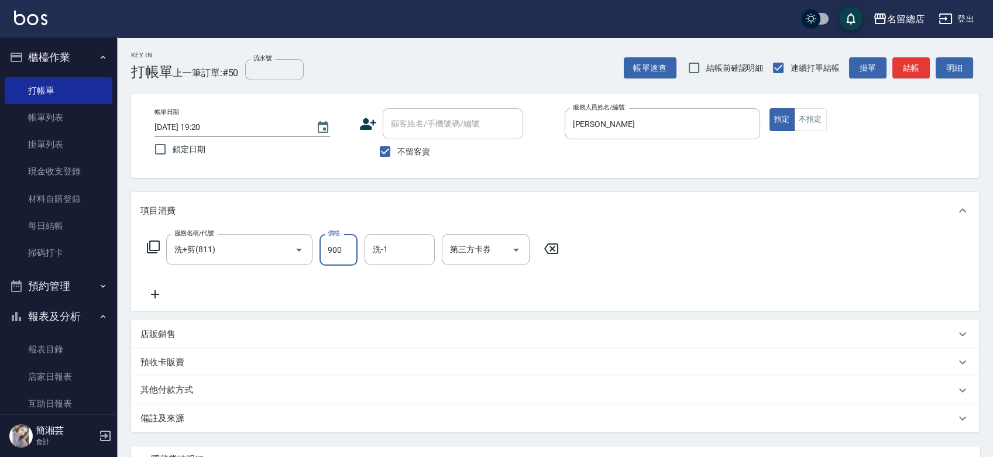
type input "900"
type input "[PERSON_NAME]-31"
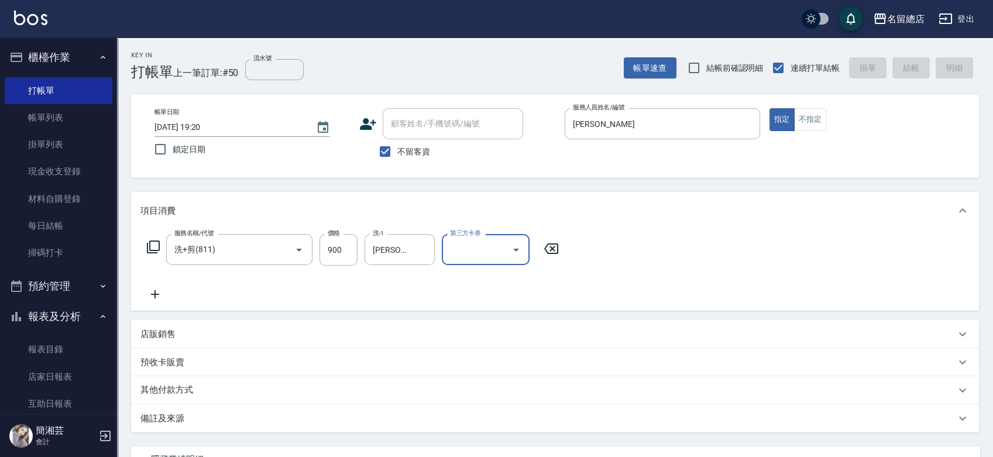
type input "[DATE] 19:41"
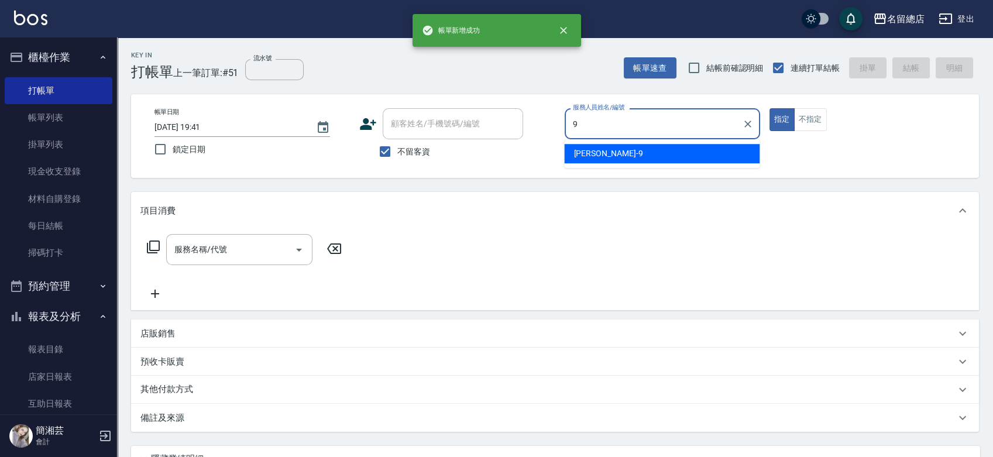
type input "[PERSON_NAME]-9"
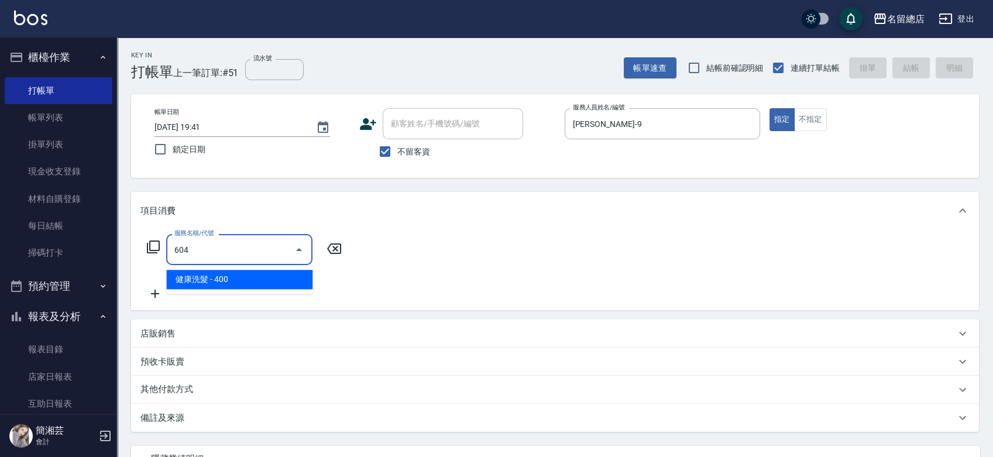
type input "健康洗髮(604)"
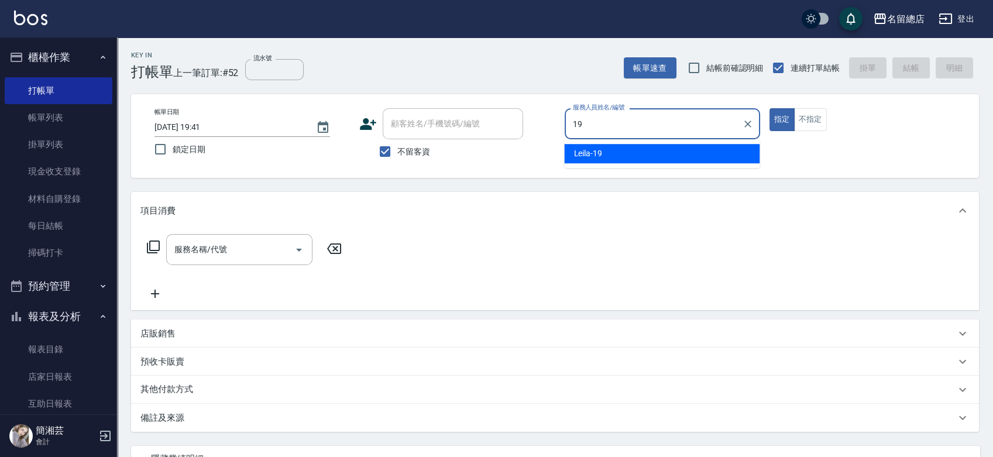
type input "Leila-19"
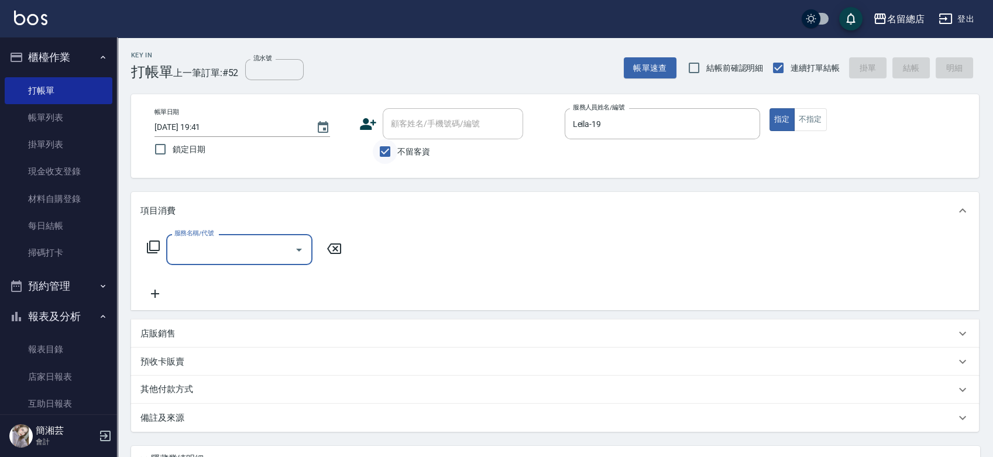
click at [396, 144] on input "不留客資" at bounding box center [385, 151] width 25 height 25
checkbox input "false"
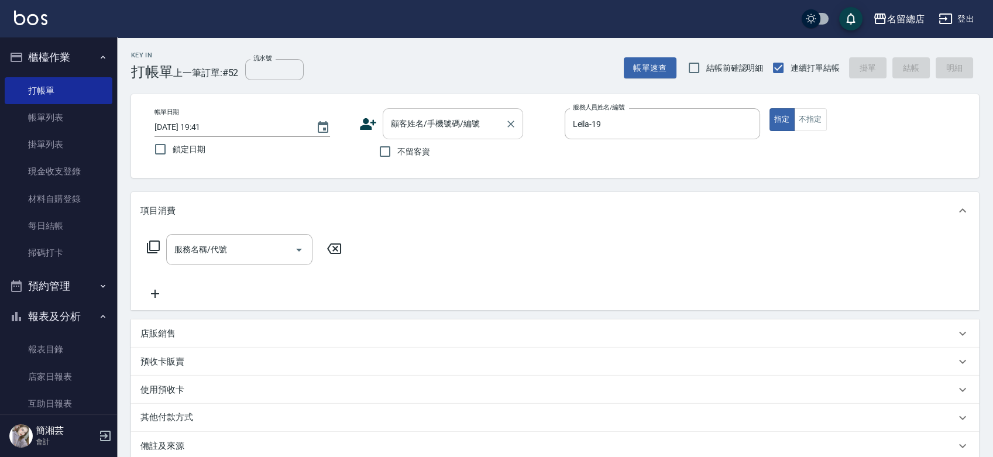
click at [400, 125] on input "顧客姓名/手機號碼/編號" at bounding box center [444, 124] width 112 height 20
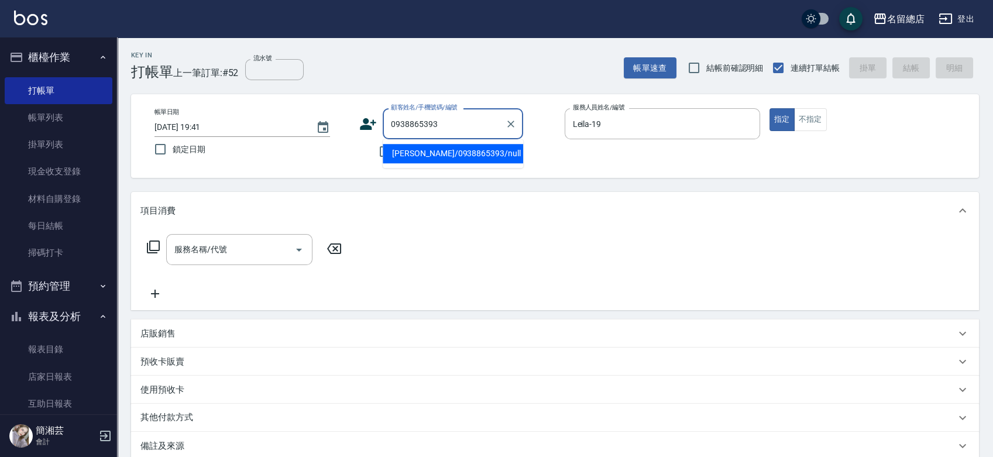
type input "[PERSON_NAME]/0938865393/null"
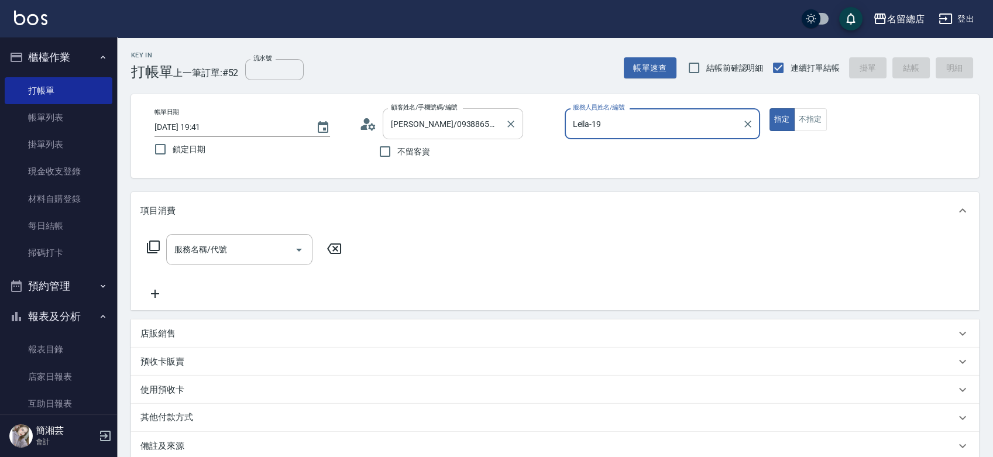
click at [770, 108] on button "指定" at bounding box center [782, 119] width 25 height 23
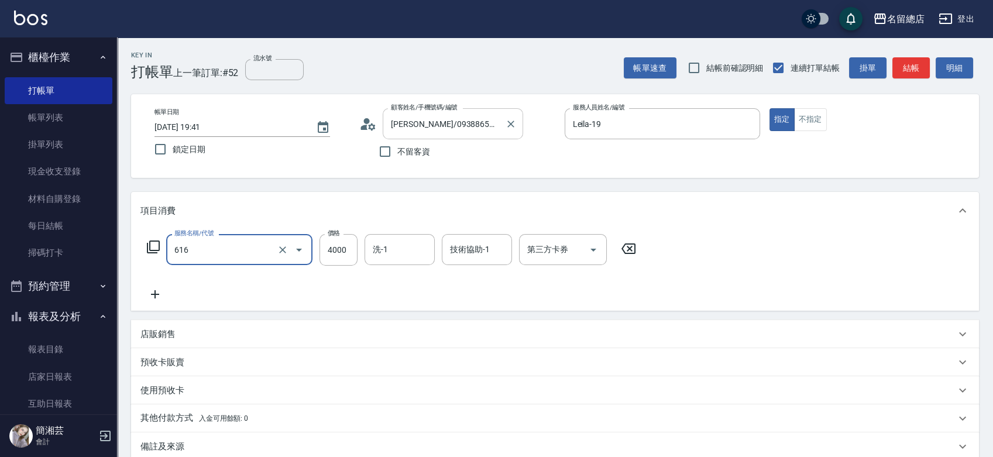
type input "自備接髮(616)"
type input "3700"
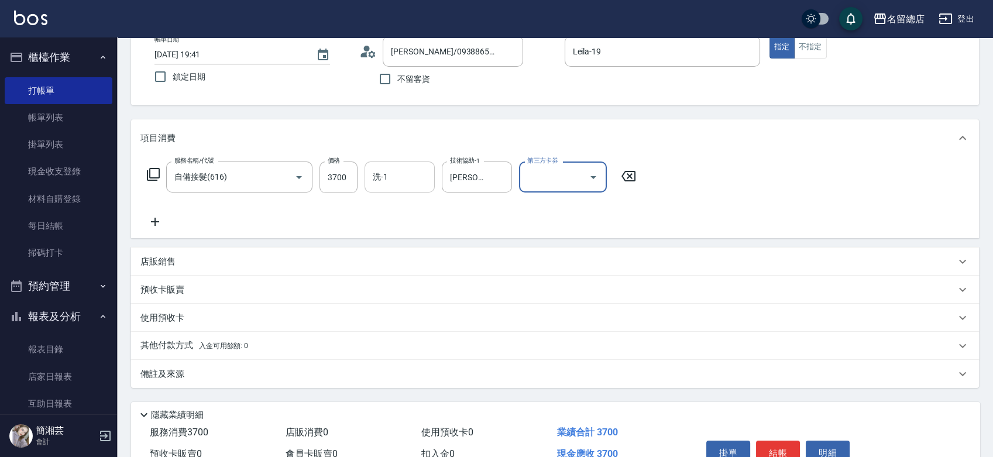
scroll to position [134, 0]
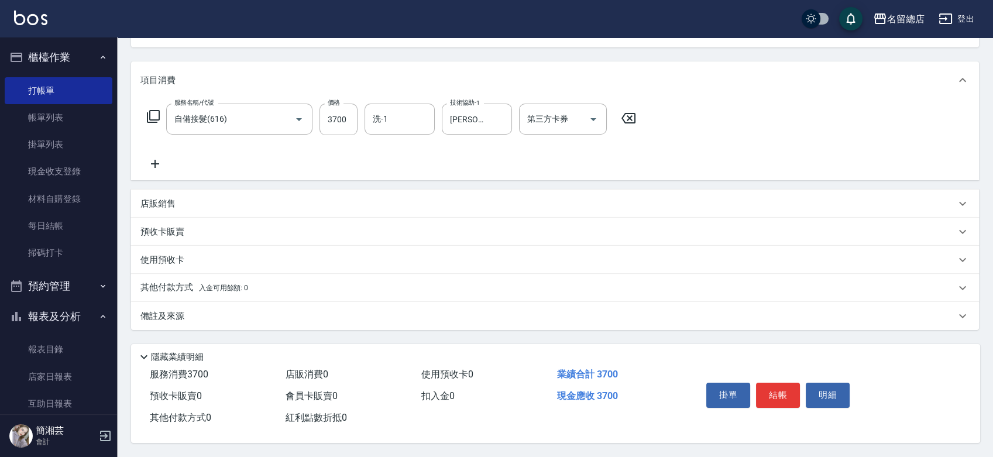
click at [155, 289] on p "其他付款方式 入金可用餘額: 0" at bounding box center [194, 287] width 108 height 13
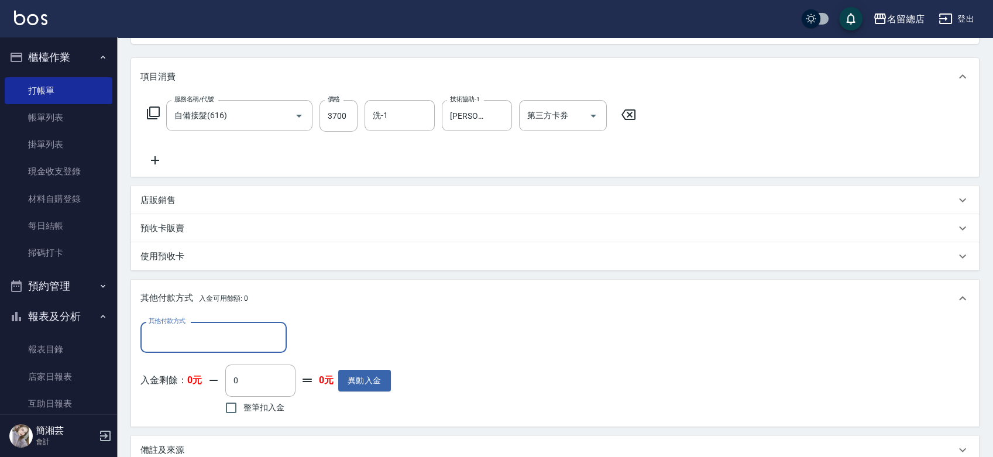
scroll to position [0, 0]
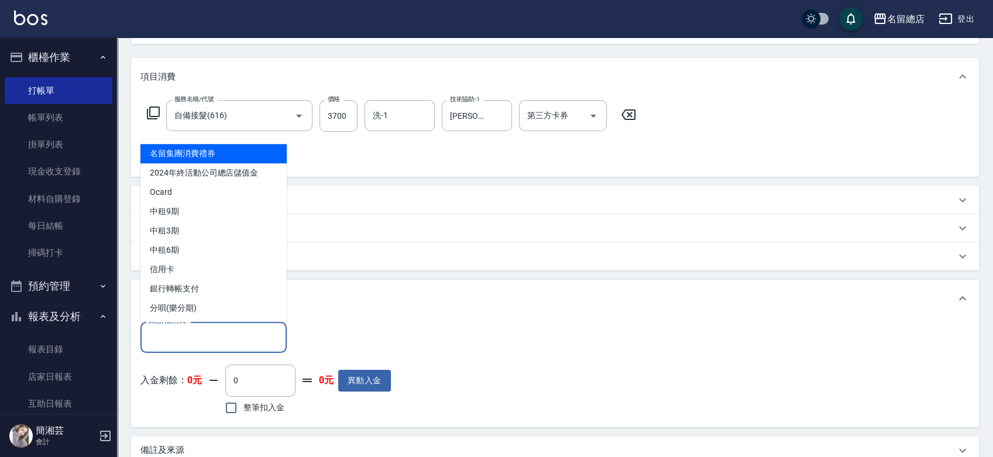
click at [193, 331] on input "其他付款方式" at bounding box center [214, 337] width 136 height 20
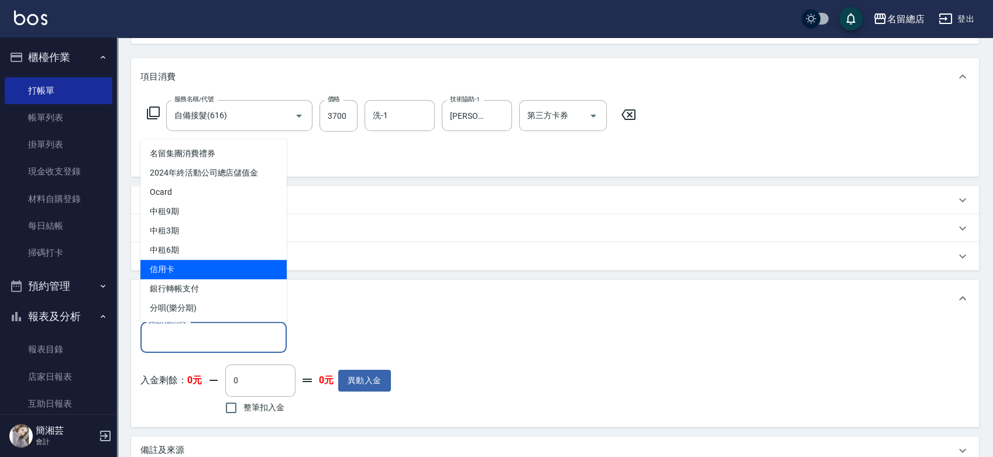
click at [193, 270] on span "信用卡" at bounding box center [213, 269] width 146 height 19
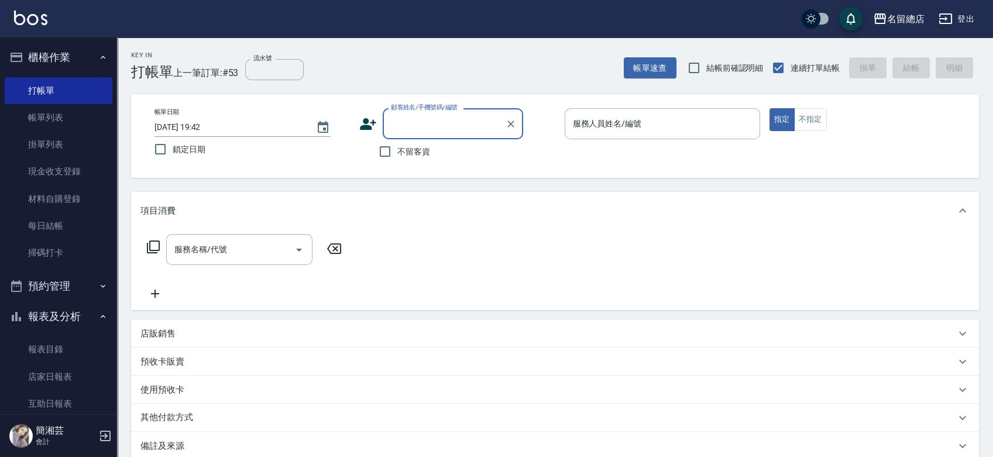
click at [401, 154] on span "不留客資" at bounding box center [413, 152] width 33 height 12
click at [397, 154] on input "不留客資" at bounding box center [385, 151] width 25 height 25
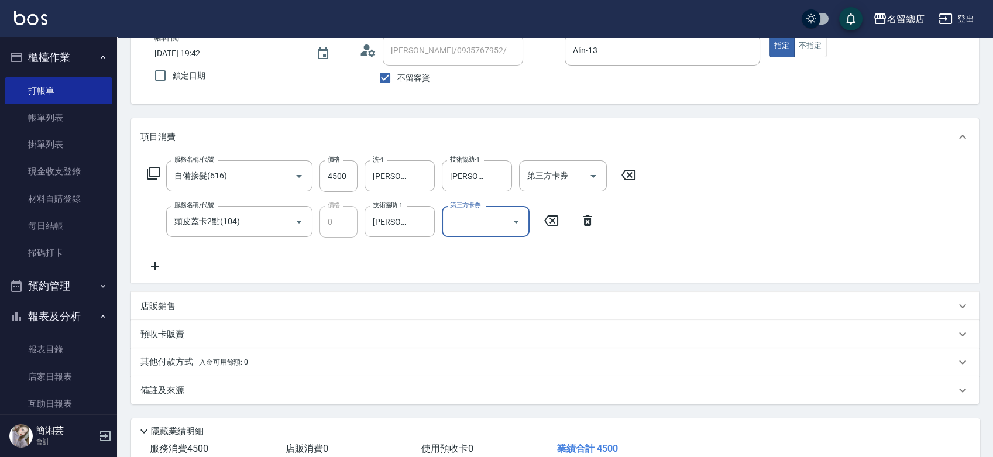
scroll to position [130, 0]
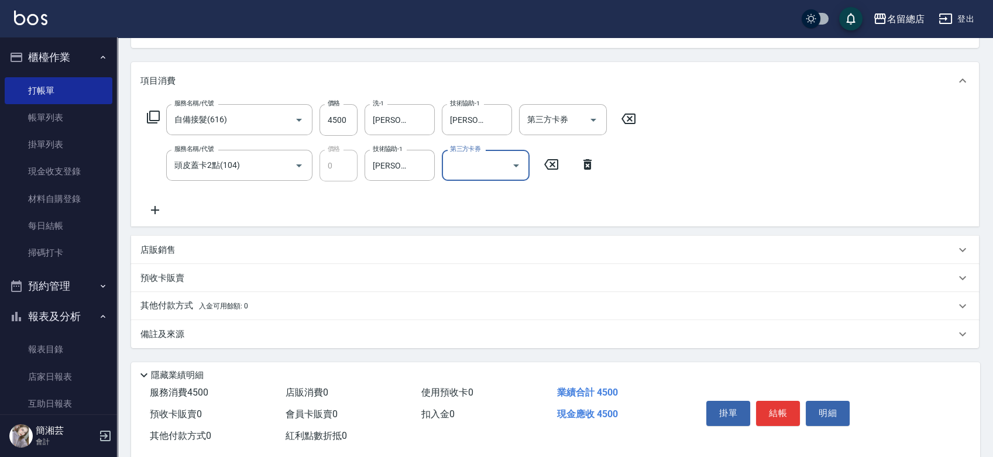
drag, startPoint x: 176, startPoint y: 298, endPoint x: 175, endPoint y: 307, distance: 8.2
click at [176, 298] on div "其他付款方式 入金可用餘額: 0" at bounding box center [555, 306] width 848 height 28
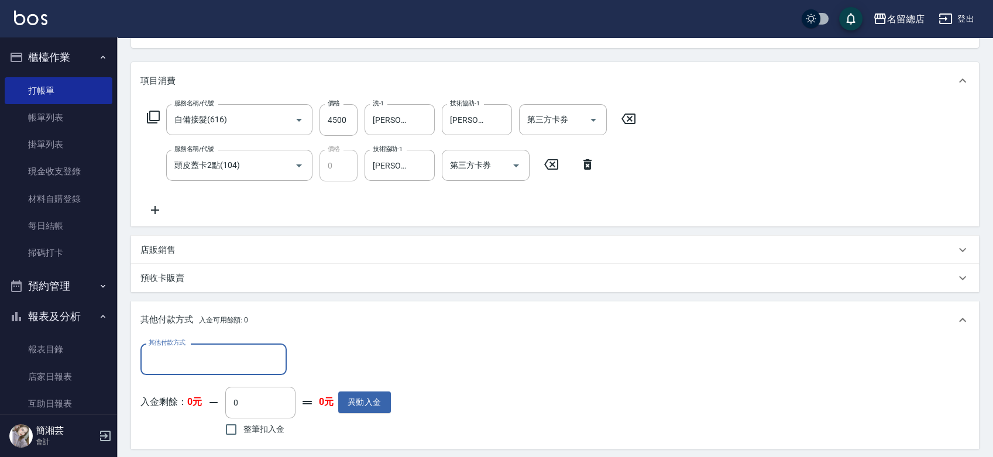
scroll to position [0, 0]
drag, startPoint x: 173, startPoint y: 360, endPoint x: 175, endPoint y: 347, distance: 13.1
click at [173, 360] on input "其他付款方式" at bounding box center [214, 359] width 136 height 20
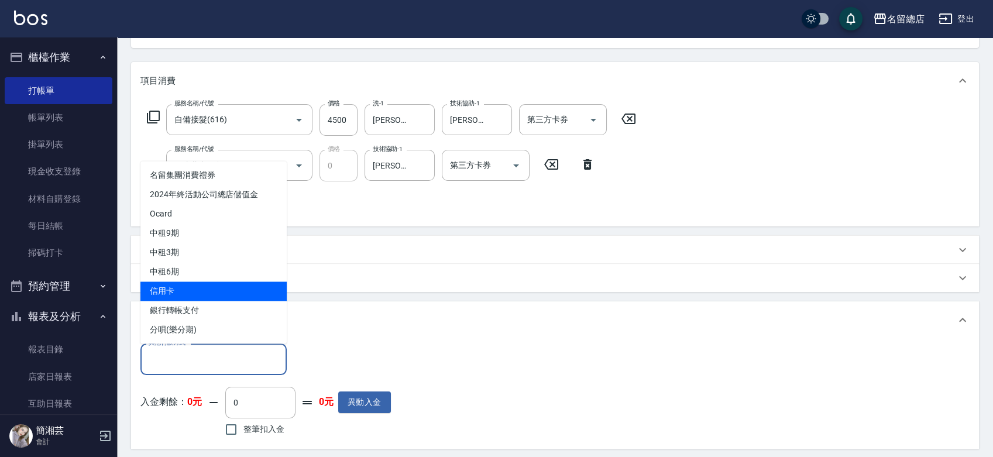
click at [180, 296] on span "信用卡" at bounding box center [213, 290] width 146 height 19
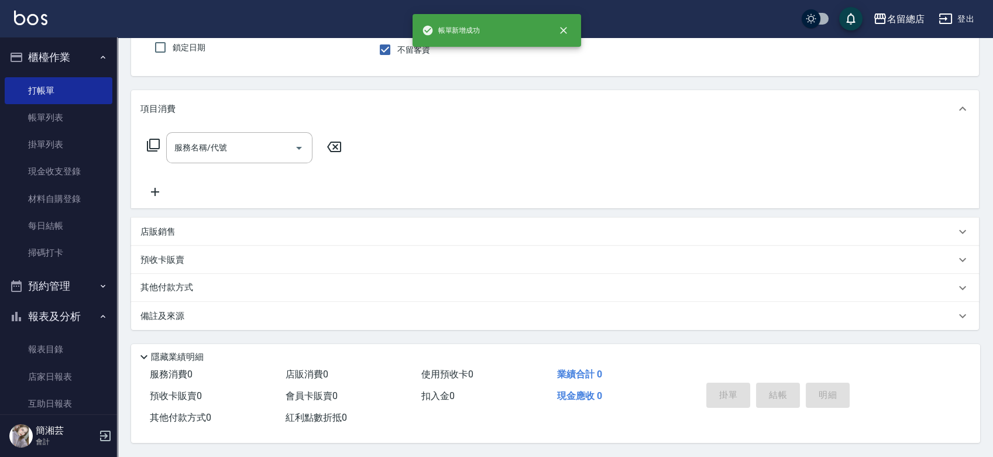
scroll to position [105, 0]
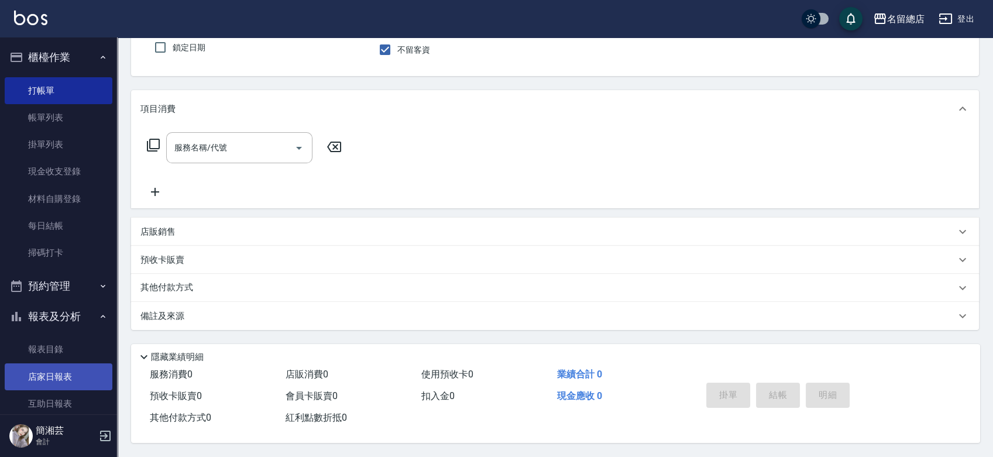
click at [40, 380] on link "店家日報表" at bounding box center [59, 376] width 108 height 27
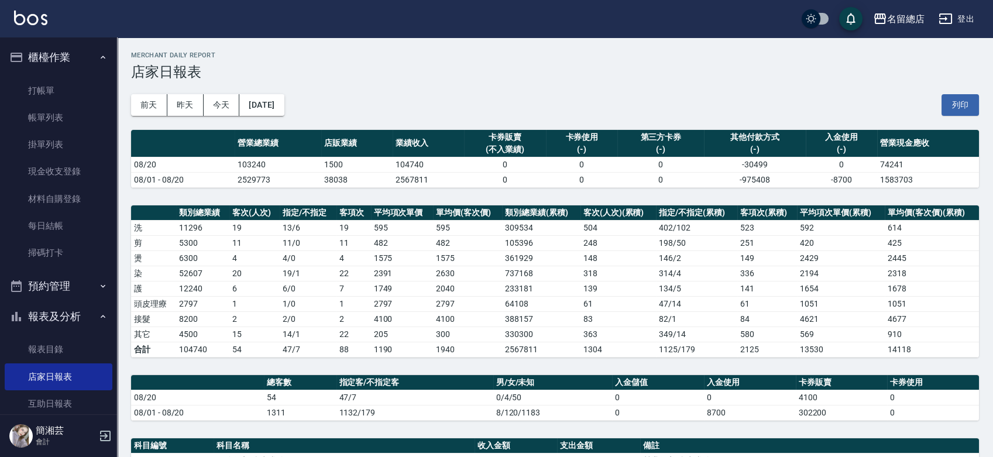
click at [959, 102] on button "列印" at bounding box center [960, 105] width 37 height 22
click at [42, 236] on link "每日結帳" at bounding box center [59, 225] width 108 height 27
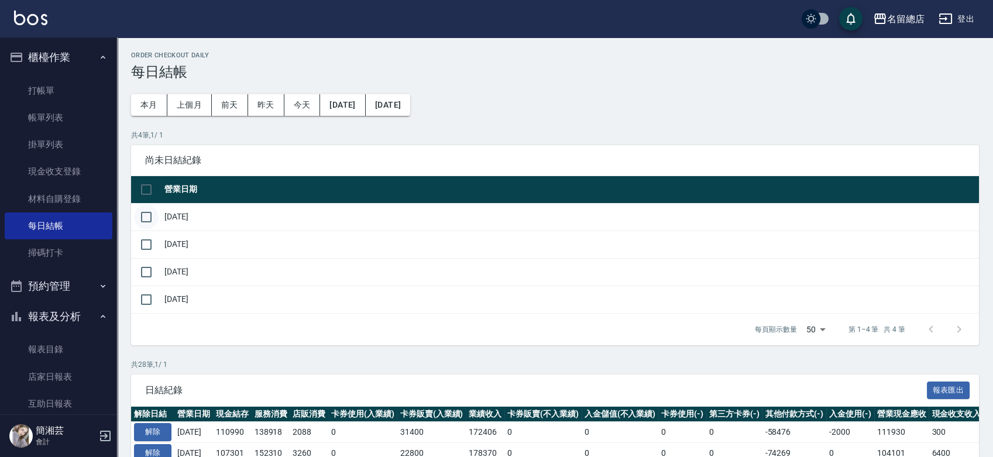
click at [152, 219] on input "checkbox" at bounding box center [146, 217] width 25 height 25
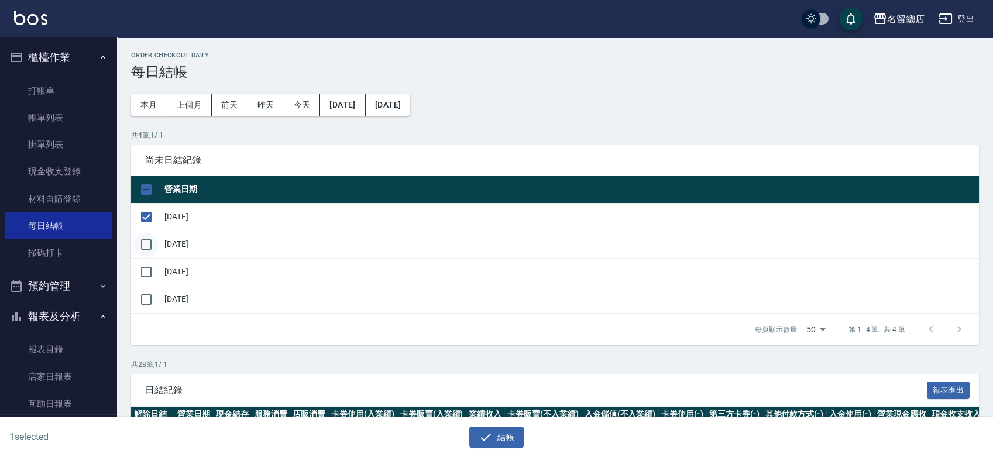
click at [146, 247] on input "checkbox" at bounding box center [146, 244] width 25 height 25
click at [176, 275] on td "[DATE]" at bounding box center [571, 272] width 818 height 28
click at [150, 273] on input "checkbox" at bounding box center [146, 272] width 25 height 25
click at [145, 296] on input "checkbox" at bounding box center [146, 299] width 25 height 25
click at [501, 432] on button "結帳" at bounding box center [496, 438] width 54 height 22
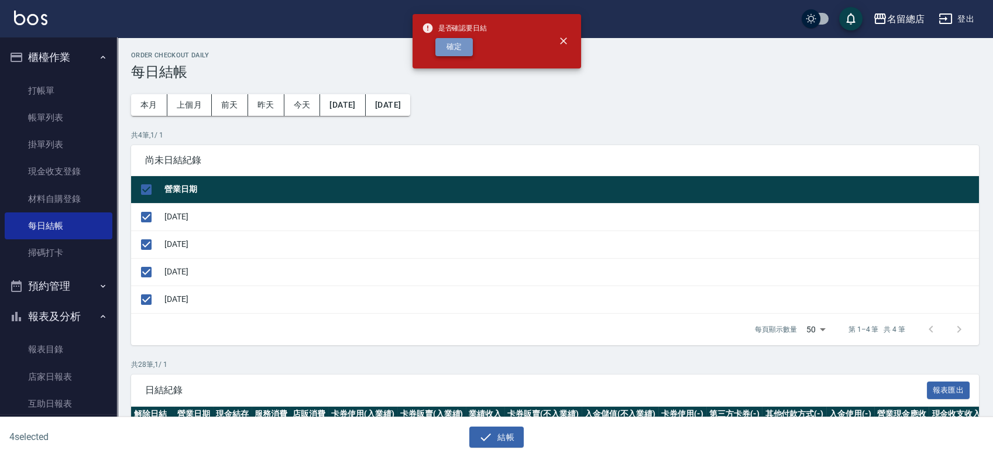
click at [465, 46] on button "確定" at bounding box center [453, 47] width 37 height 18
